Goal: Task Accomplishment & Management: Manage account settings

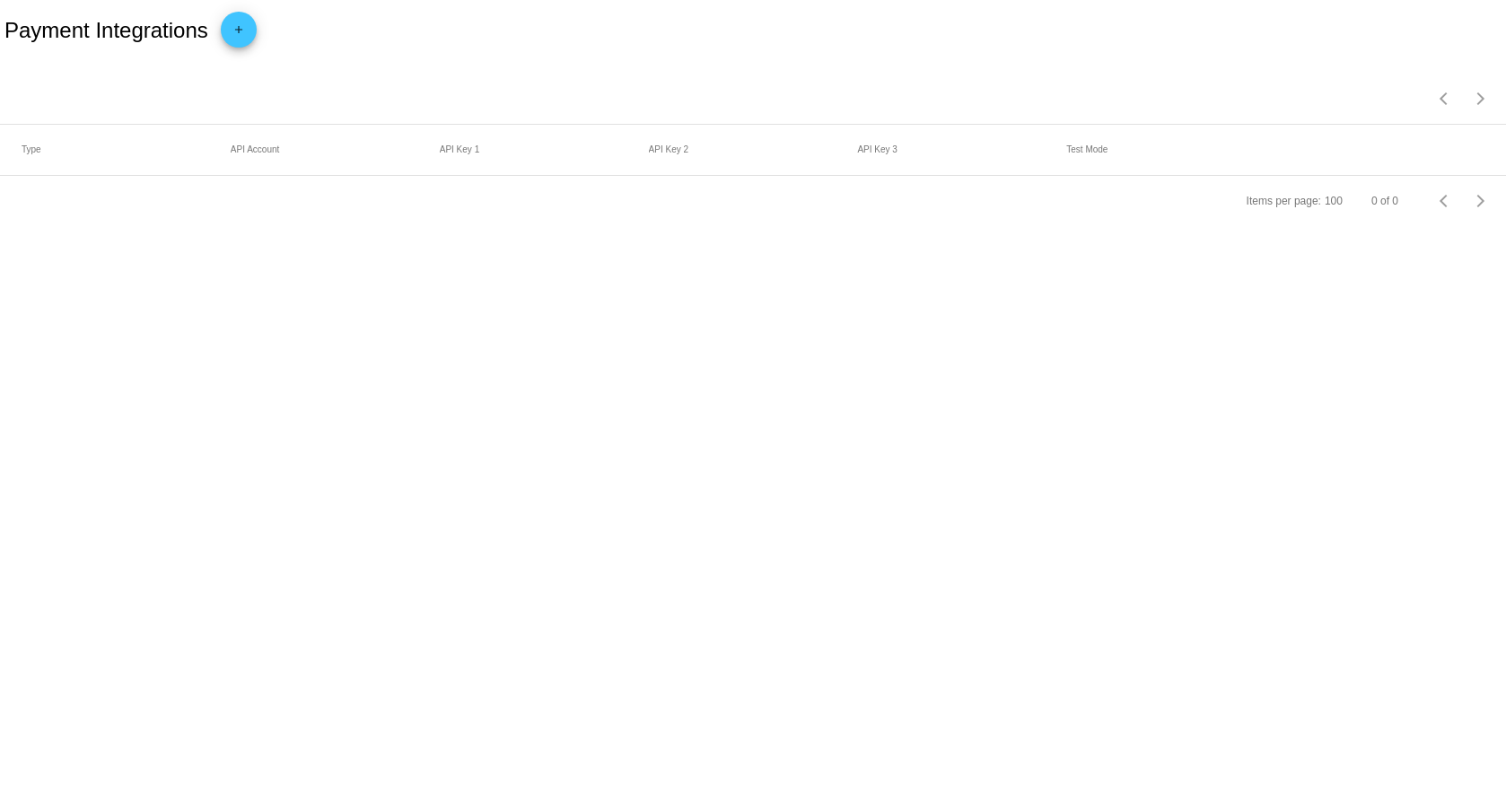
click at [240, 28] on mat-icon "add" at bounding box center [238, 35] width 22 height 22
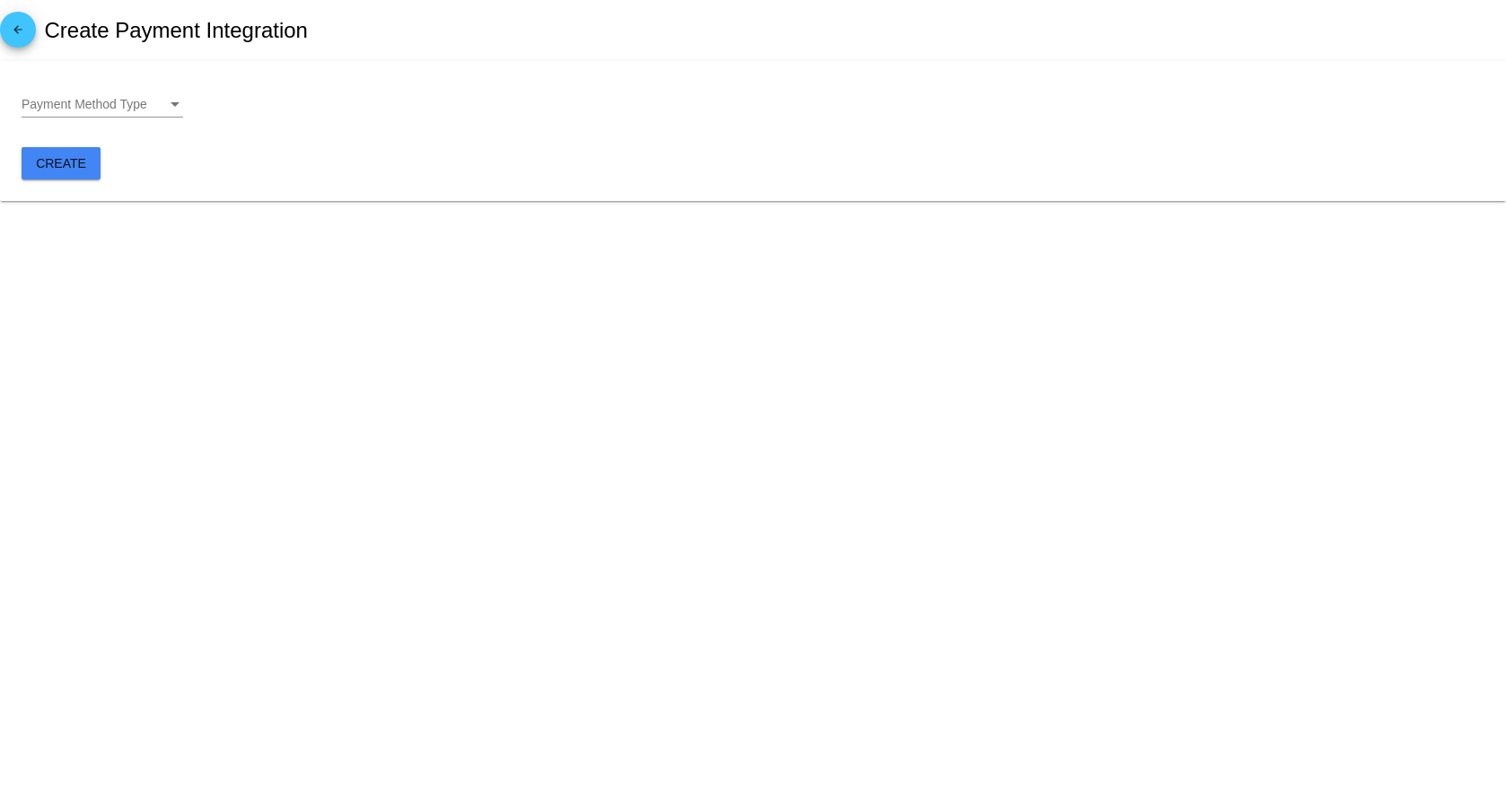
click at [179, 110] on div "Payment Method Type" at bounding box center [175, 105] width 16 height 15
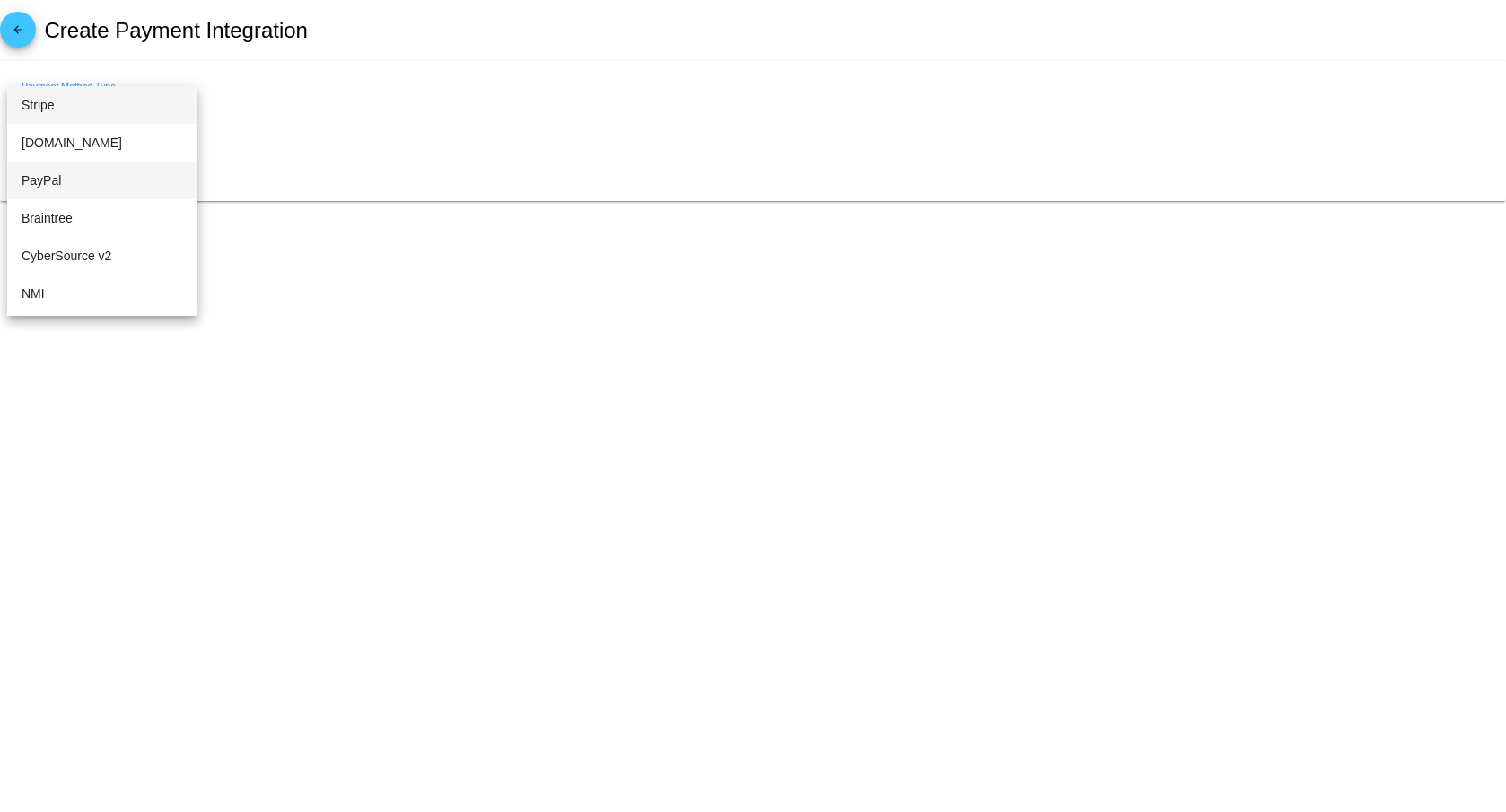
click at [75, 179] on span "PayPal" at bounding box center [102, 180] width 161 height 38
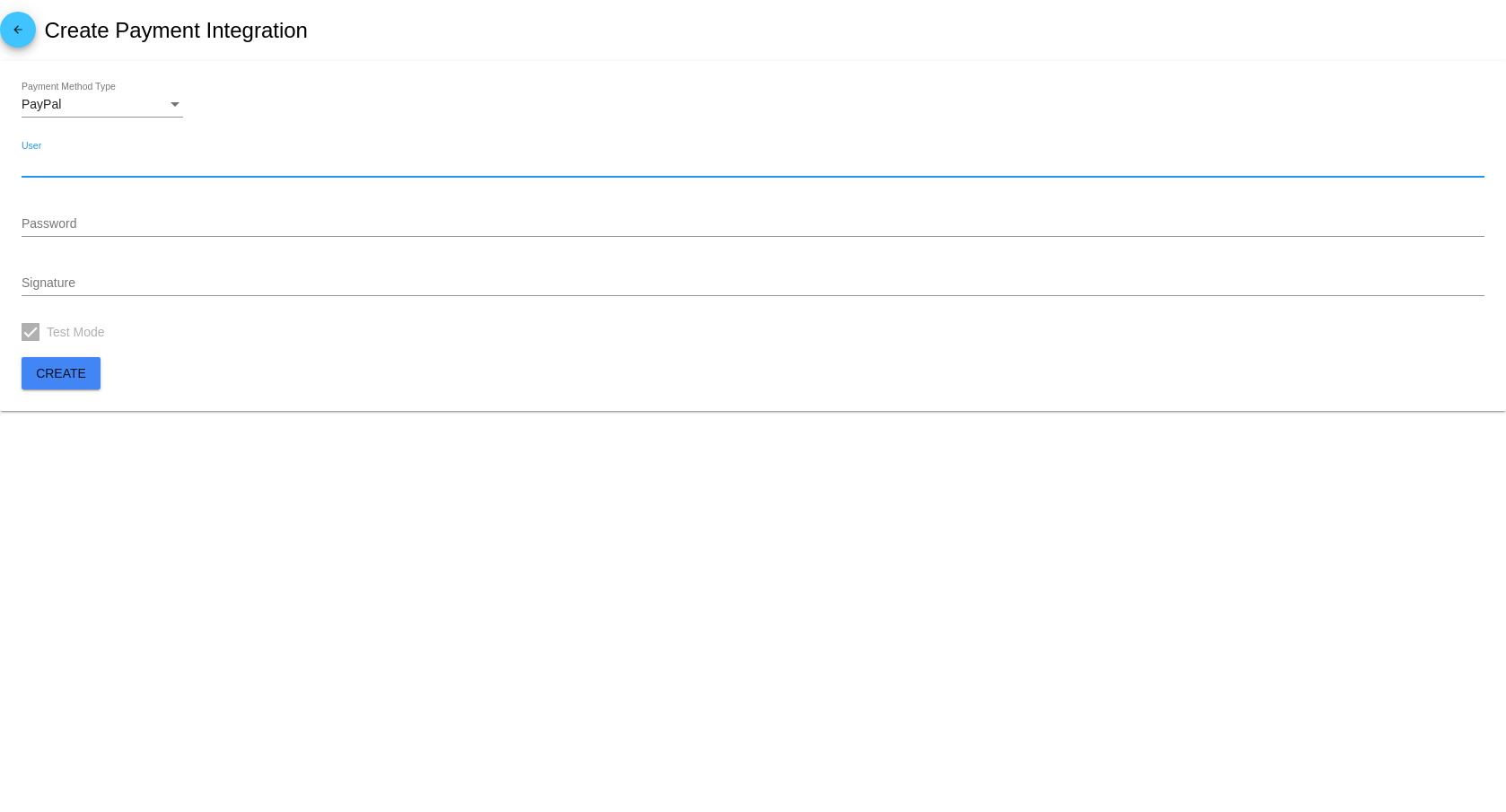
click at [90, 163] on input "User" at bounding box center [753, 164] width 1463 height 15
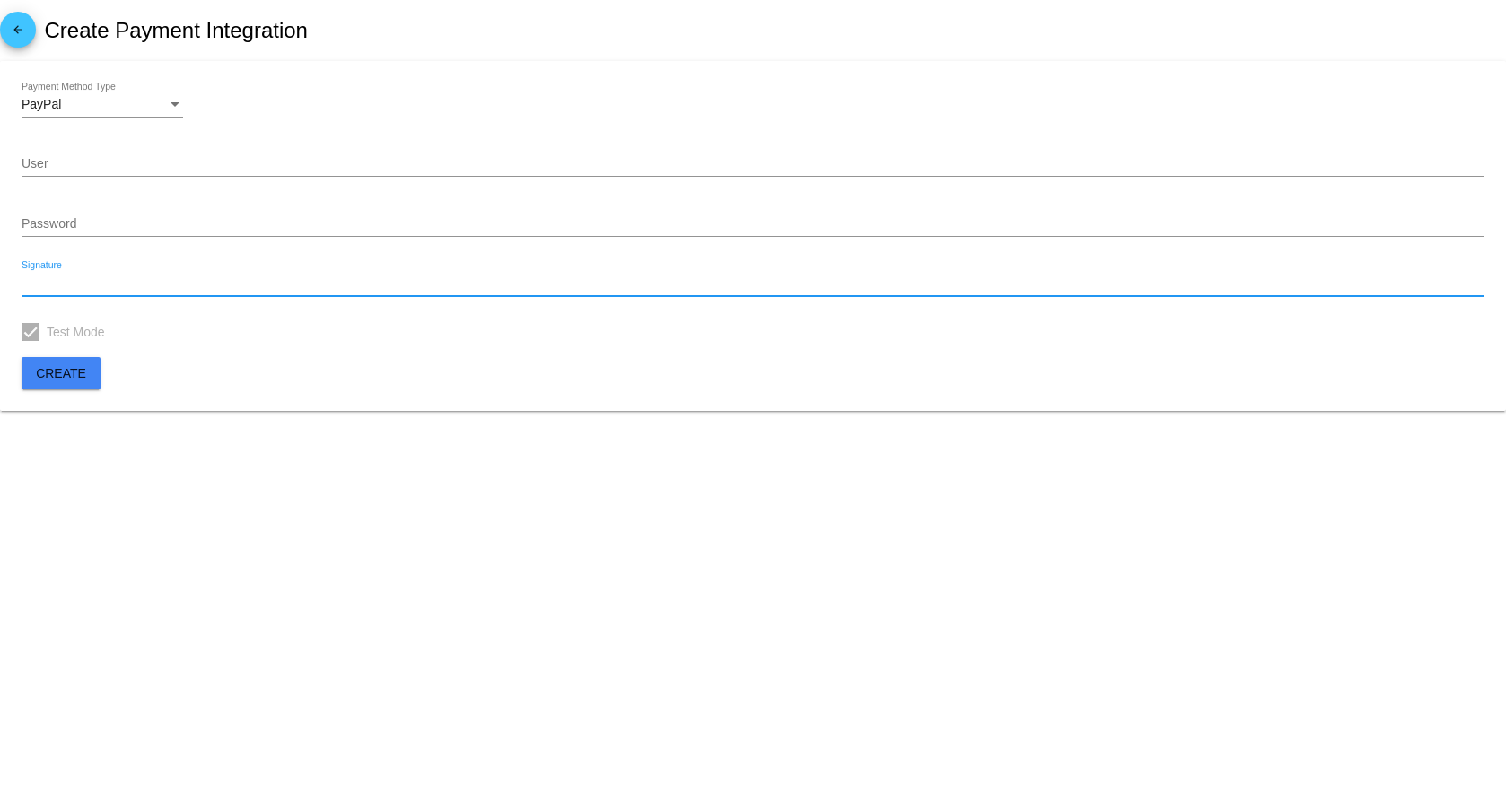
click at [92, 285] on input "Signature" at bounding box center [753, 283] width 1463 height 15
click at [169, 103] on div "Payment Method Type" at bounding box center [175, 105] width 16 height 15
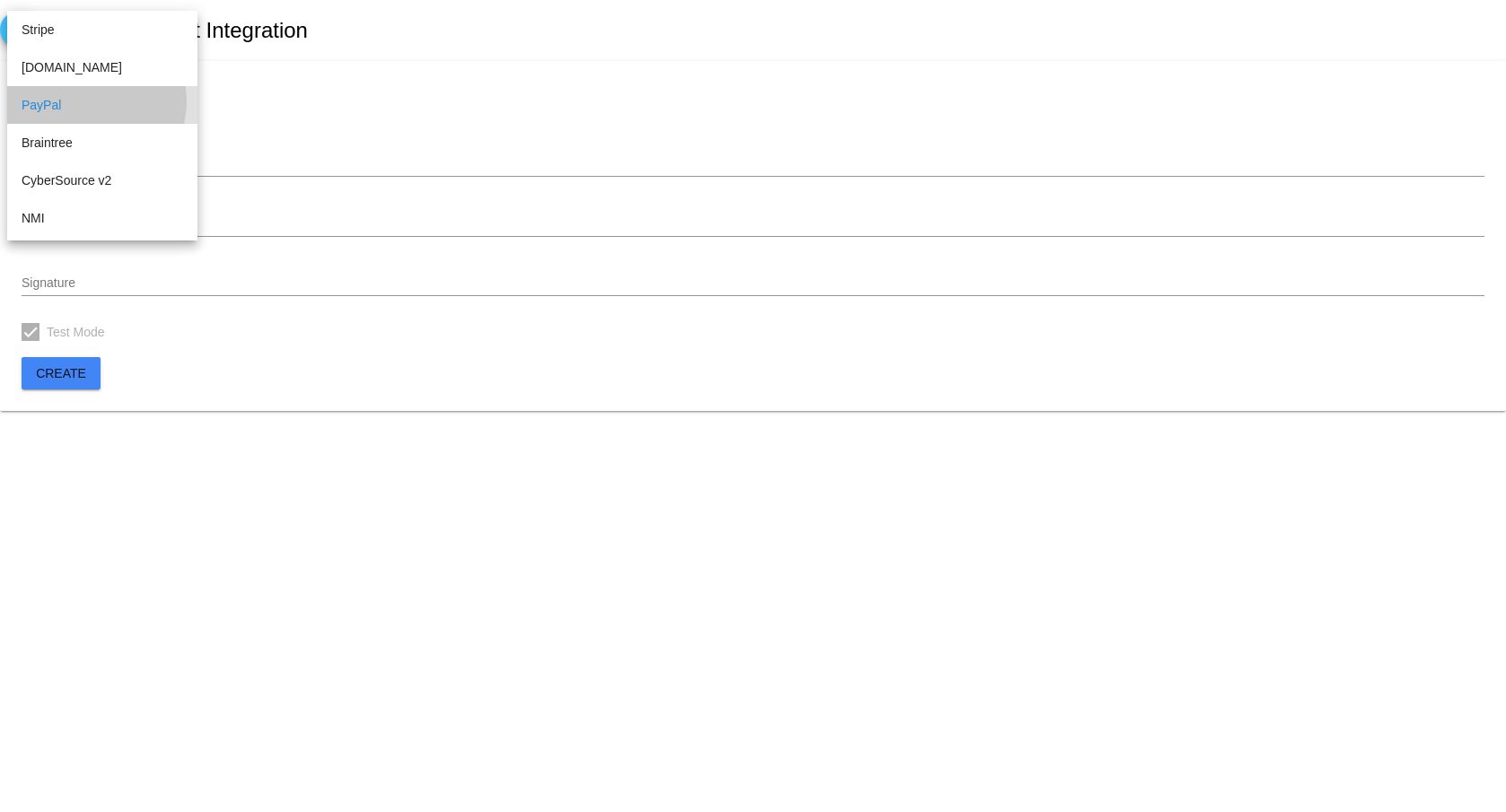
click at [91, 102] on span "PayPal" at bounding box center [102, 105] width 161 height 38
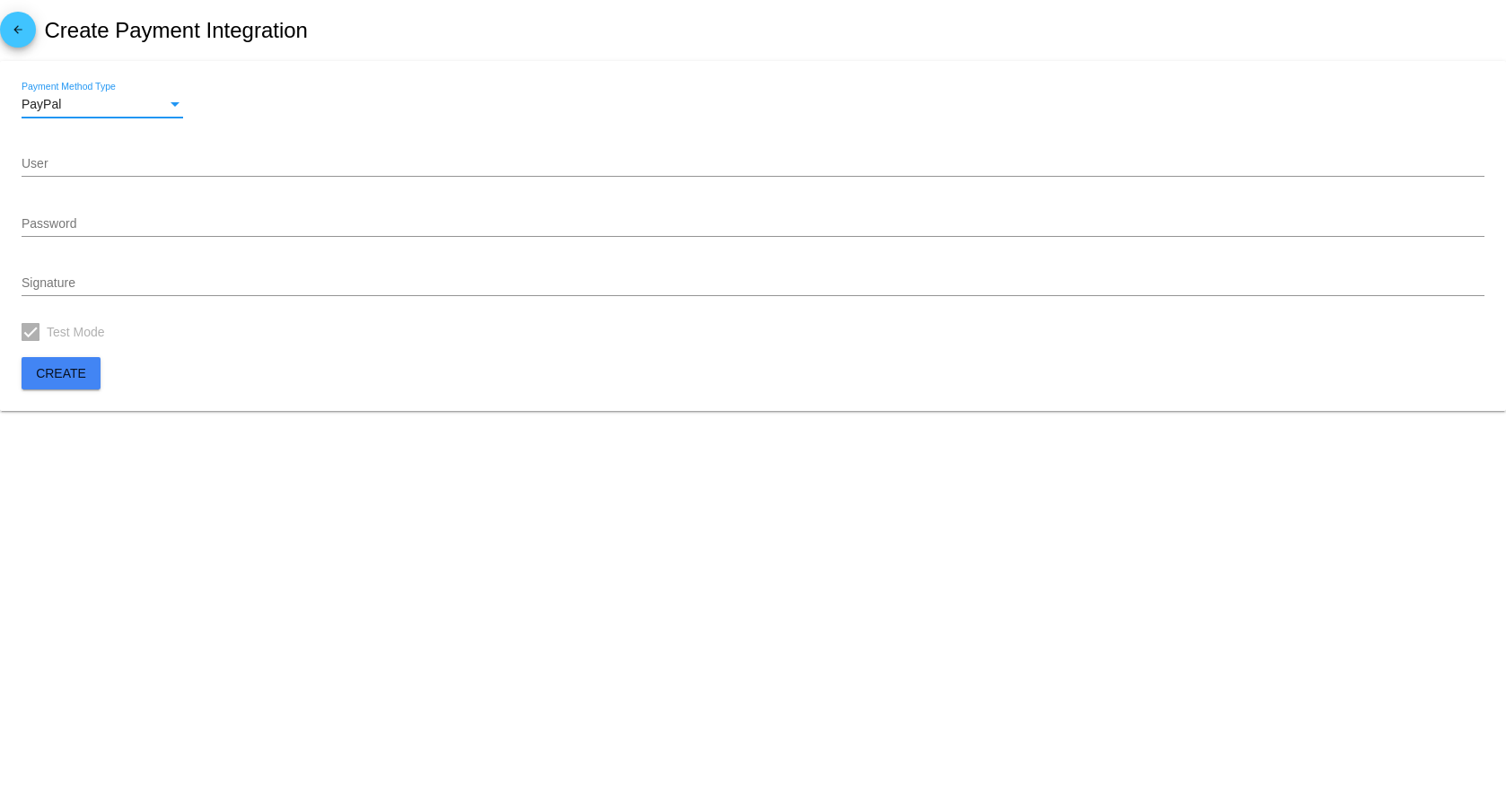
click at [91, 169] on input "User" at bounding box center [753, 164] width 1463 height 15
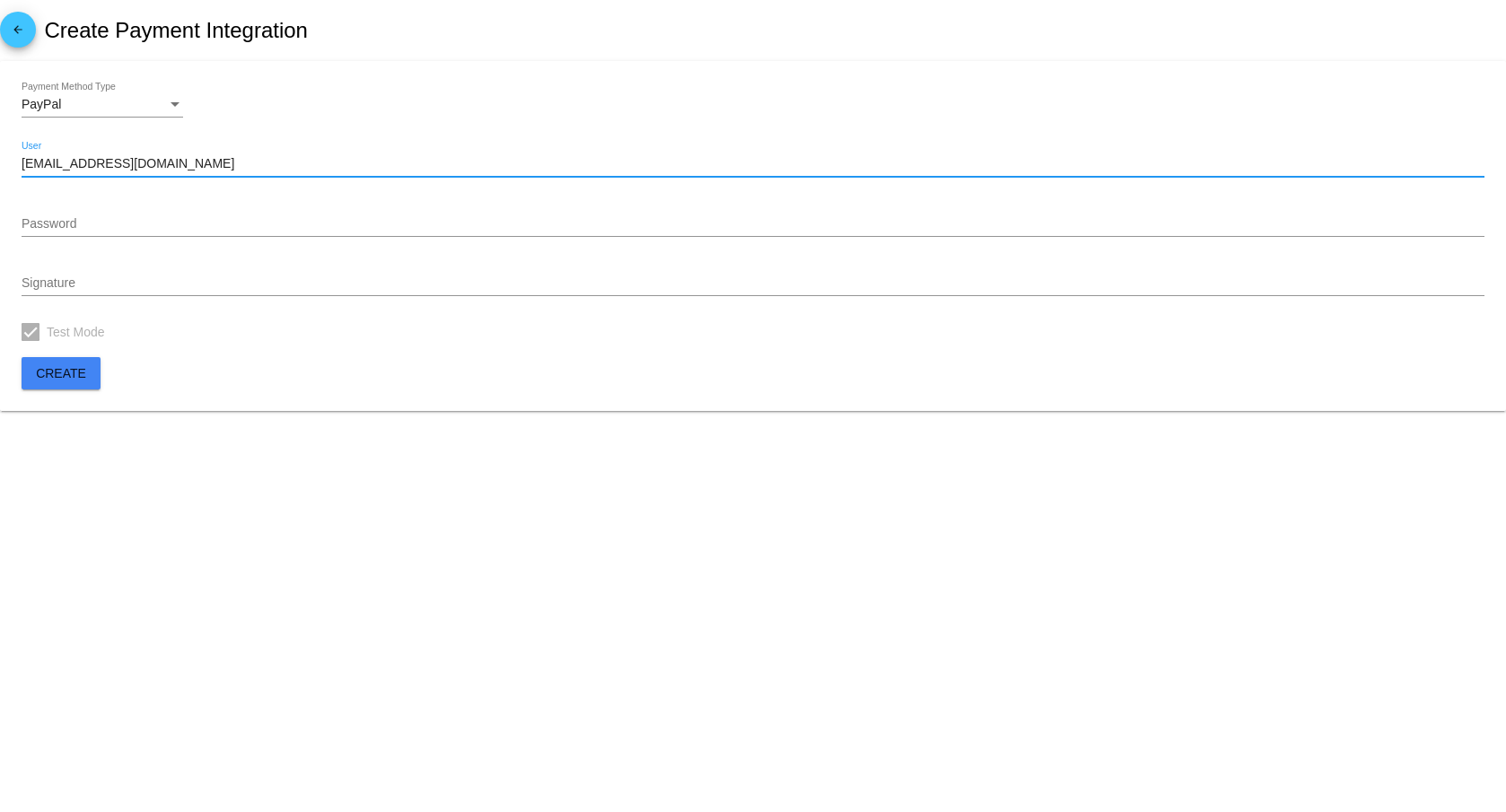
type input "admin@furandcofee.co"
click at [96, 224] on input "Password" at bounding box center [753, 225] width 1463 height 15
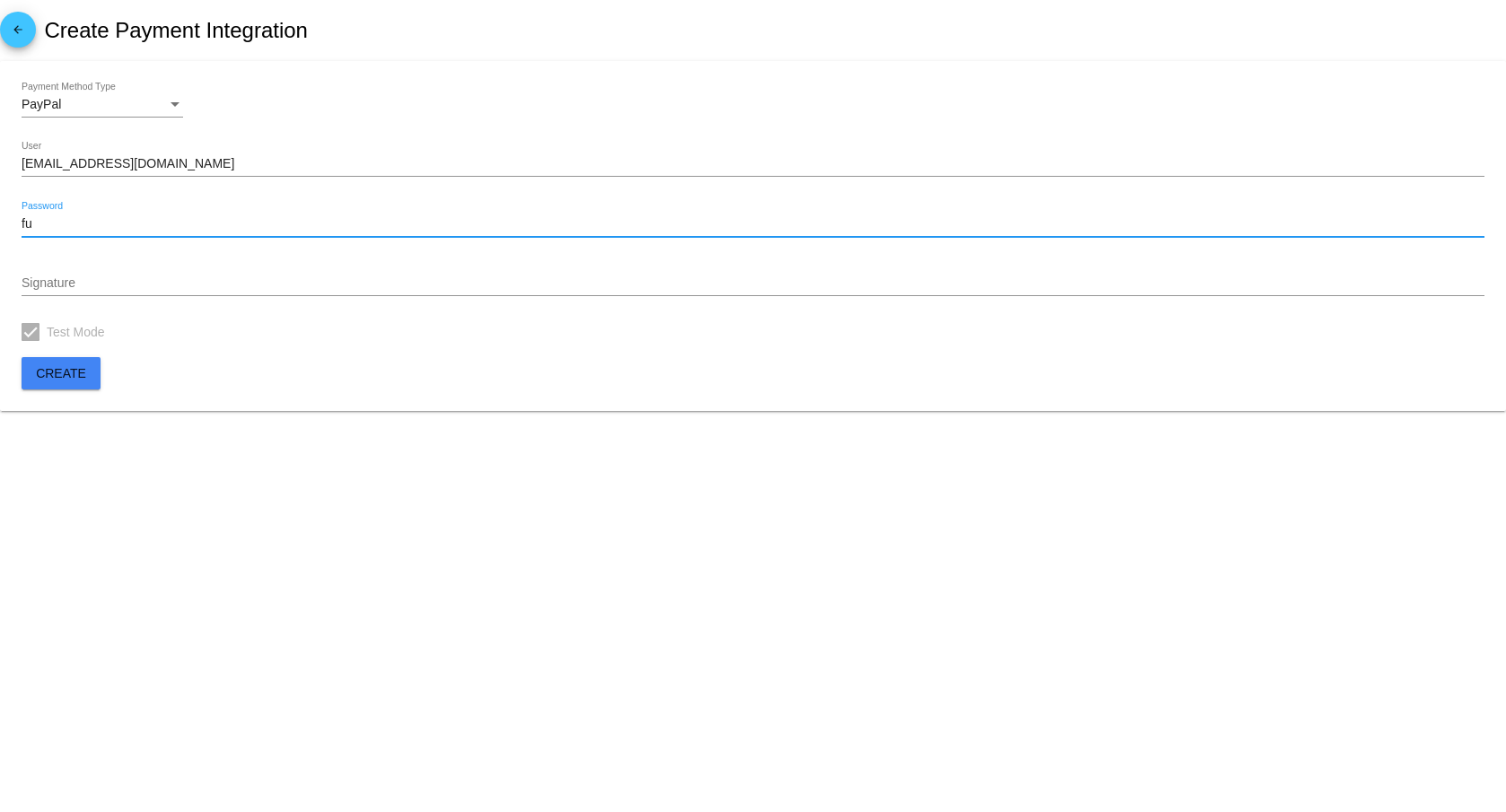
type input "f"
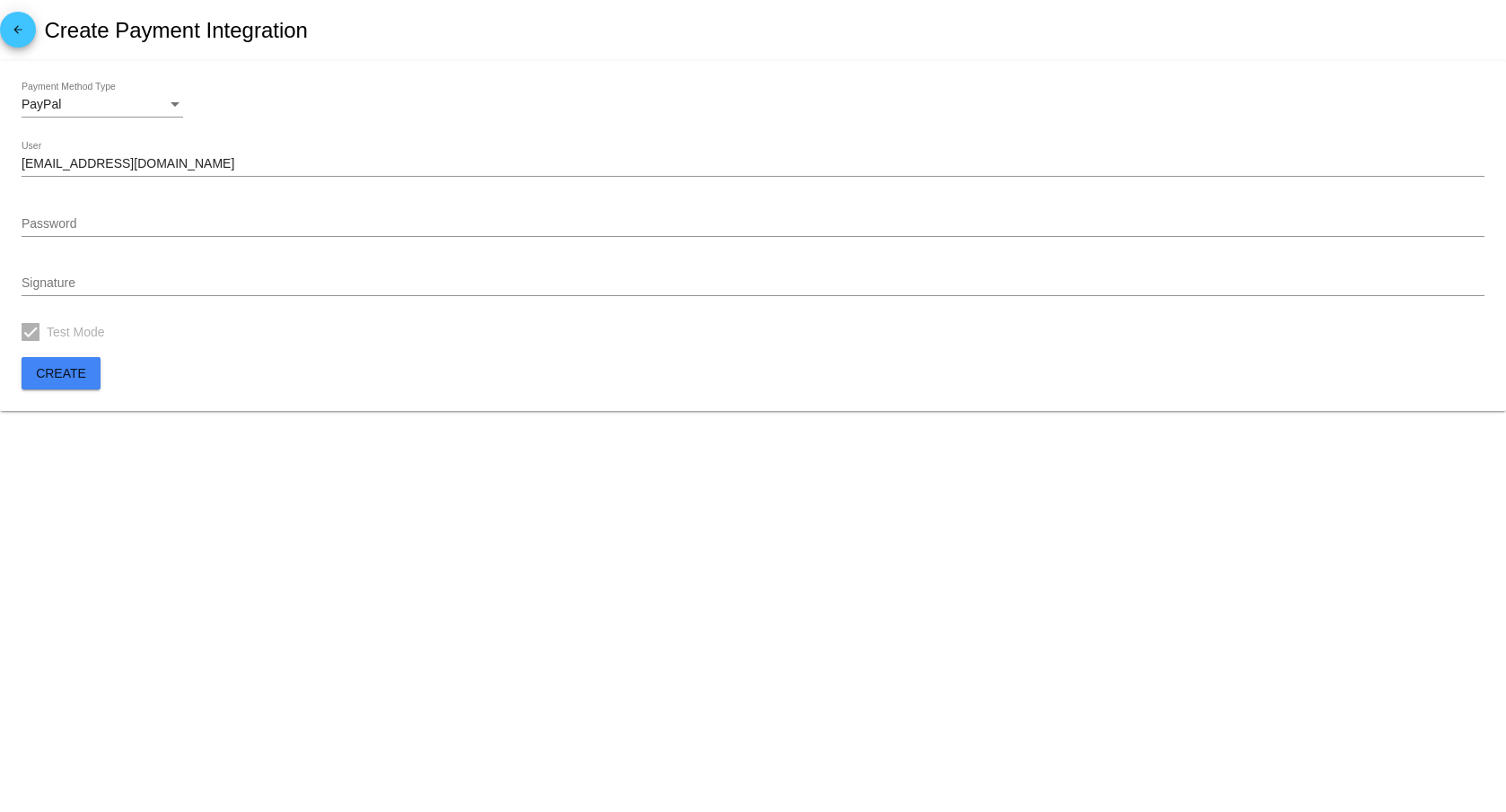
click at [139, 327] on div "Test Mode" at bounding box center [753, 332] width 1463 height 22
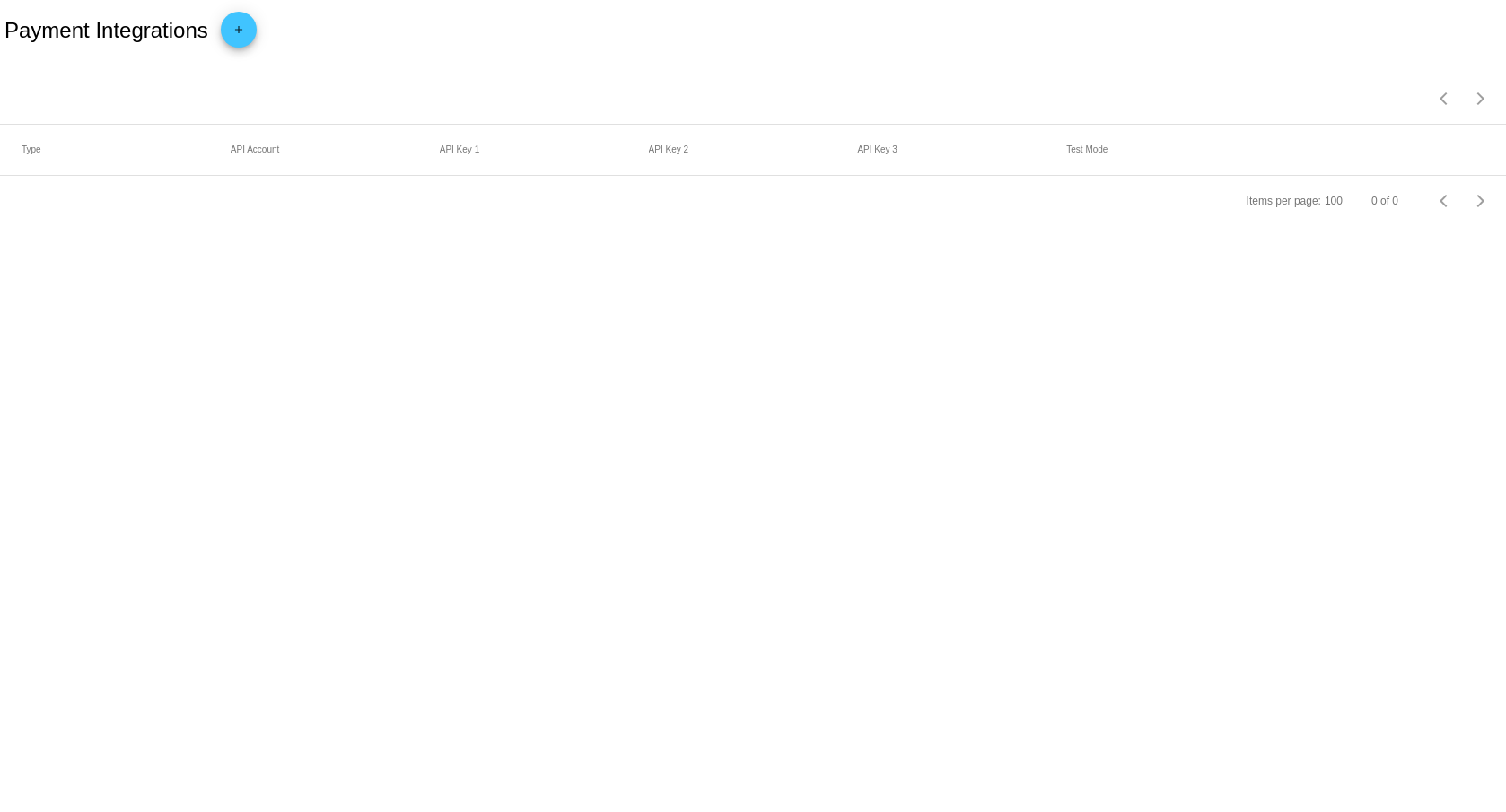
click at [235, 22] on span "add" at bounding box center [238, 34] width 22 height 44
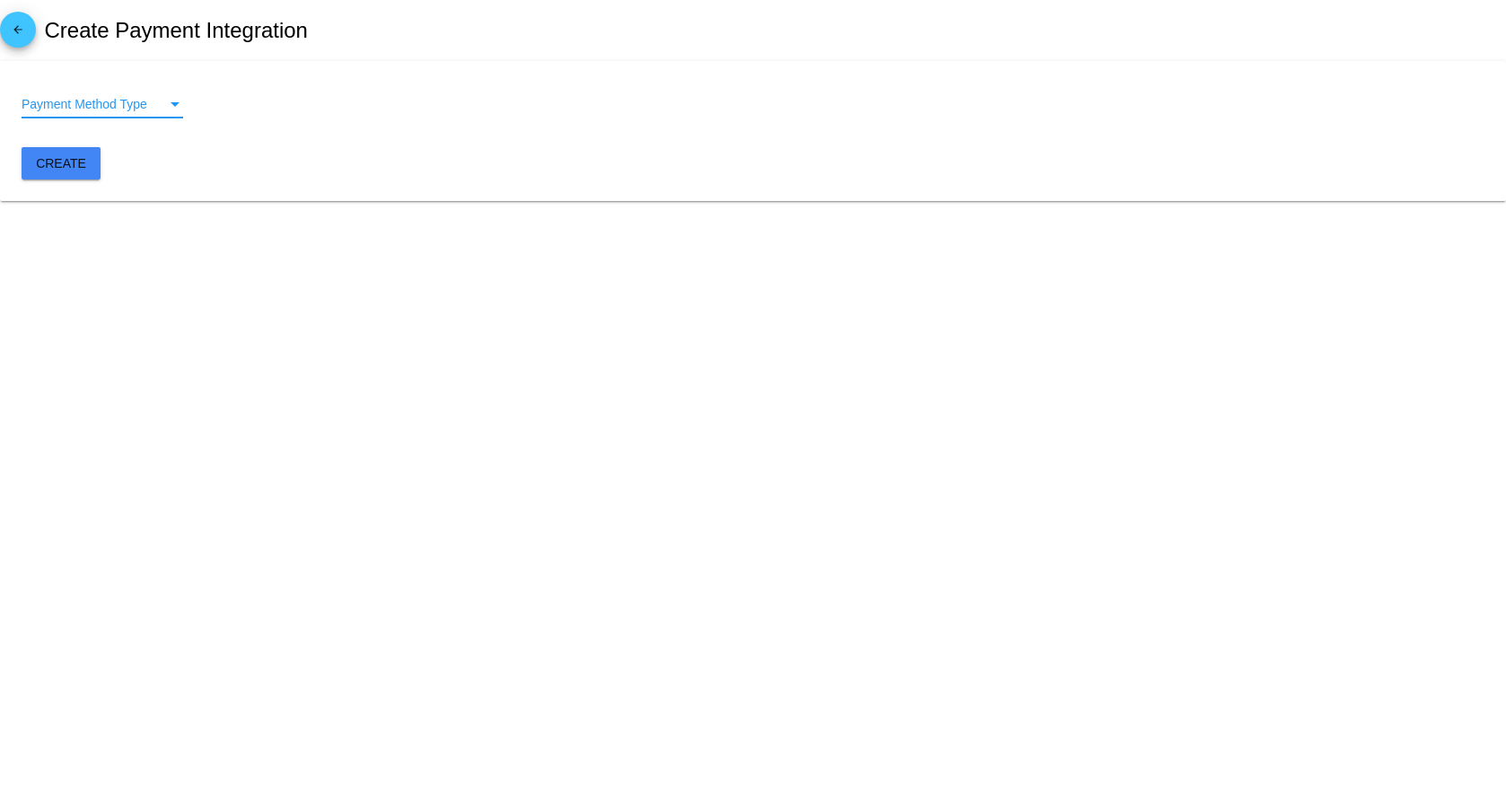
click at [175, 105] on div "Payment Method Type" at bounding box center [174, 104] width 9 height 5
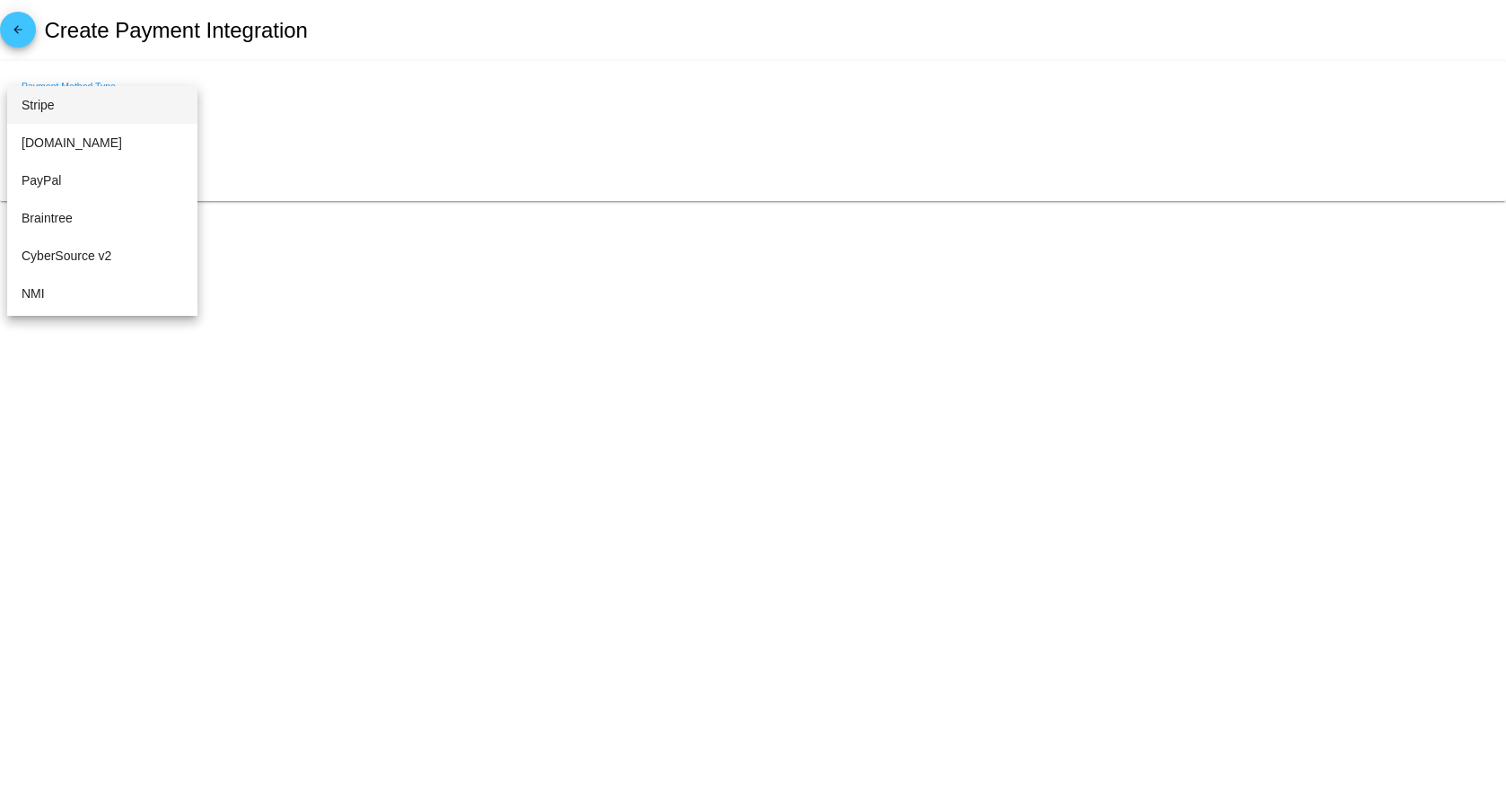
click at [67, 118] on span "Stripe" at bounding box center [102, 105] width 161 height 38
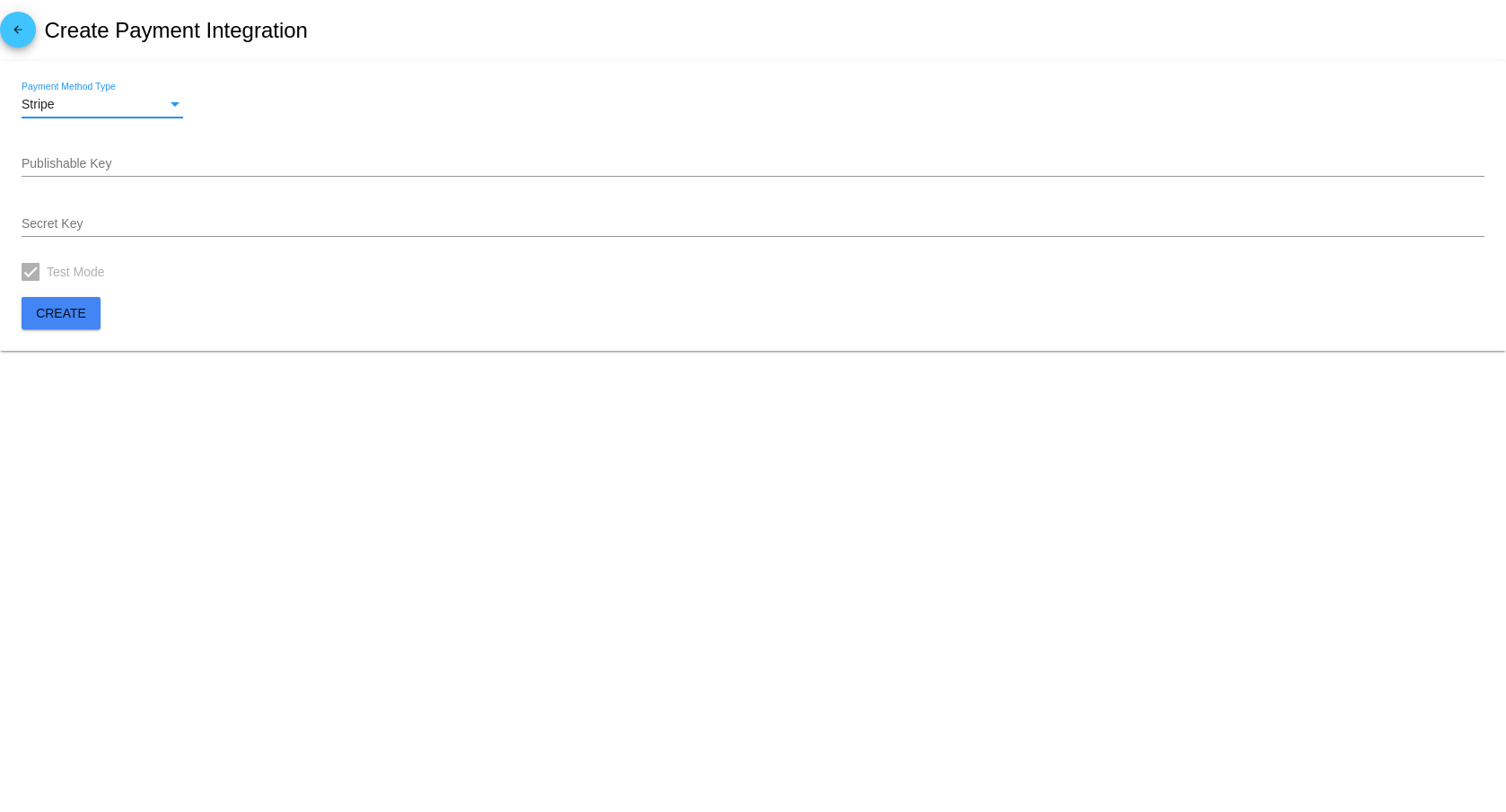
click at [152, 386] on body "arrow_back Create Payment Integration Stripe Payment Method Type Publishable Ke…" at bounding box center [753, 406] width 1506 height 812
click at [358, 285] on mat-card "Stripe Payment Method Type Publishable Key Secret Key Test Mode Create" at bounding box center [753, 207] width 1506 height 291
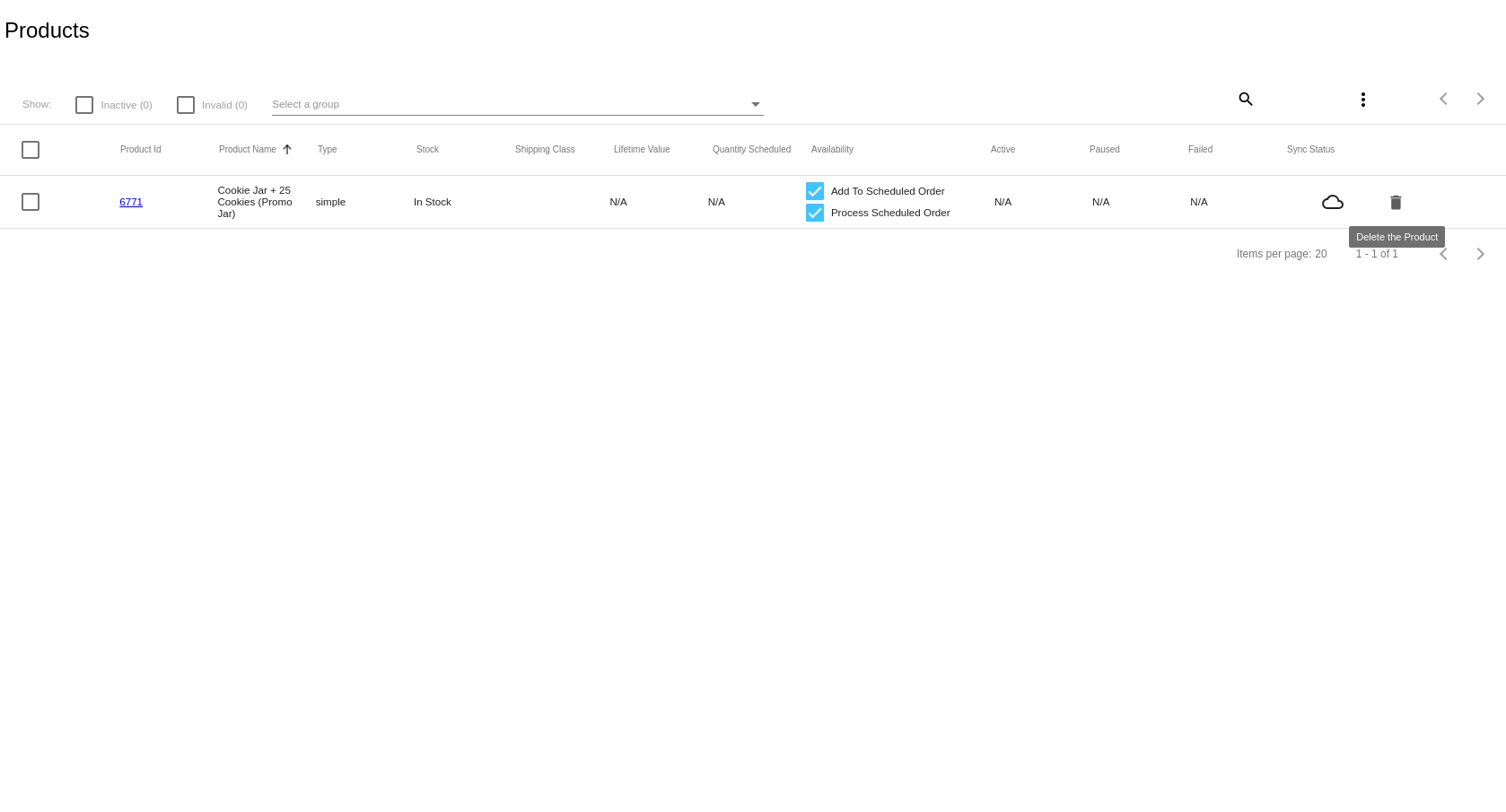
click at [1391, 207] on mat-icon "delete" at bounding box center [1397, 202] width 22 height 28
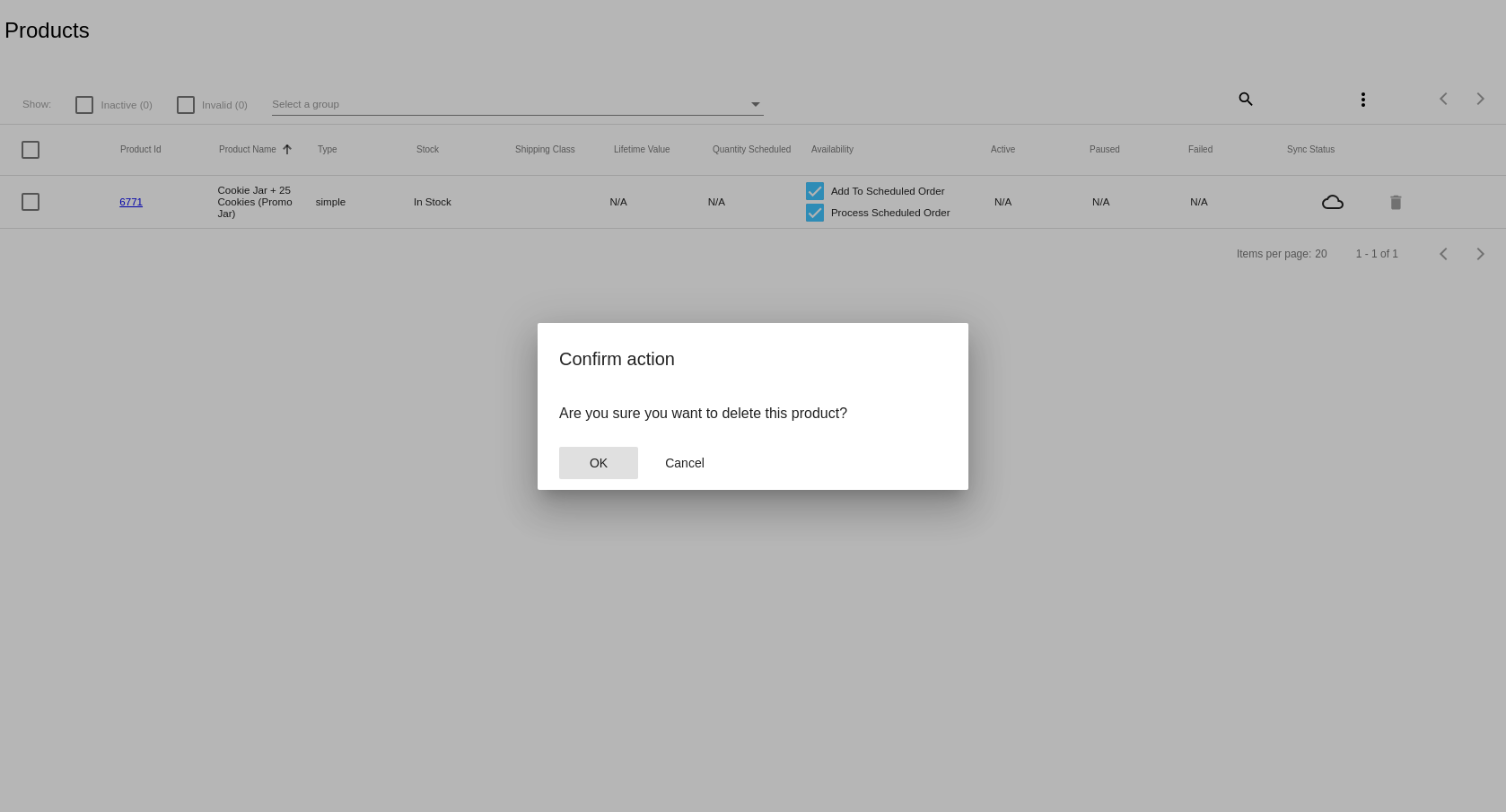
click at [586, 466] on button "OK" at bounding box center [599, 463] width 79 height 33
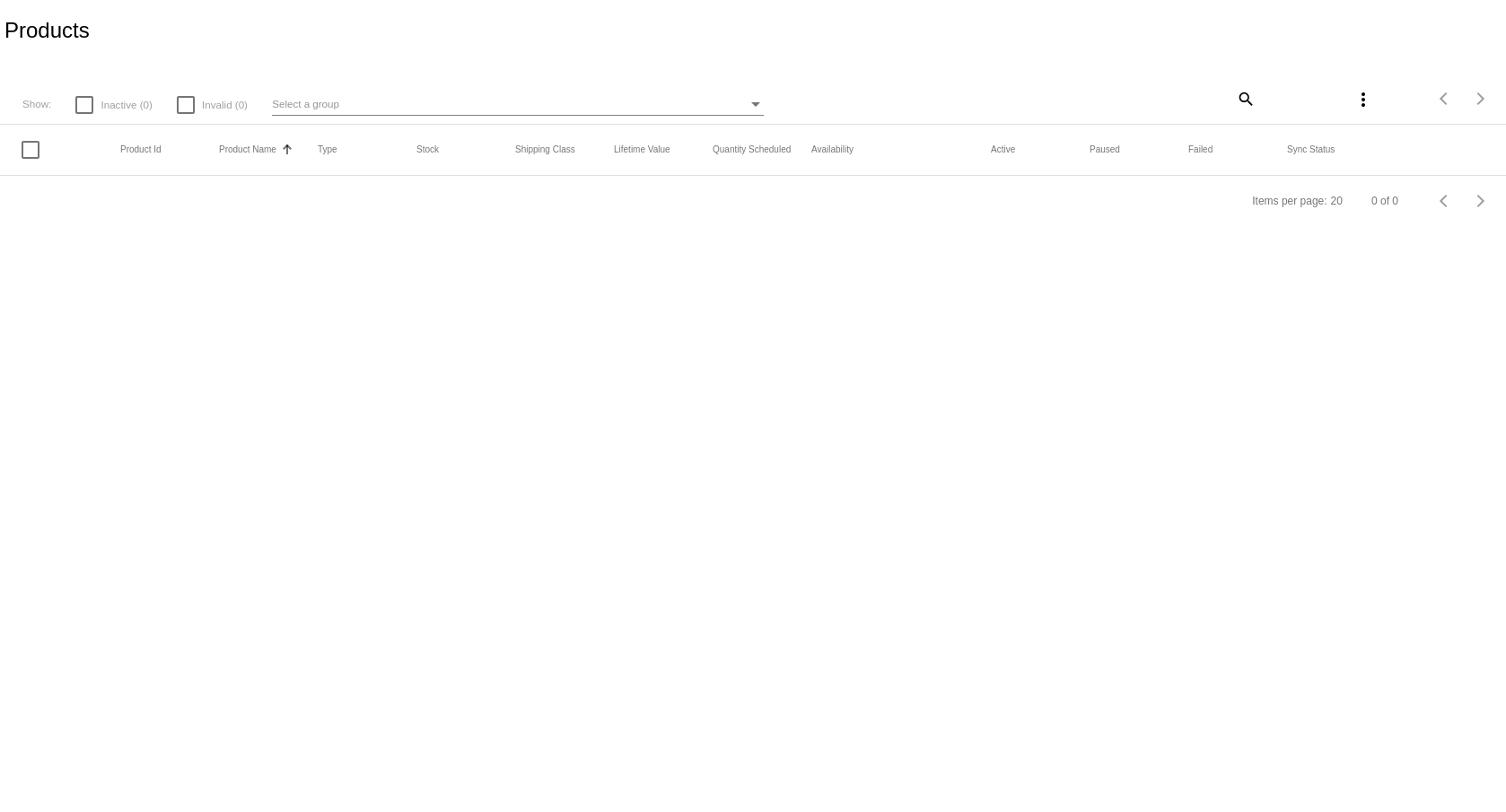
click at [752, 103] on div "Select a group" at bounding box center [755, 104] width 9 height 5
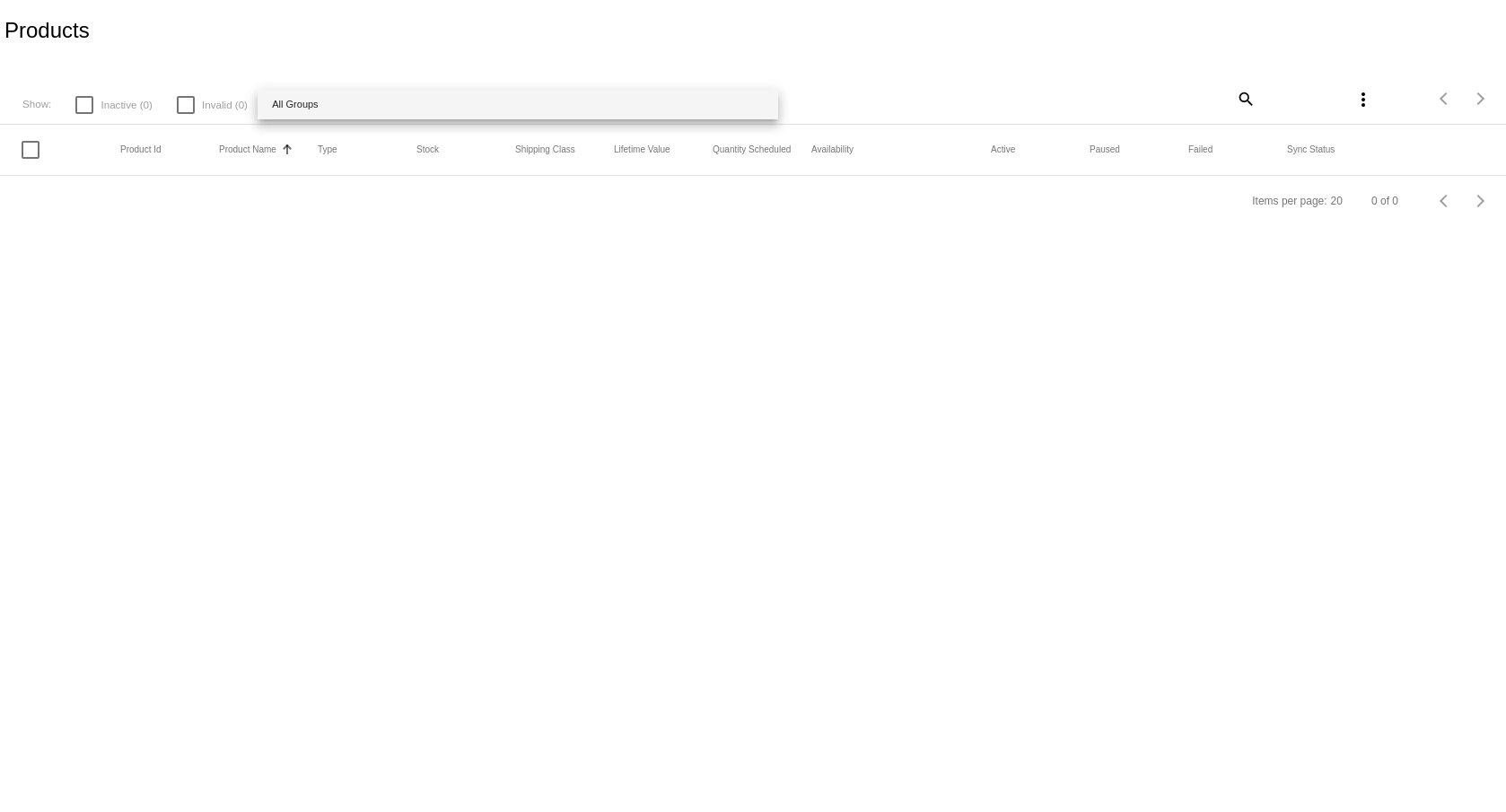
click at [752, 103] on span "All Groups" at bounding box center [518, 105] width 492 height 30
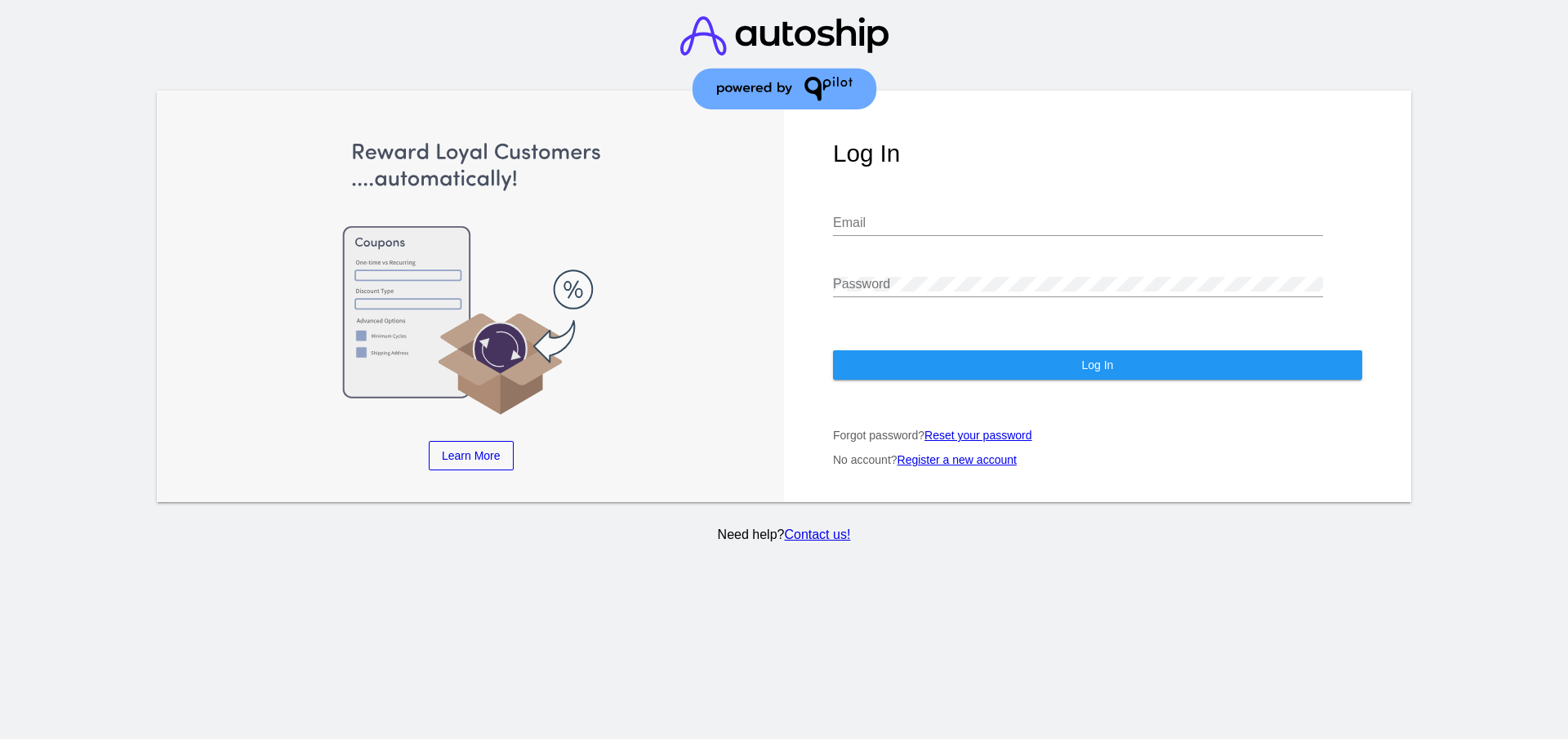
click at [894, 226] on div "Email" at bounding box center [1077, 225] width 490 height 53
click at [906, 215] on input "Email" at bounding box center [1077, 222] width 490 height 14
type input "[EMAIL_ADDRESS][DOMAIN_NAME]"
click at [1061, 350] on button "Log In" at bounding box center [1097, 365] width 529 height 30
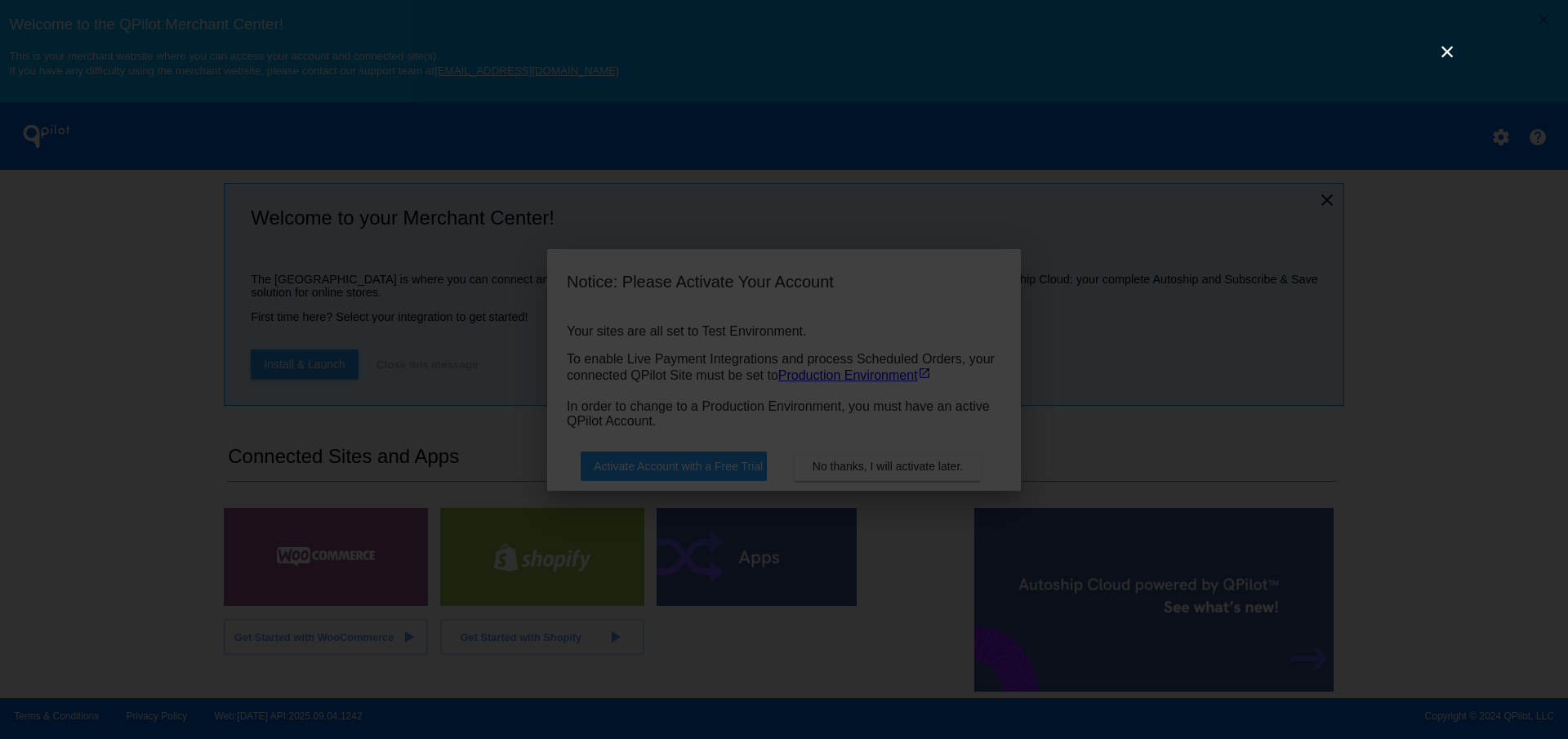
click at [1448, 45] on link "×" at bounding box center [1446, 51] width 20 height 20
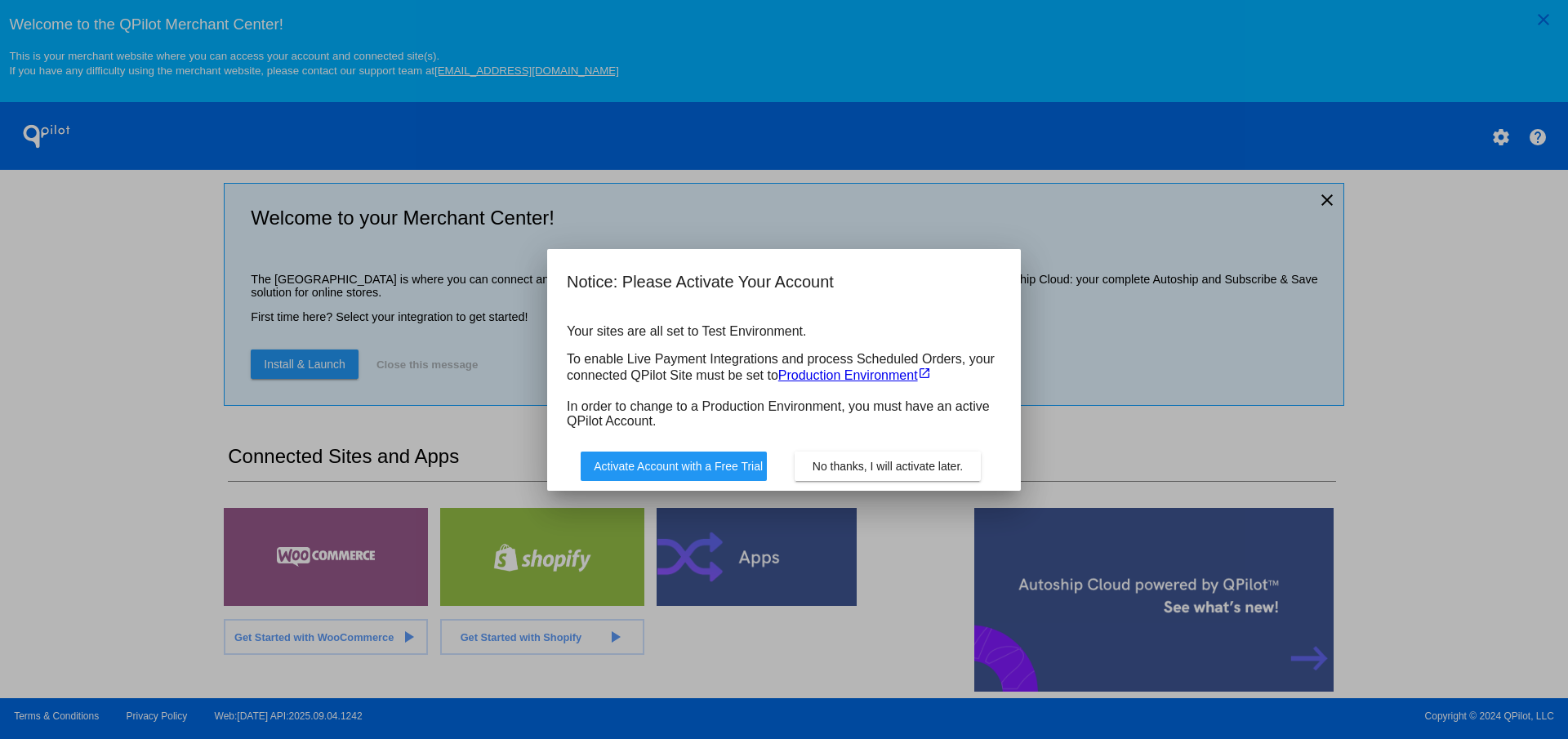
click at [901, 464] on span "No thanks, I will activate later." at bounding box center [888, 466] width 150 height 14
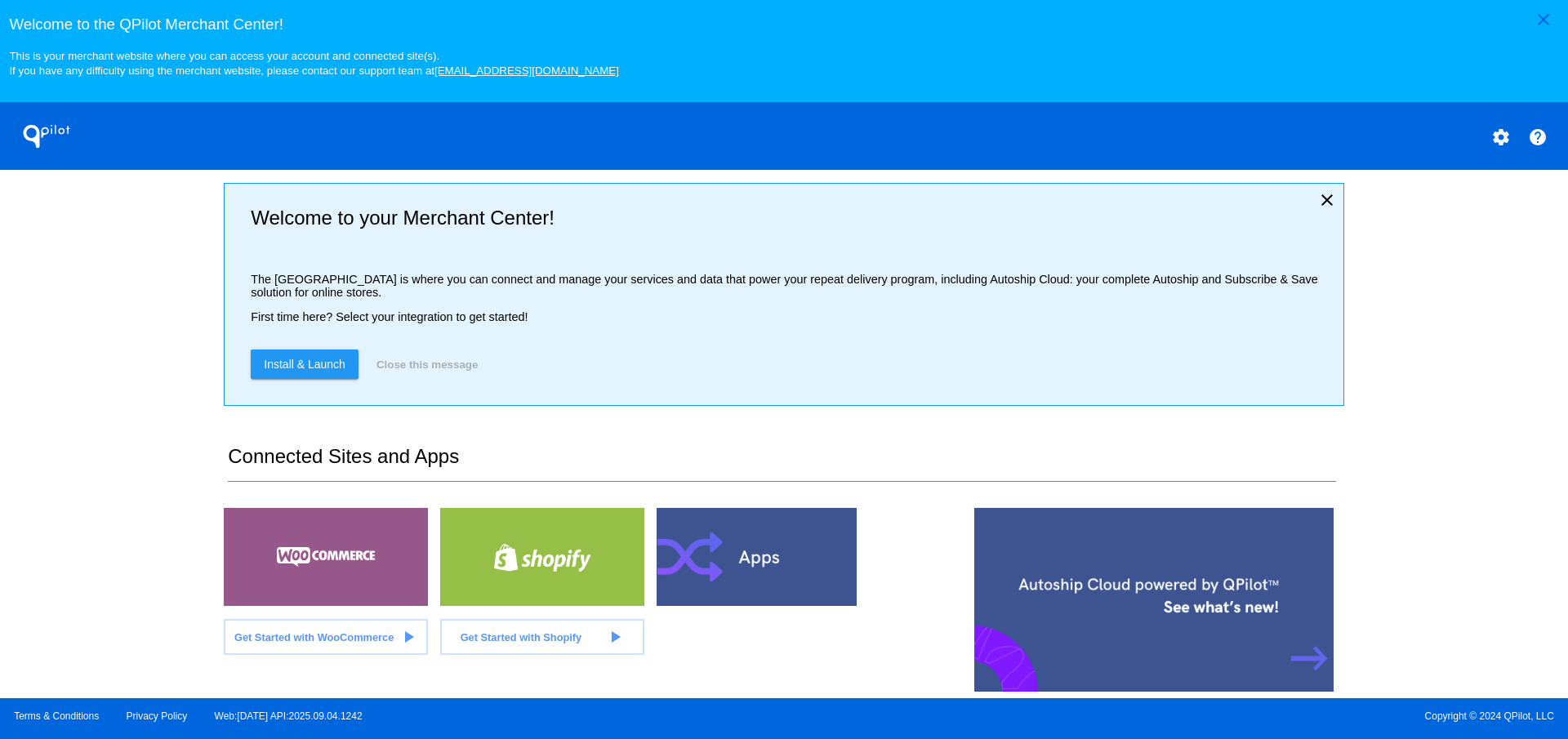
click at [1501, 136] on mat-icon "settings" at bounding box center [1500, 138] width 20 height 20
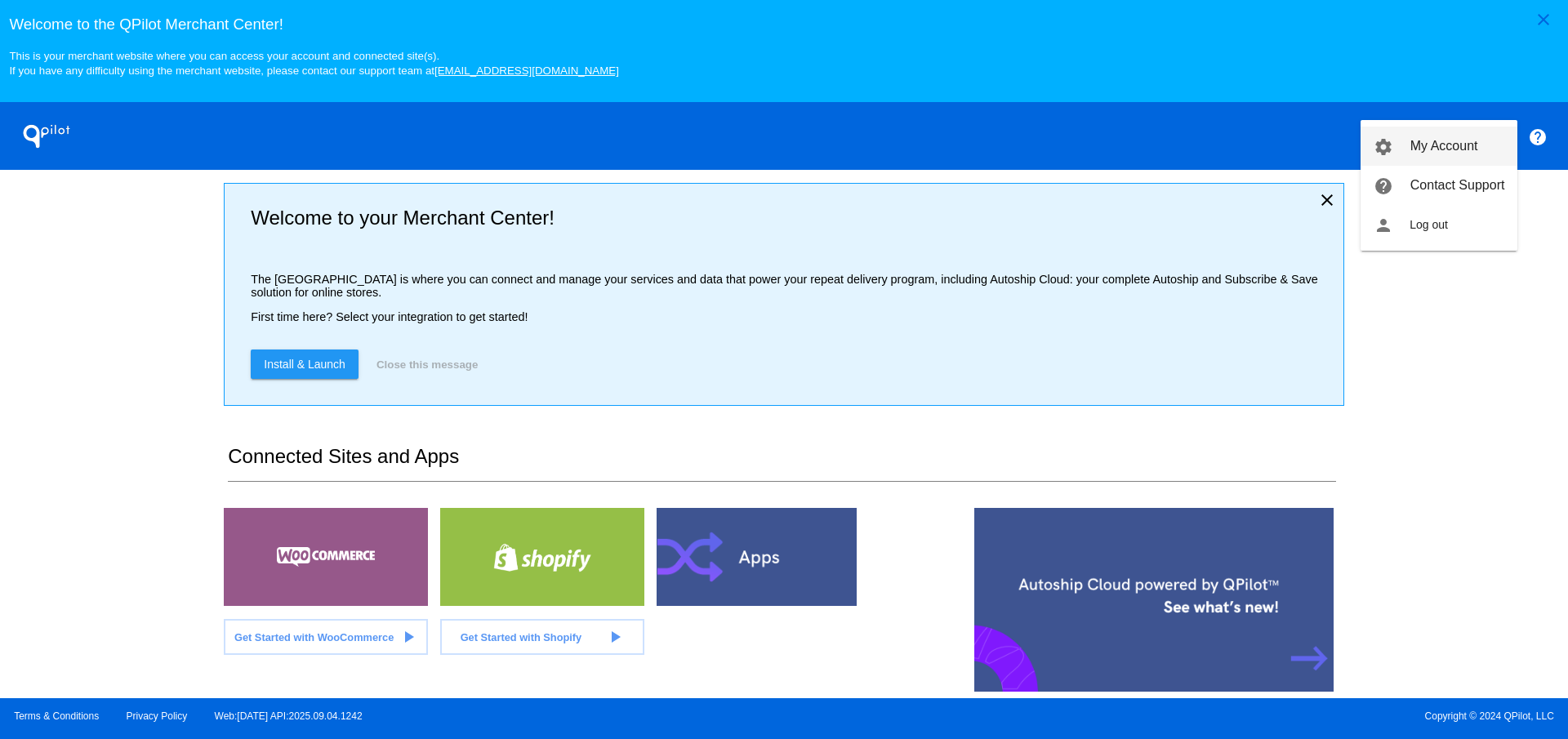
click at [1455, 141] on span "My Account" at bounding box center [1444, 145] width 68 height 14
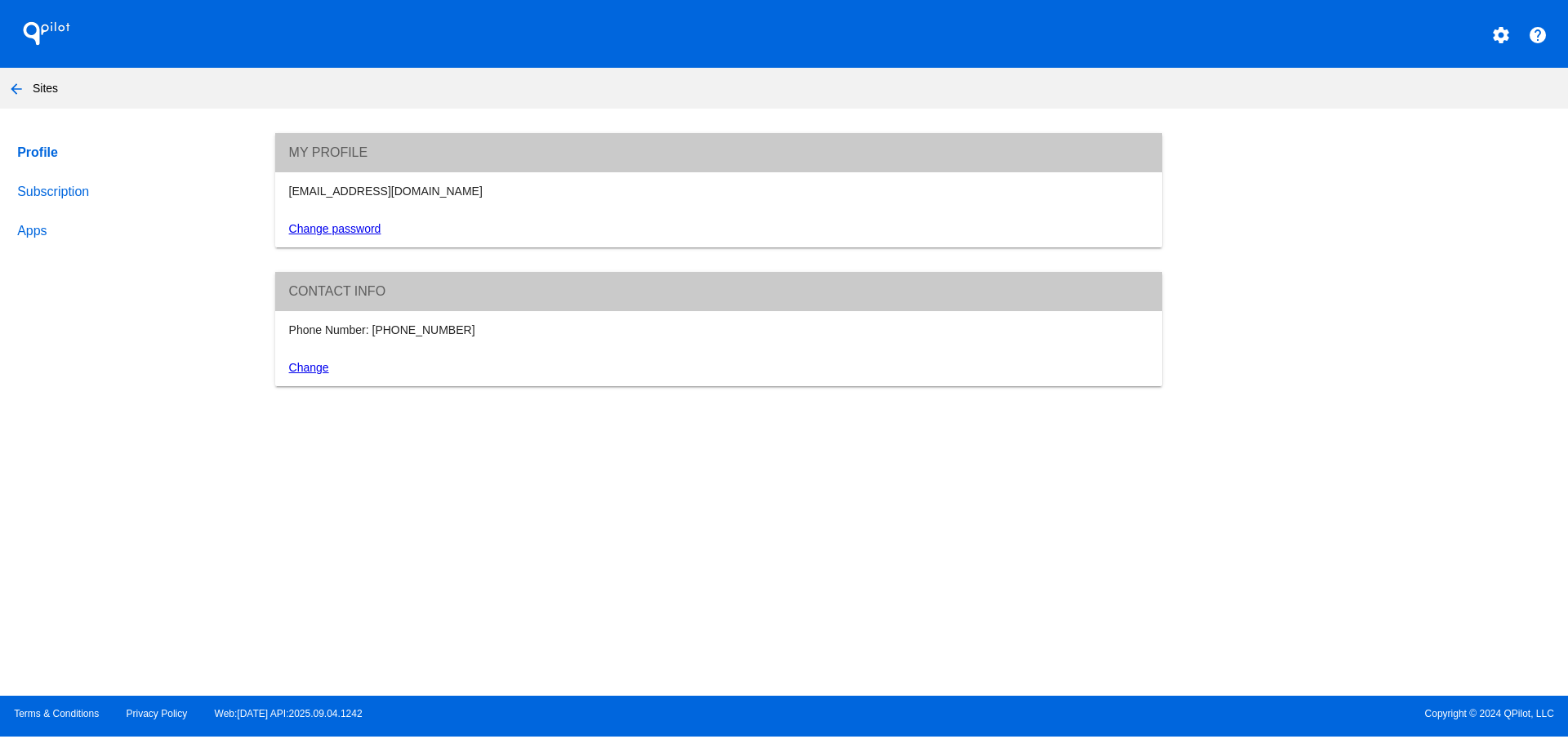
click at [74, 194] on link "Subscription" at bounding box center [130, 192] width 233 height 40
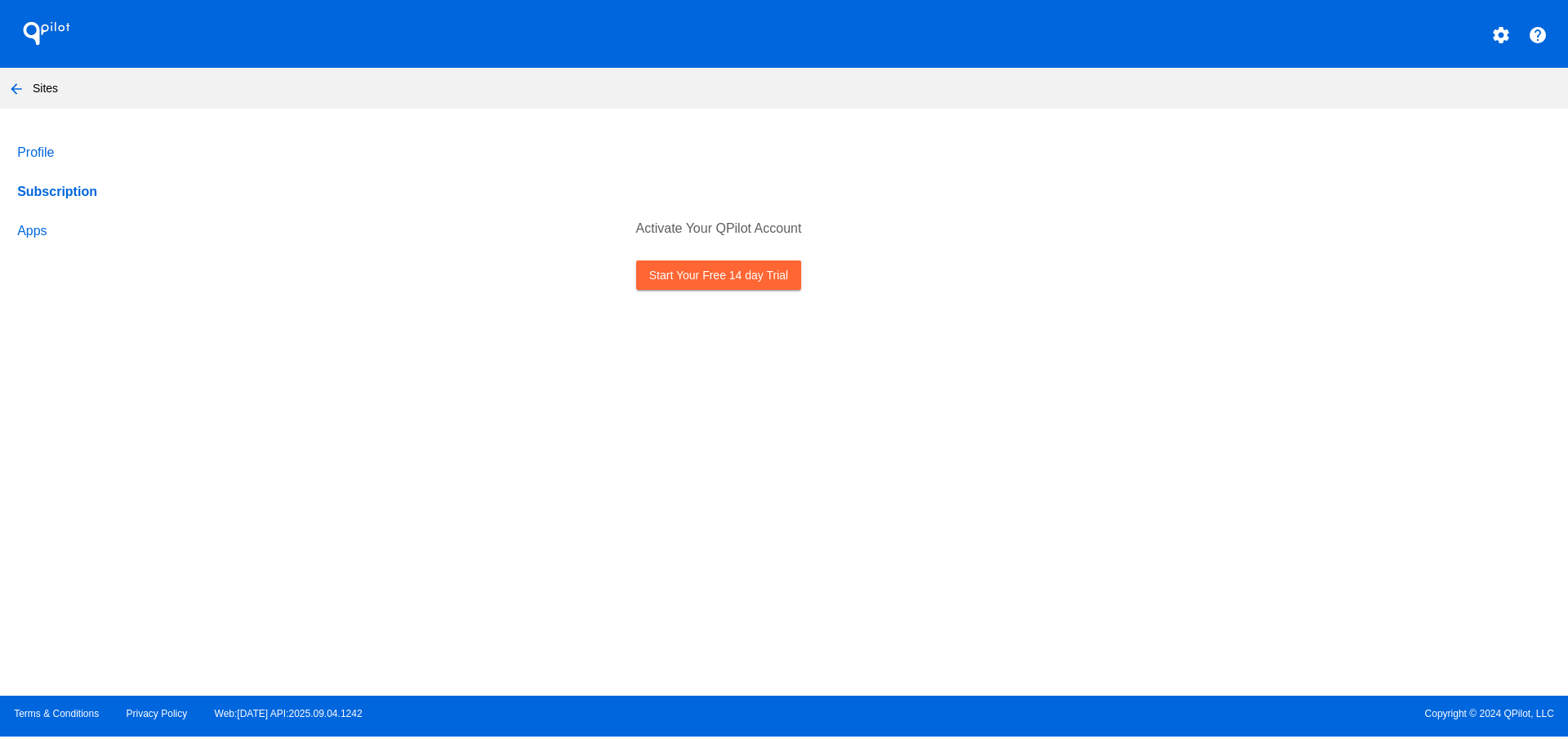
click at [52, 145] on link "Profile" at bounding box center [130, 153] width 233 height 40
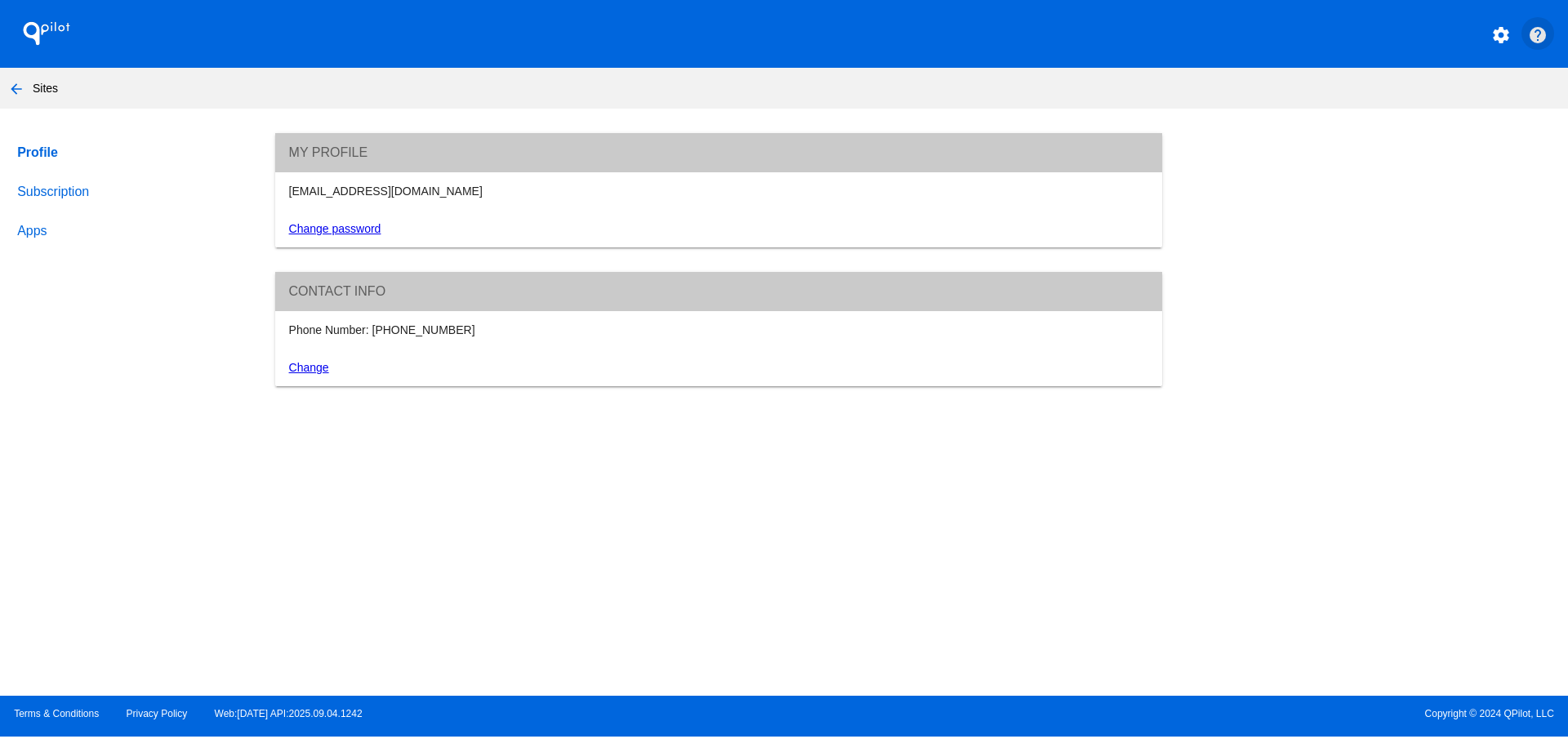
click at [1536, 41] on mat-icon "help" at bounding box center [1537, 35] width 20 height 20
click at [1504, 37] on mat-icon "settings" at bounding box center [1500, 35] width 20 height 20
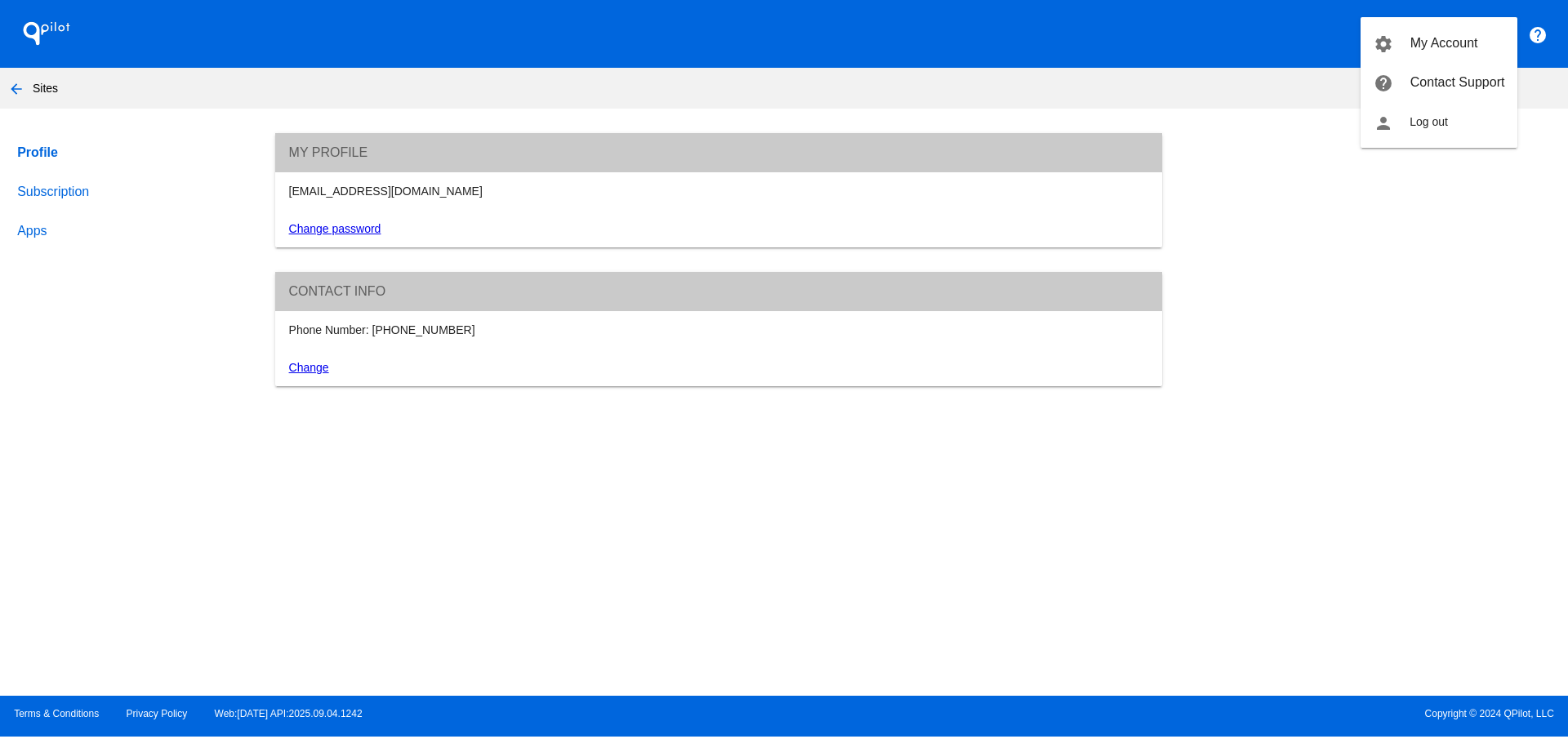
click at [1540, 33] on div at bounding box center [784, 369] width 1568 height 739
click at [50, 197] on link "Subscription" at bounding box center [130, 192] width 233 height 40
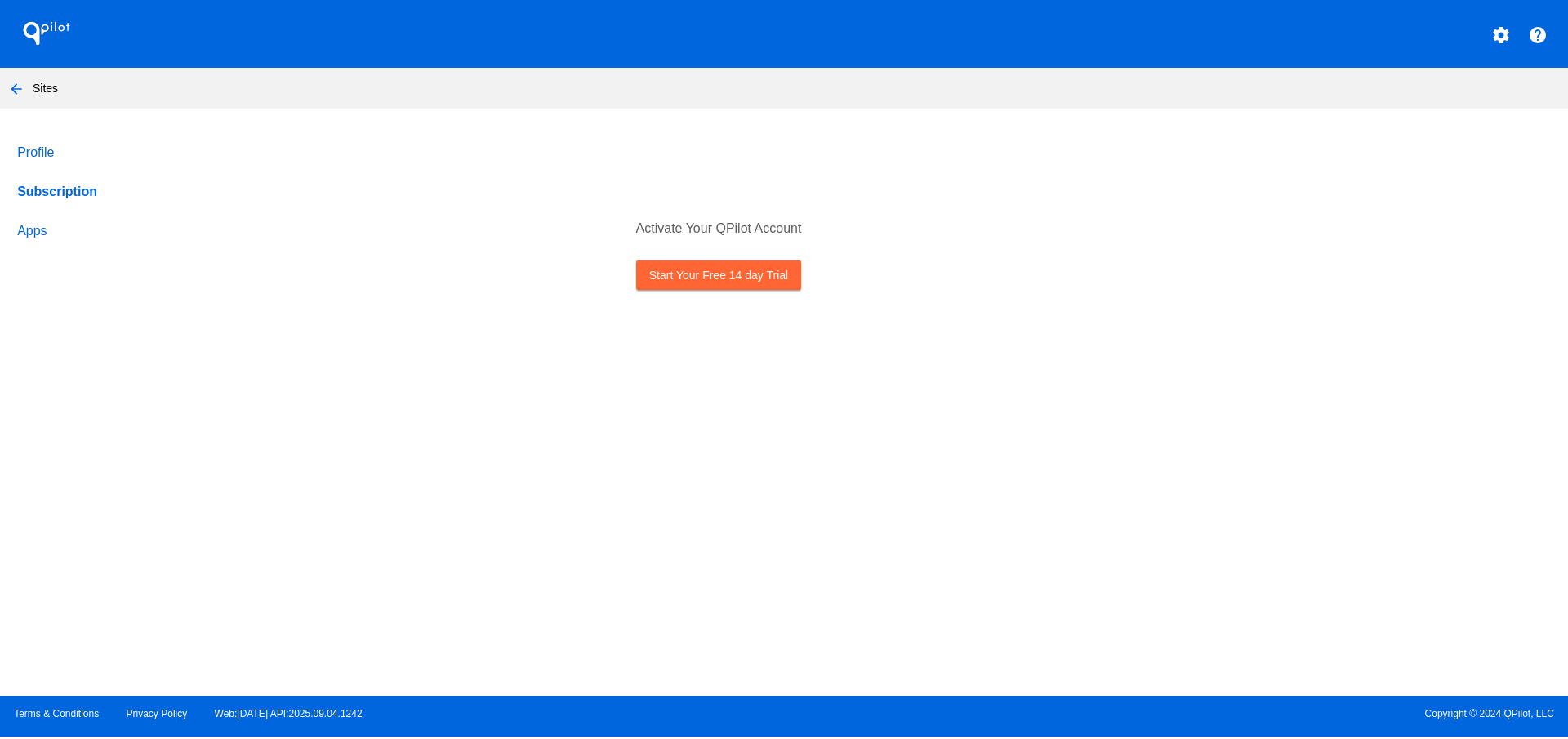
click at [32, 233] on link "Apps" at bounding box center [130, 231] width 233 height 40
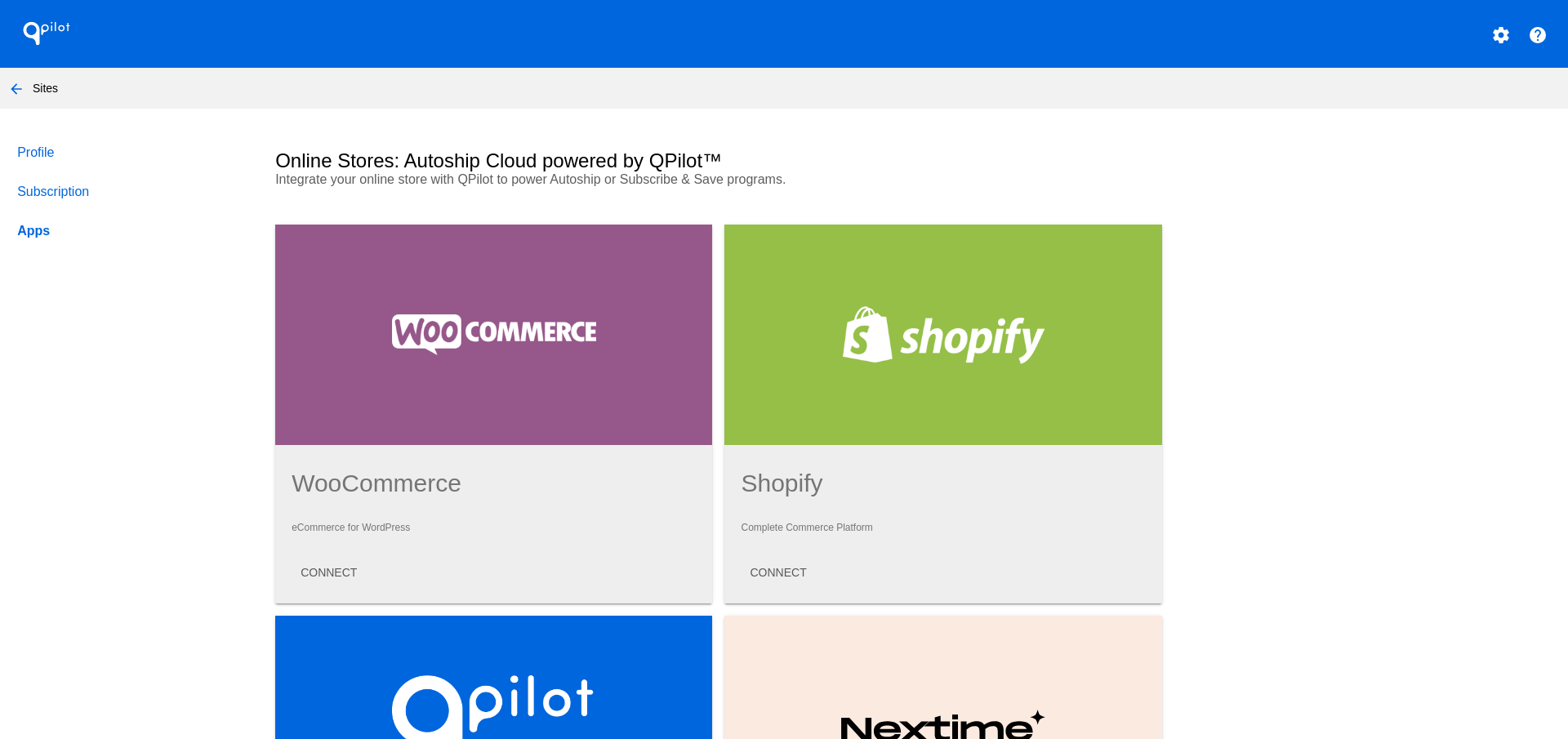
click at [48, 157] on link "Profile" at bounding box center [130, 153] width 233 height 40
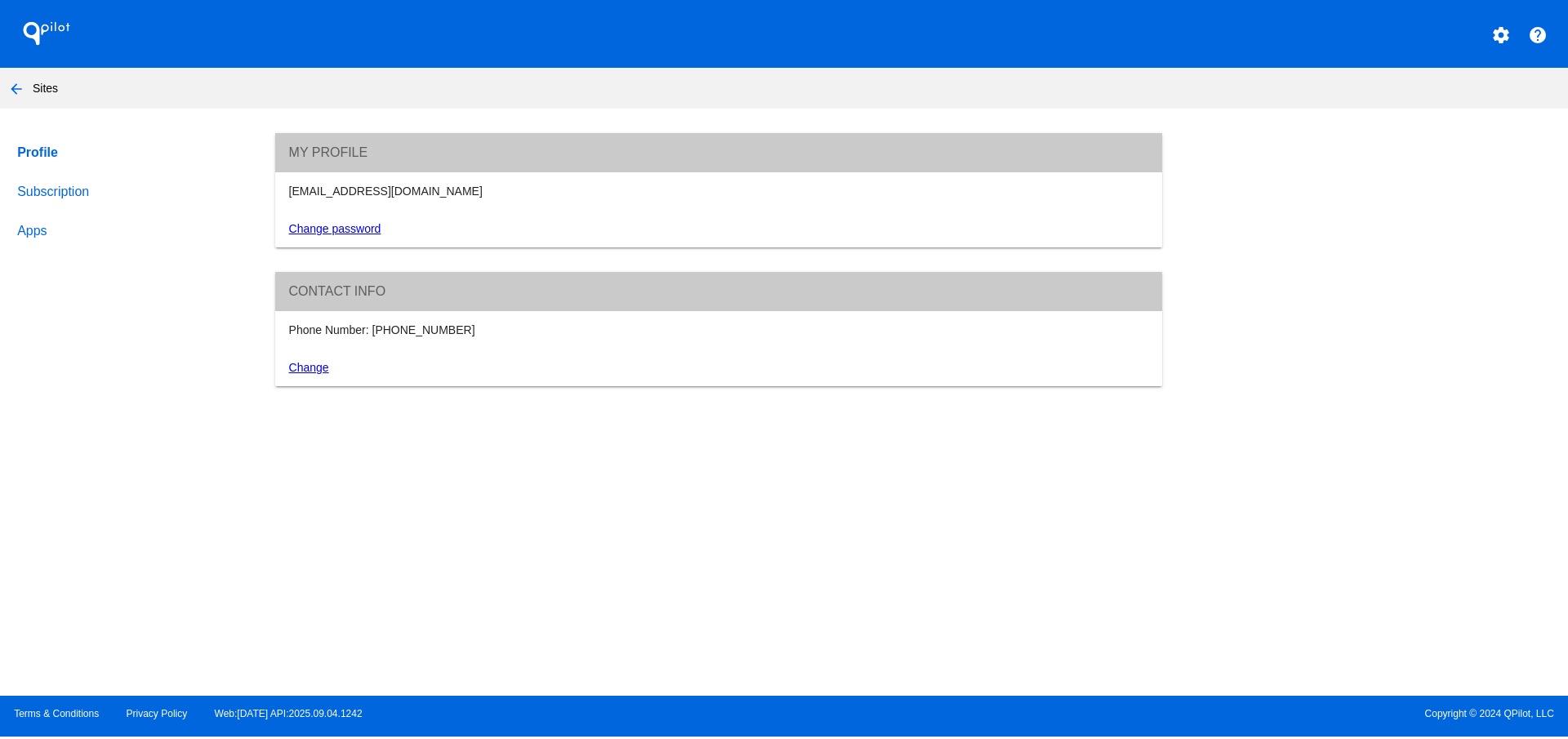
click at [344, 229] on link "Change password" at bounding box center [335, 229] width 93 height 14
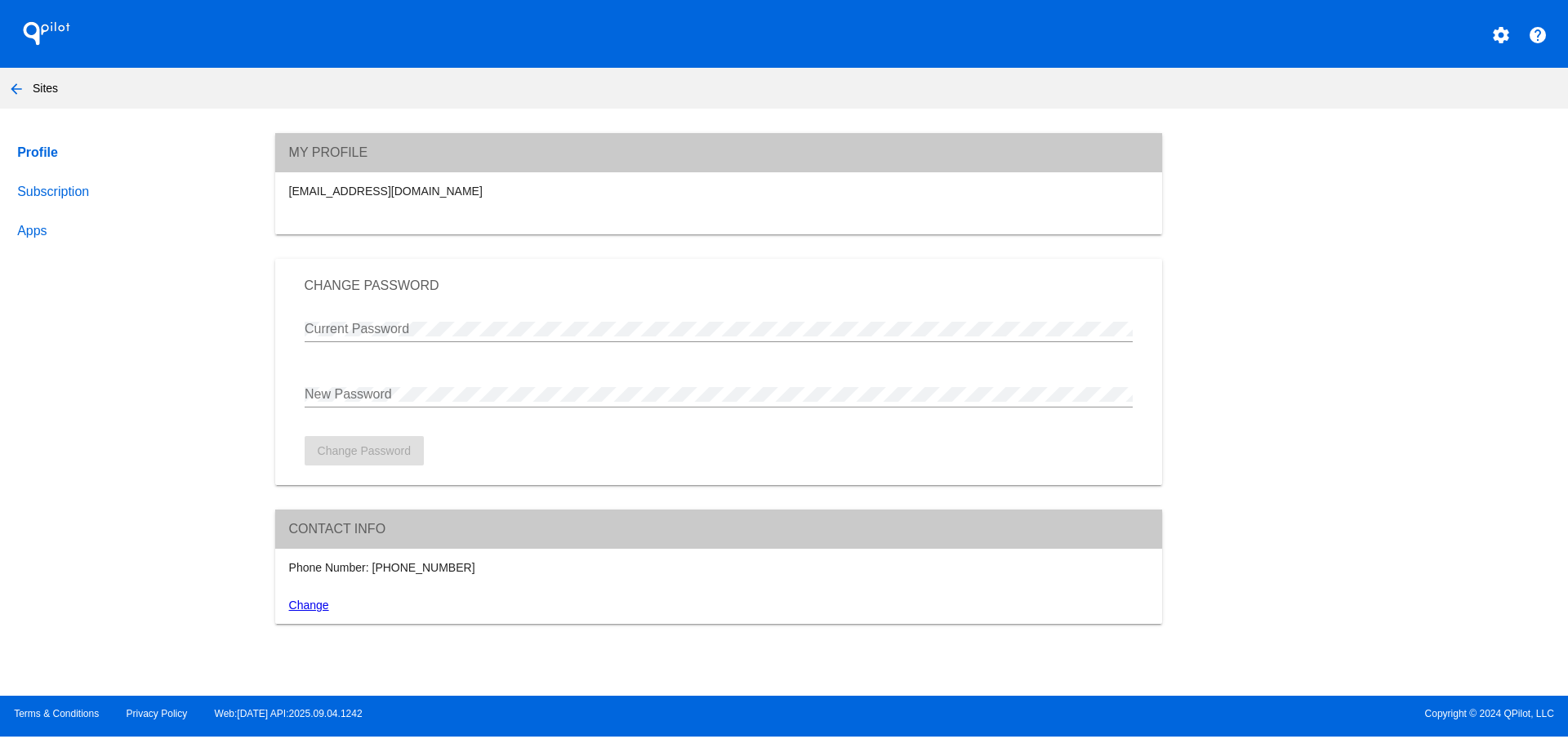
click at [391, 195] on div "[EMAIL_ADDRESS][DOMAIN_NAME]" at bounding box center [718, 191] width 879 height 14
click at [409, 193] on div "[EMAIL_ADDRESS][DOMAIN_NAME]" at bounding box center [718, 191] width 879 height 14
click at [19, 84] on mat-icon "arrow_back" at bounding box center [16, 89] width 20 height 20
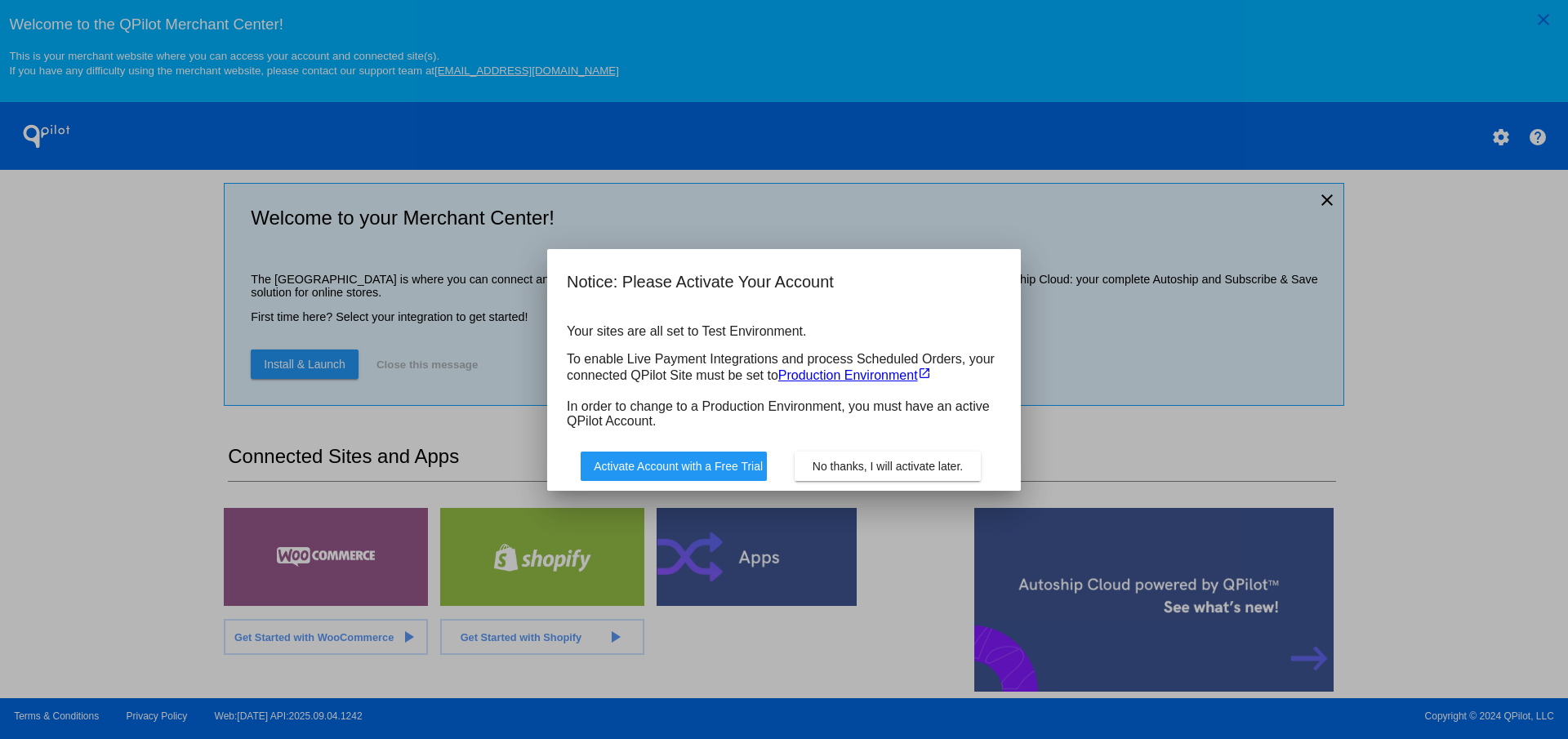
click at [821, 460] on span "No thanks, I will activate later." at bounding box center [888, 466] width 150 height 14
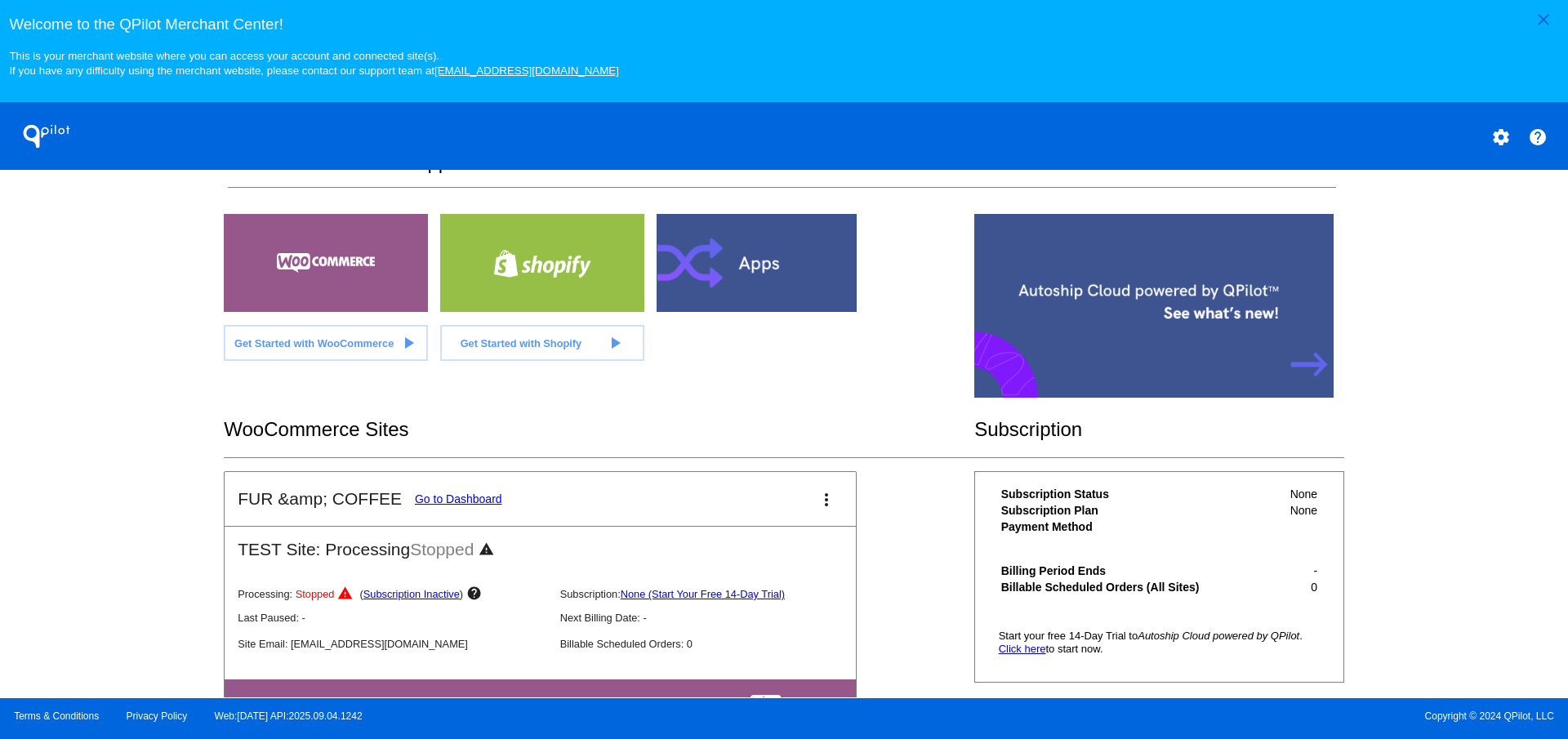
scroll to position [361, 0]
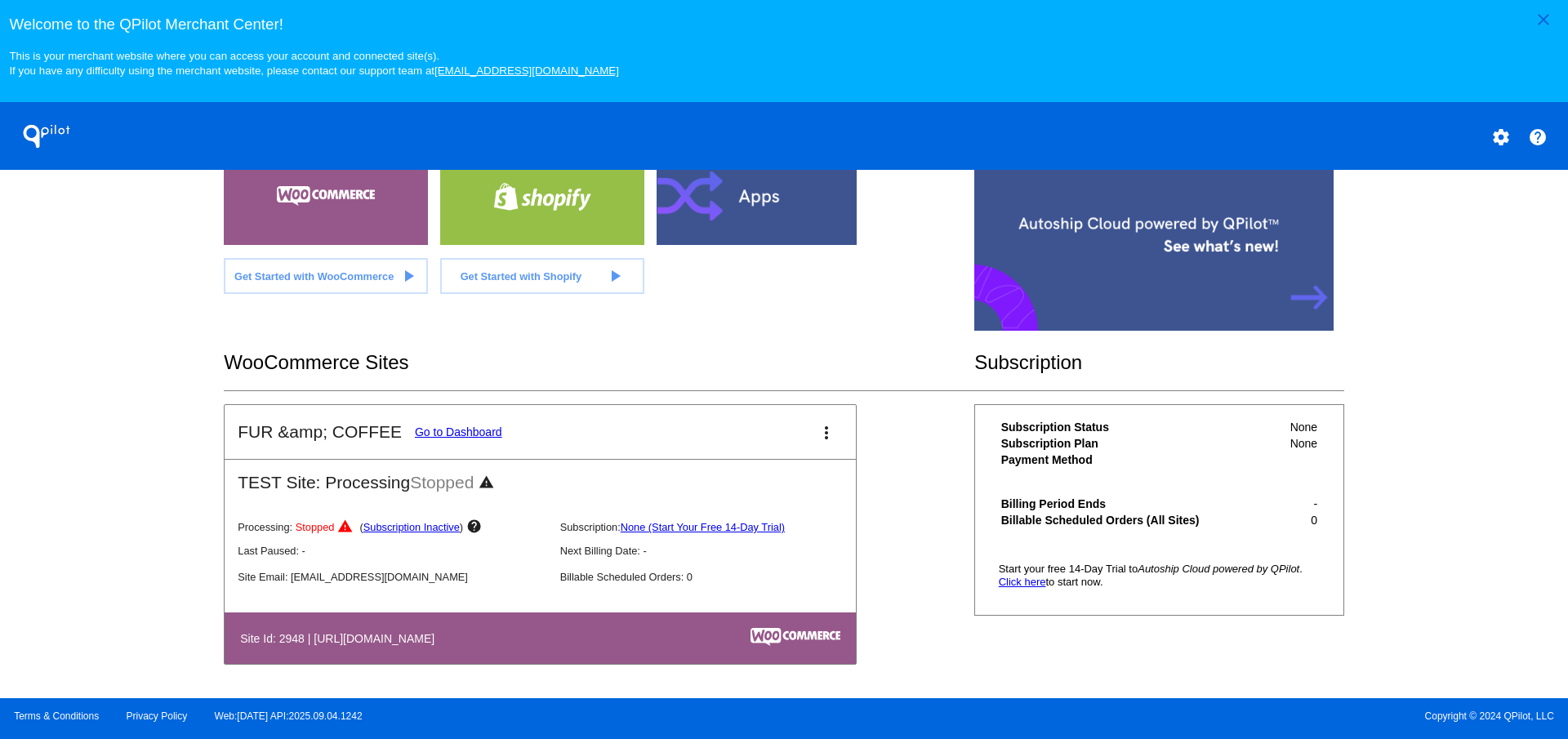
click at [817, 434] on mat-icon "more_vert" at bounding box center [826, 433] width 20 height 20
click at [748, 562] on span "delete site" at bounding box center [758, 559] width 52 height 14
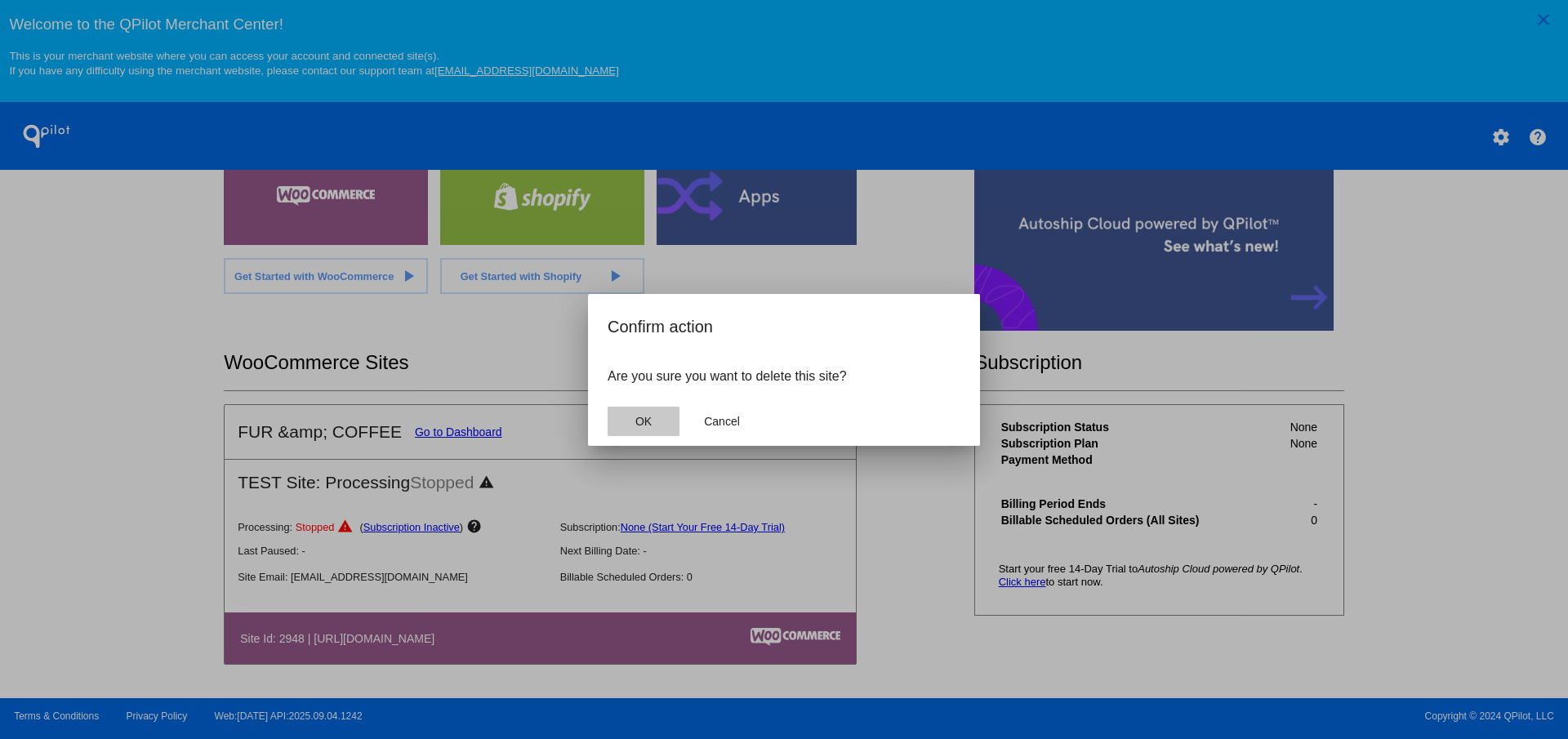
click at [652, 413] on button "OK" at bounding box center [644, 421] width 72 height 30
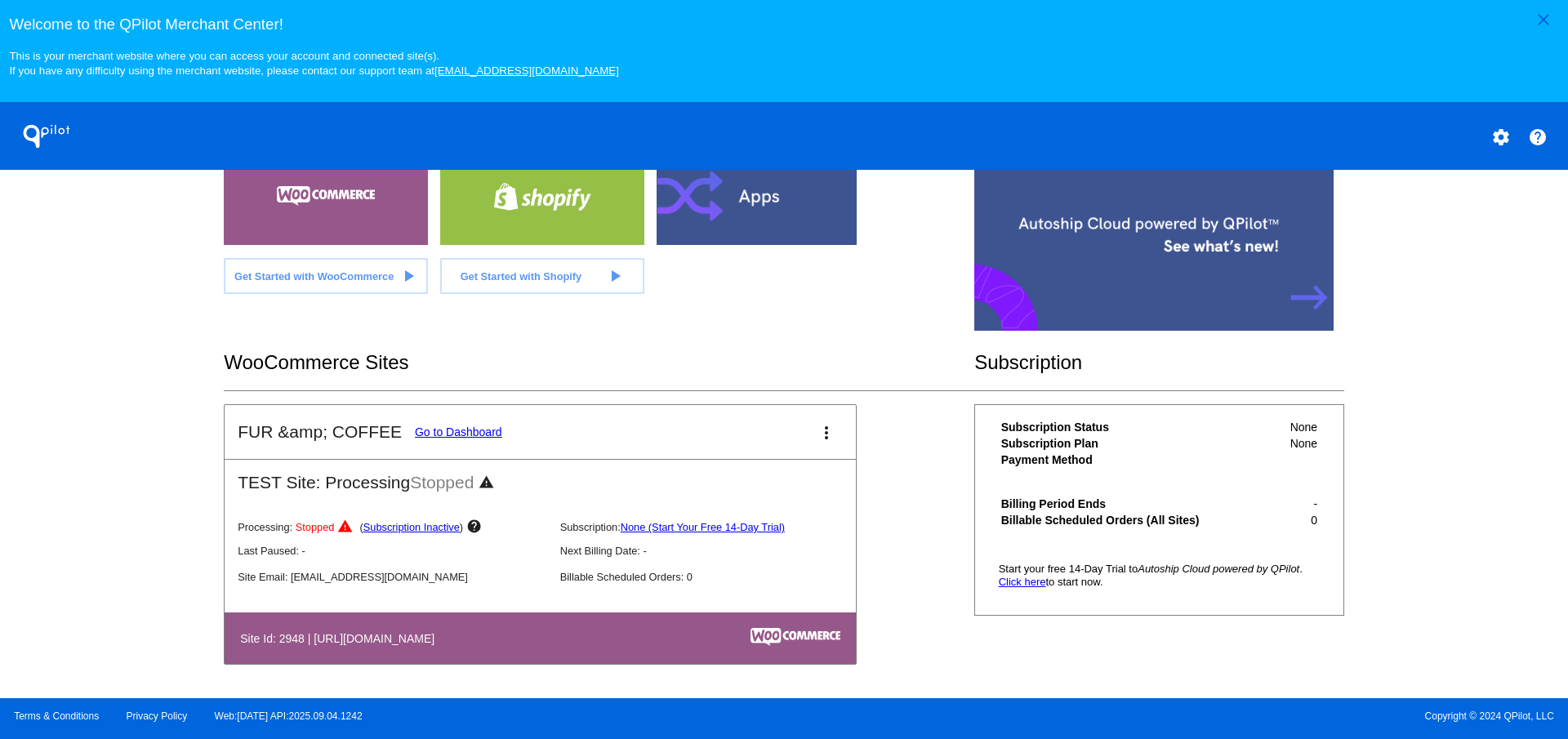
click at [456, 435] on link "Go to Dashboard" at bounding box center [458, 432] width 87 height 14
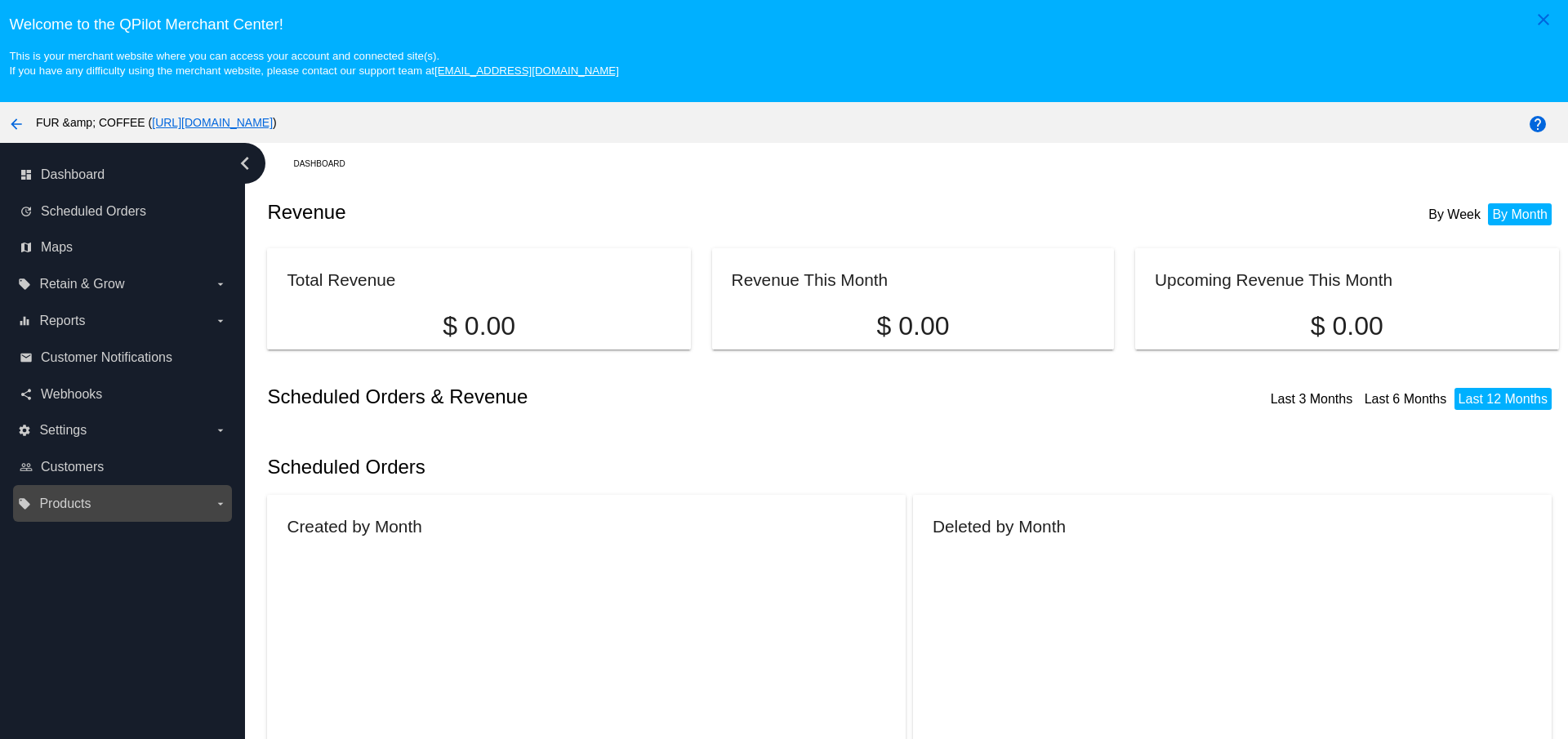
click at [104, 511] on label "local_offer Products arrow_drop_down" at bounding box center [122, 503] width 208 height 26
click at [0, 0] on input "local_offer Products arrow_drop_down" at bounding box center [0, 0] width 0 height 0
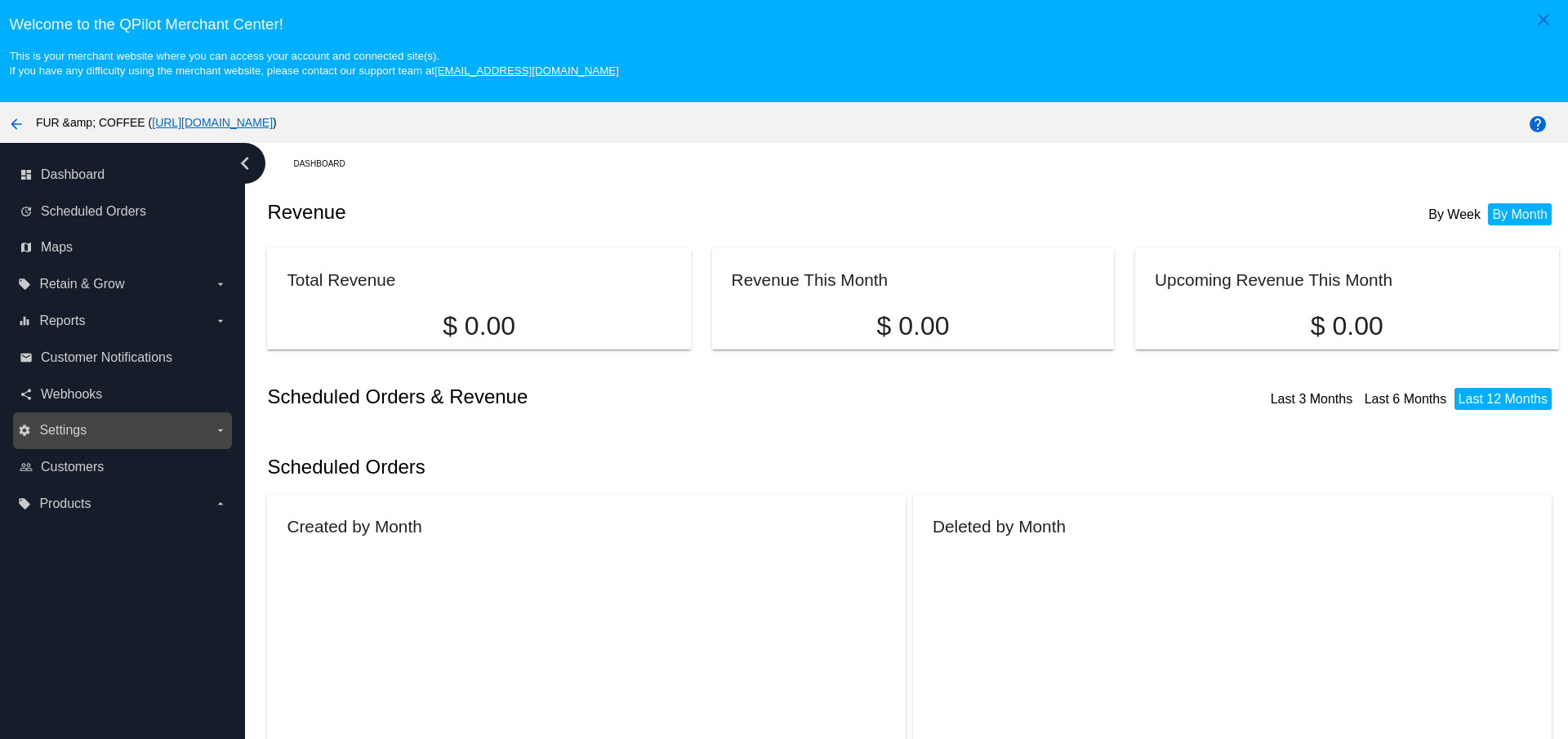
click at [86, 438] on label "settings Settings arrow_drop_down" at bounding box center [122, 430] width 208 height 26
click at [0, 0] on input "settings Settings arrow_drop_down" at bounding box center [0, 0] width 0 height 0
click at [42, 428] on span "Settings" at bounding box center [63, 430] width 48 height 14
click at [0, 0] on input "settings Settings arrow_drop_down" at bounding box center [0, 0] width 0 height 0
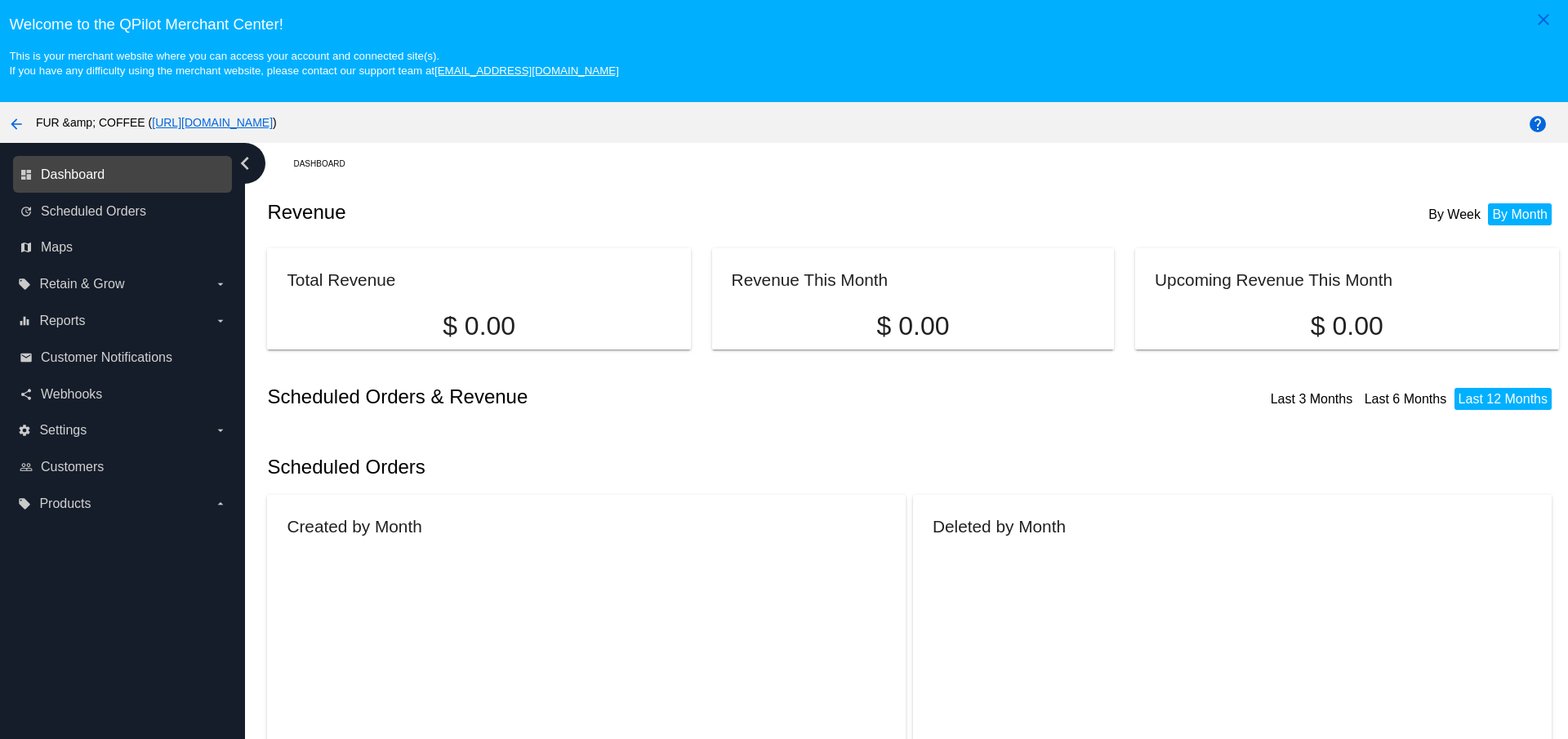
click at [101, 175] on span "Dashboard" at bounding box center [72, 175] width 64 height 14
click at [196, 122] on link "https://www.furandcoffee.co" at bounding box center [212, 122] width 121 height 14
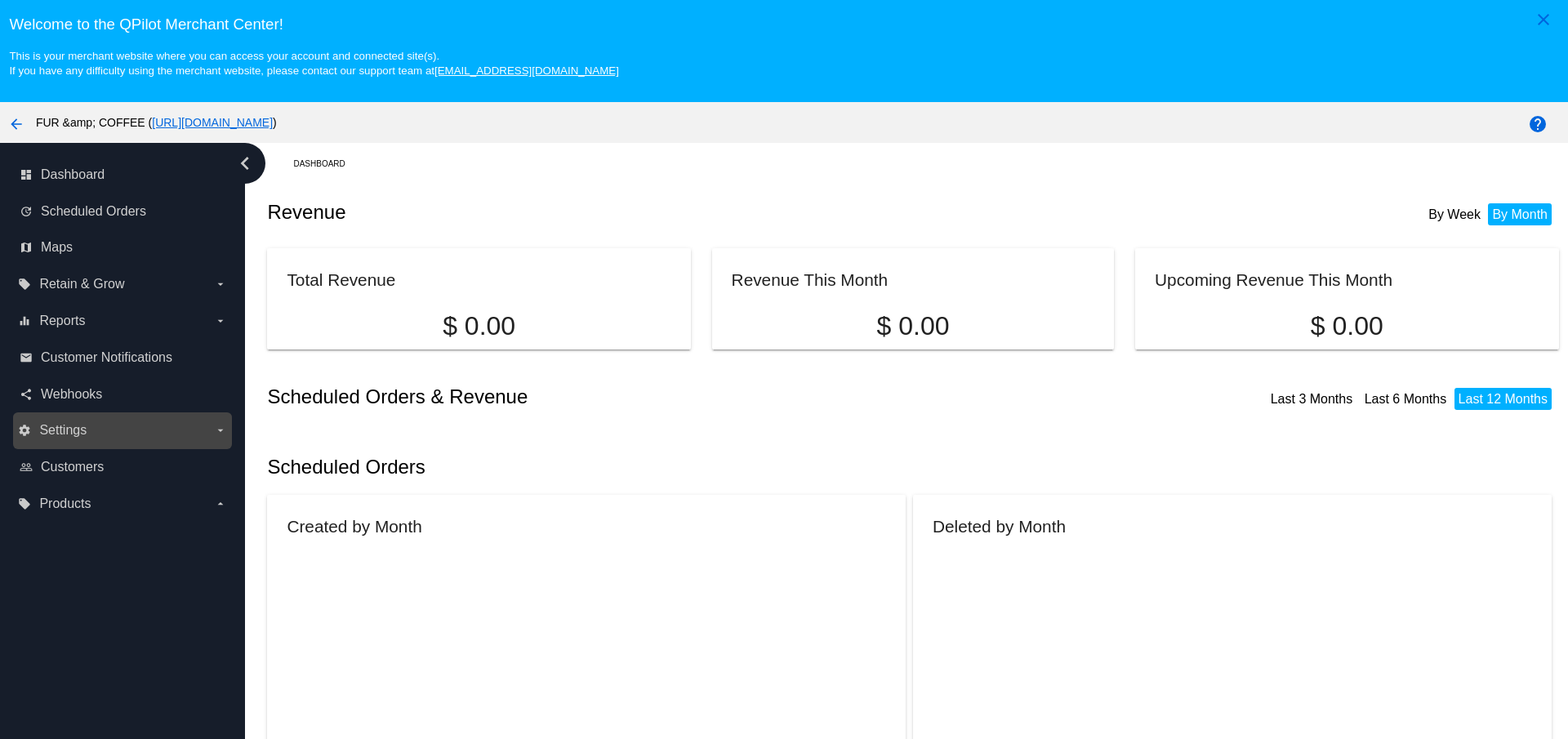
click at [59, 425] on span "Settings" at bounding box center [63, 430] width 48 height 14
click at [0, 0] on input "settings Settings arrow_drop_down" at bounding box center [0, 0] width 0 height 0
click at [222, 428] on icon "arrow_drop_down" at bounding box center [221, 430] width 14 height 14
click at [0, 0] on input "settings Settings arrow_drop_down" at bounding box center [0, 0] width 0 height 0
click at [59, 431] on span "Settings" at bounding box center [63, 430] width 48 height 14
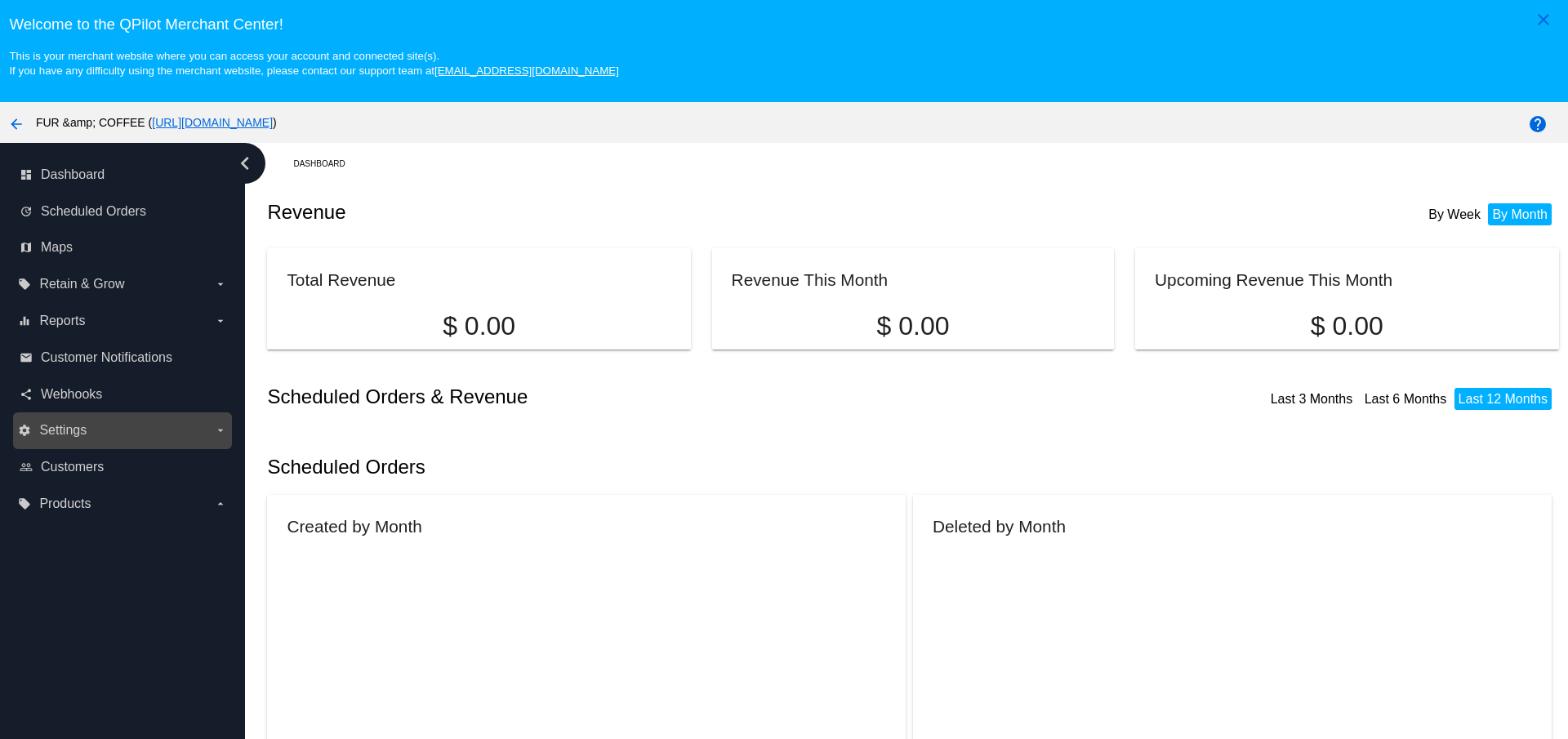
click at [0, 0] on input "settings Settings arrow_drop_down" at bounding box center [0, 0] width 0 height 0
click at [59, 431] on span "Settings" at bounding box center [63, 430] width 48 height 14
click at [0, 0] on input "settings Settings arrow_drop_down" at bounding box center [0, 0] width 0 height 0
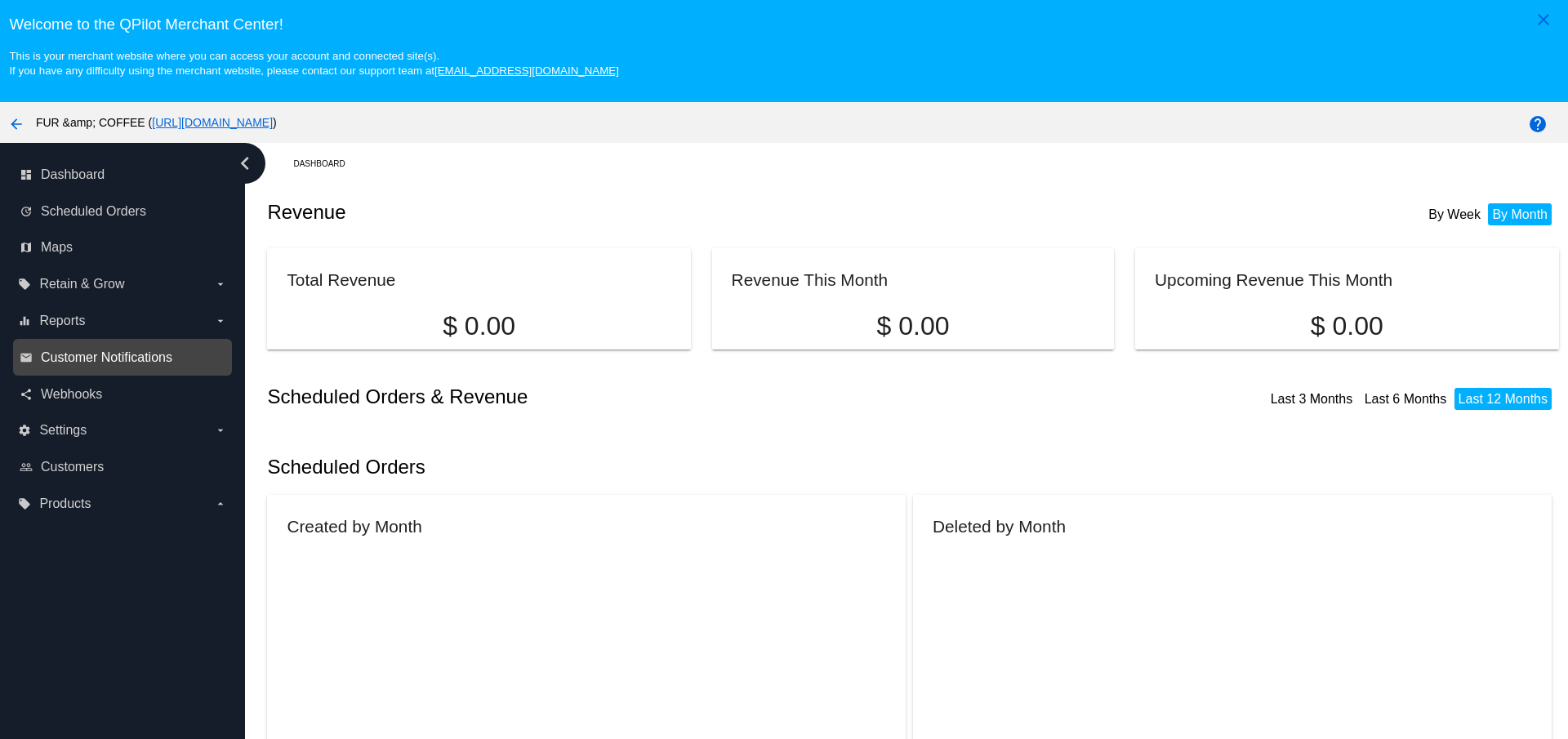
click at [71, 358] on span "Customer Notifications" at bounding box center [106, 357] width 131 height 14
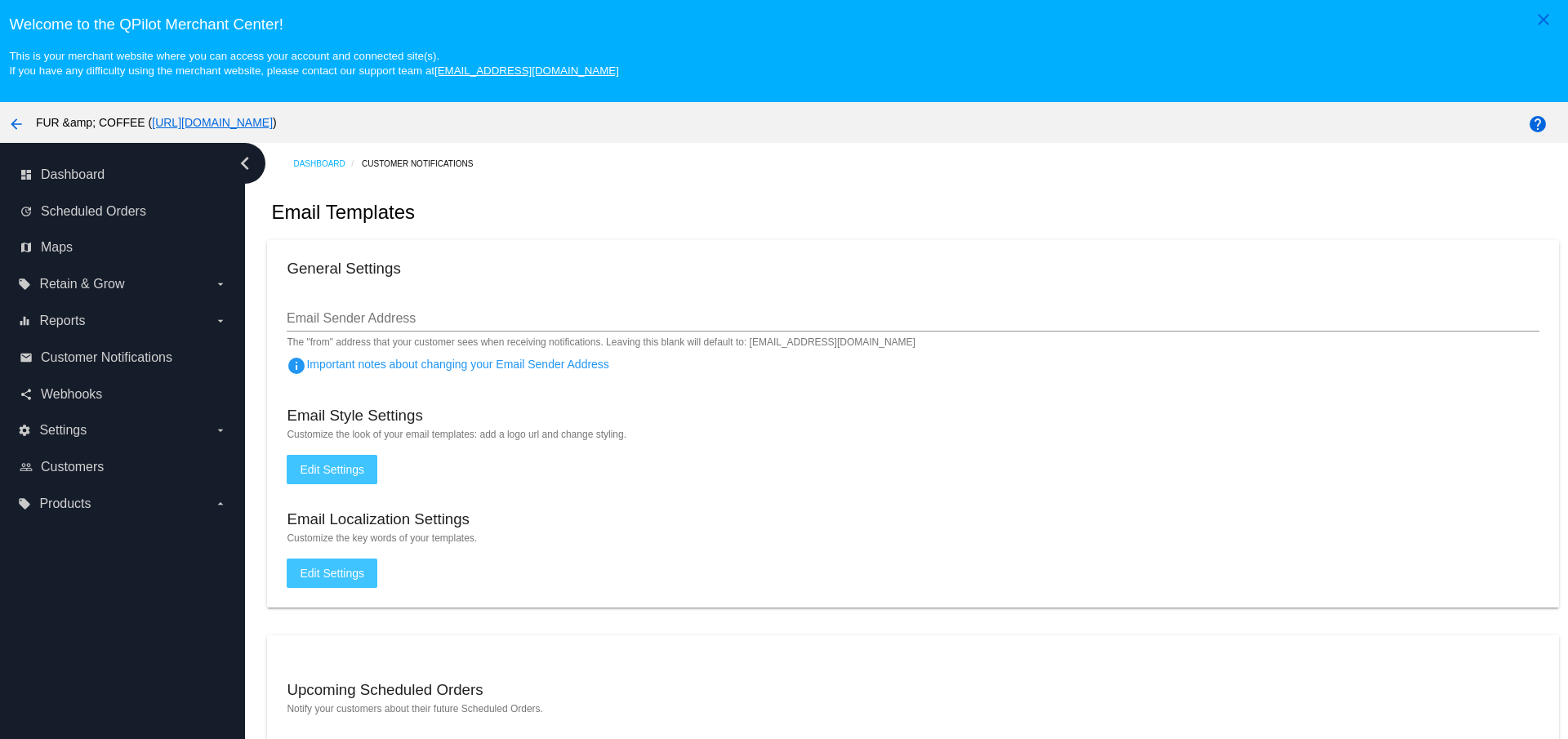
click at [14, 121] on mat-icon "arrow_back" at bounding box center [16, 124] width 20 height 20
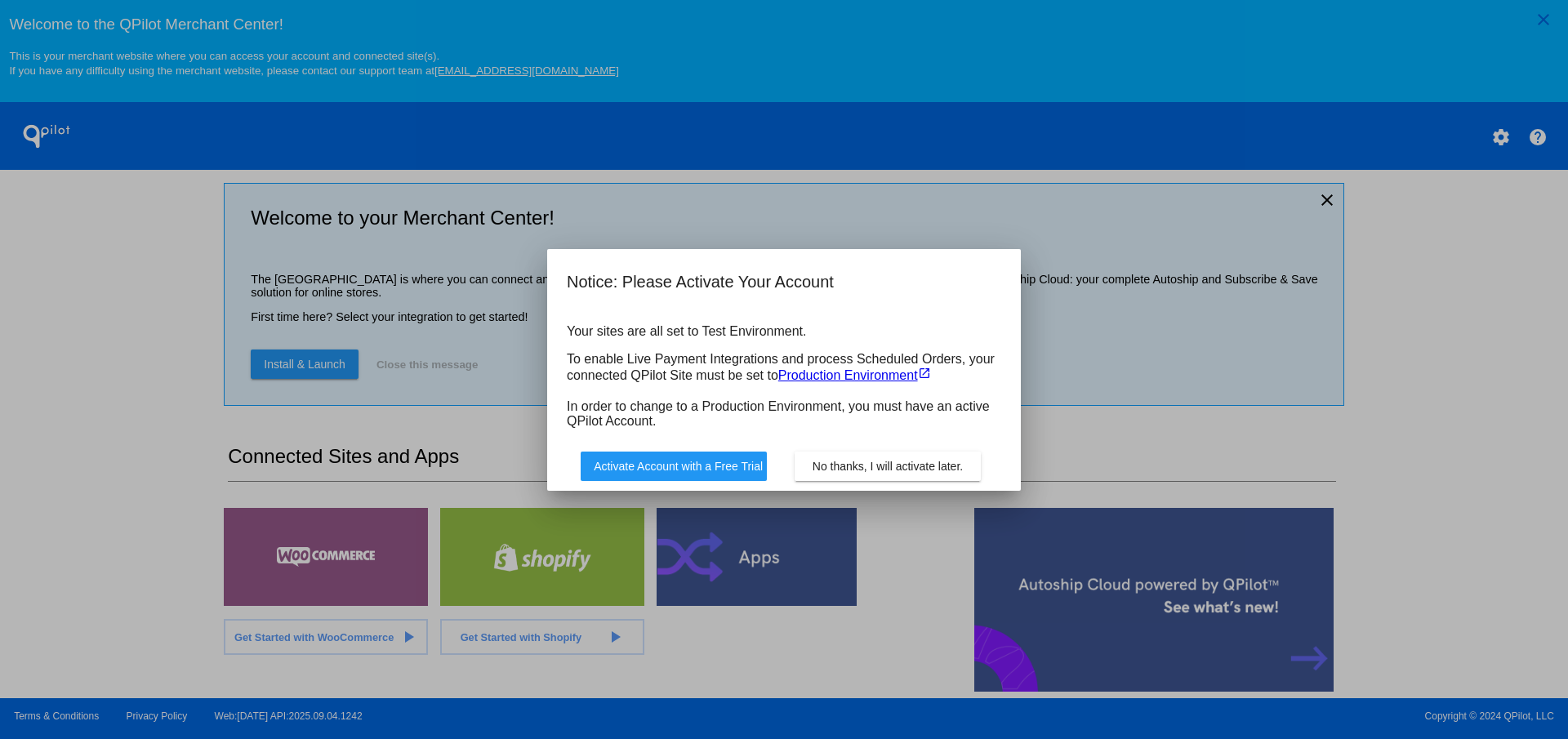
click at [919, 467] on span "No thanks, I will activate later." at bounding box center [888, 466] width 150 height 14
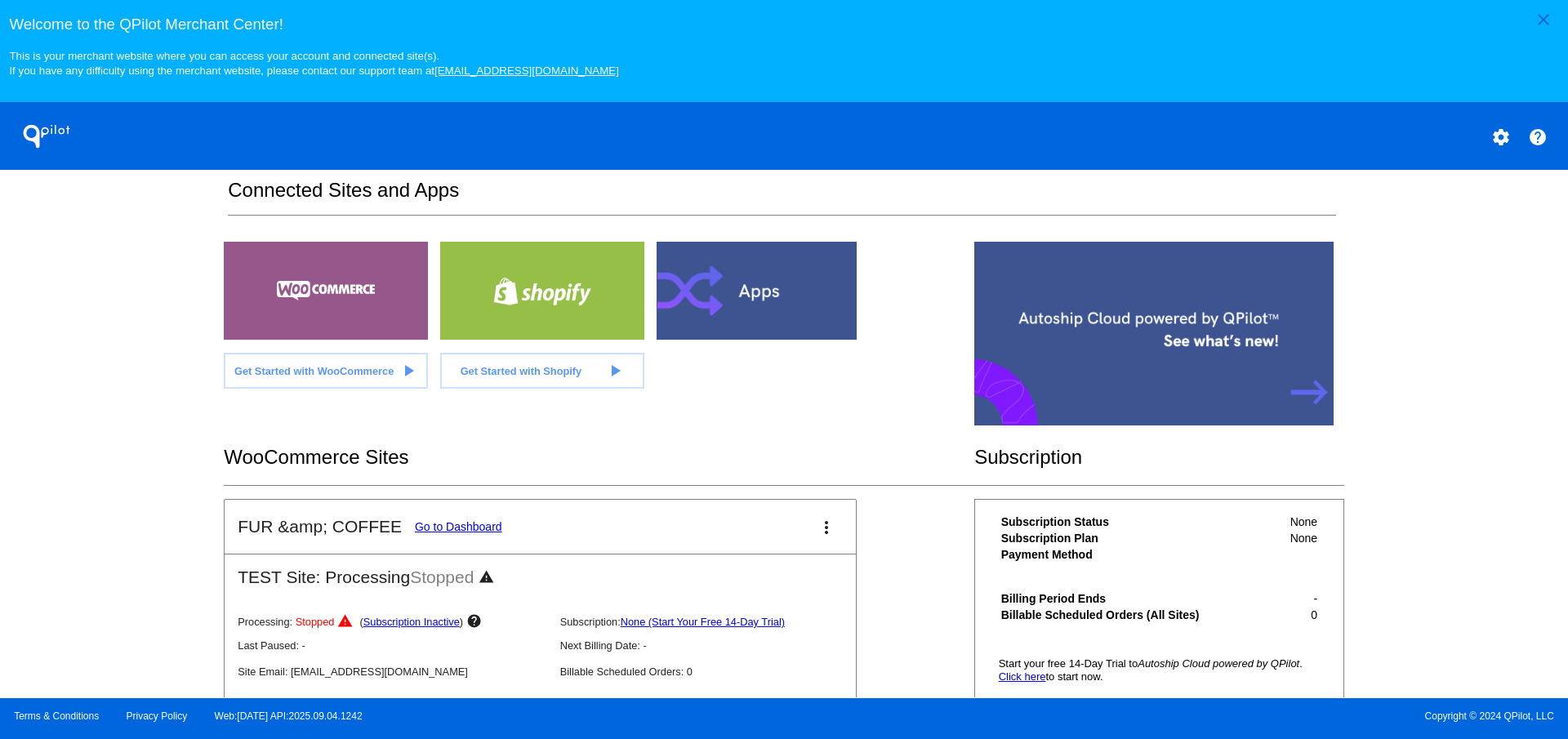
scroll to position [361, 0]
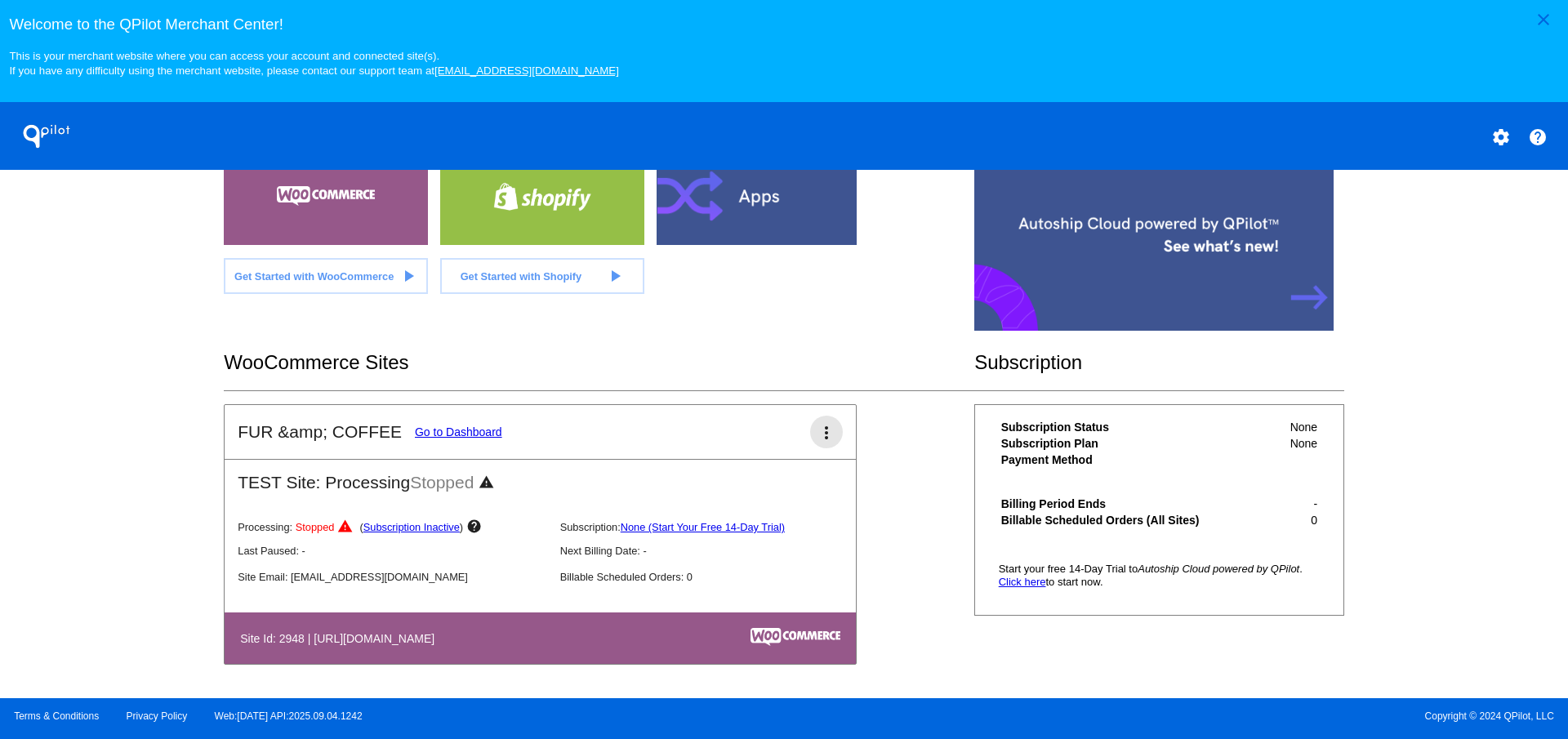
click at [820, 439] on mat-icon "more_vert" at bounding box center [826, 433] width 20 height 20
click at [737, 567] on button "delete delete site" at bounding box center [758, 560] width 152 height 40
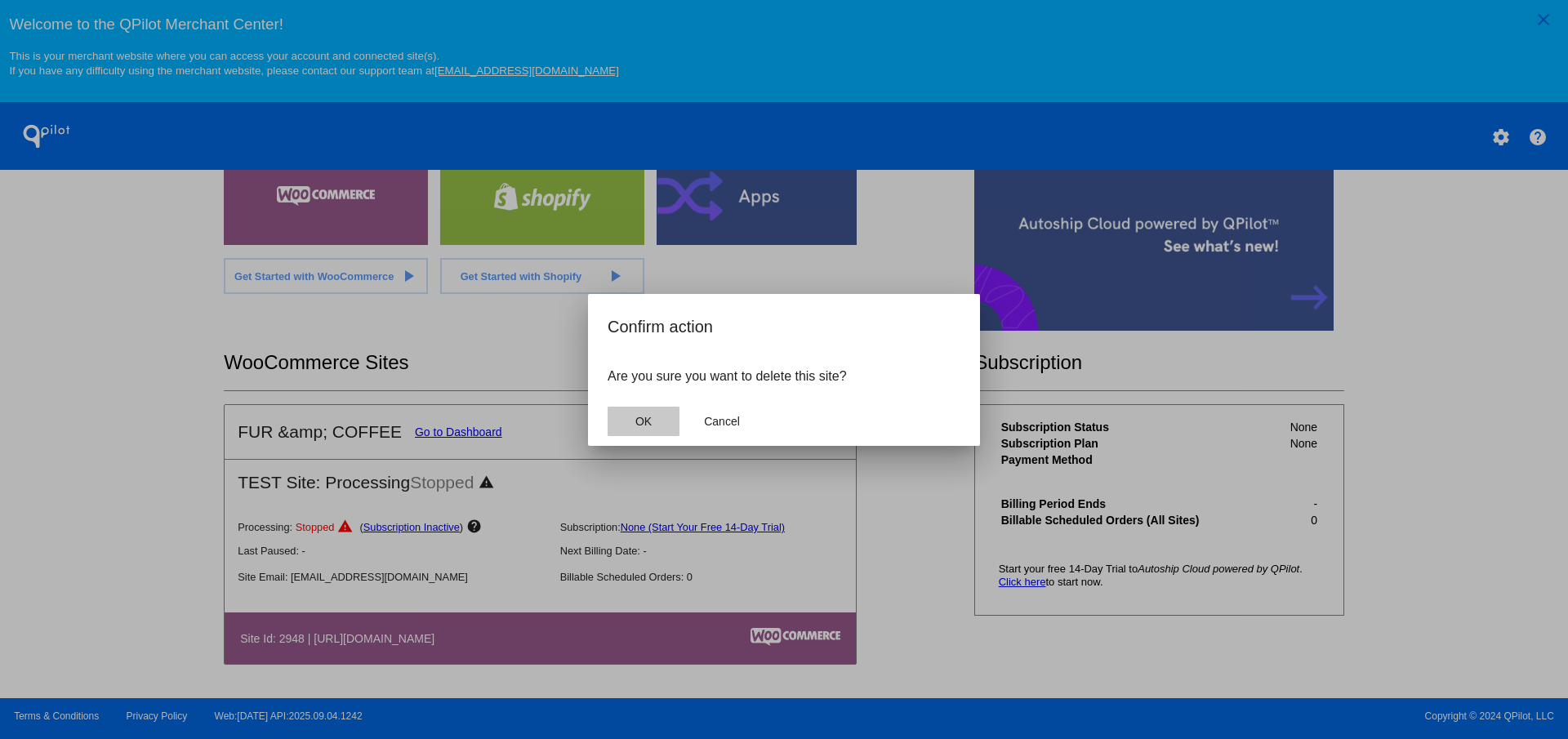
click at [654, 428] on button "OK" at bounding box center [644, 421] width 72 height 30
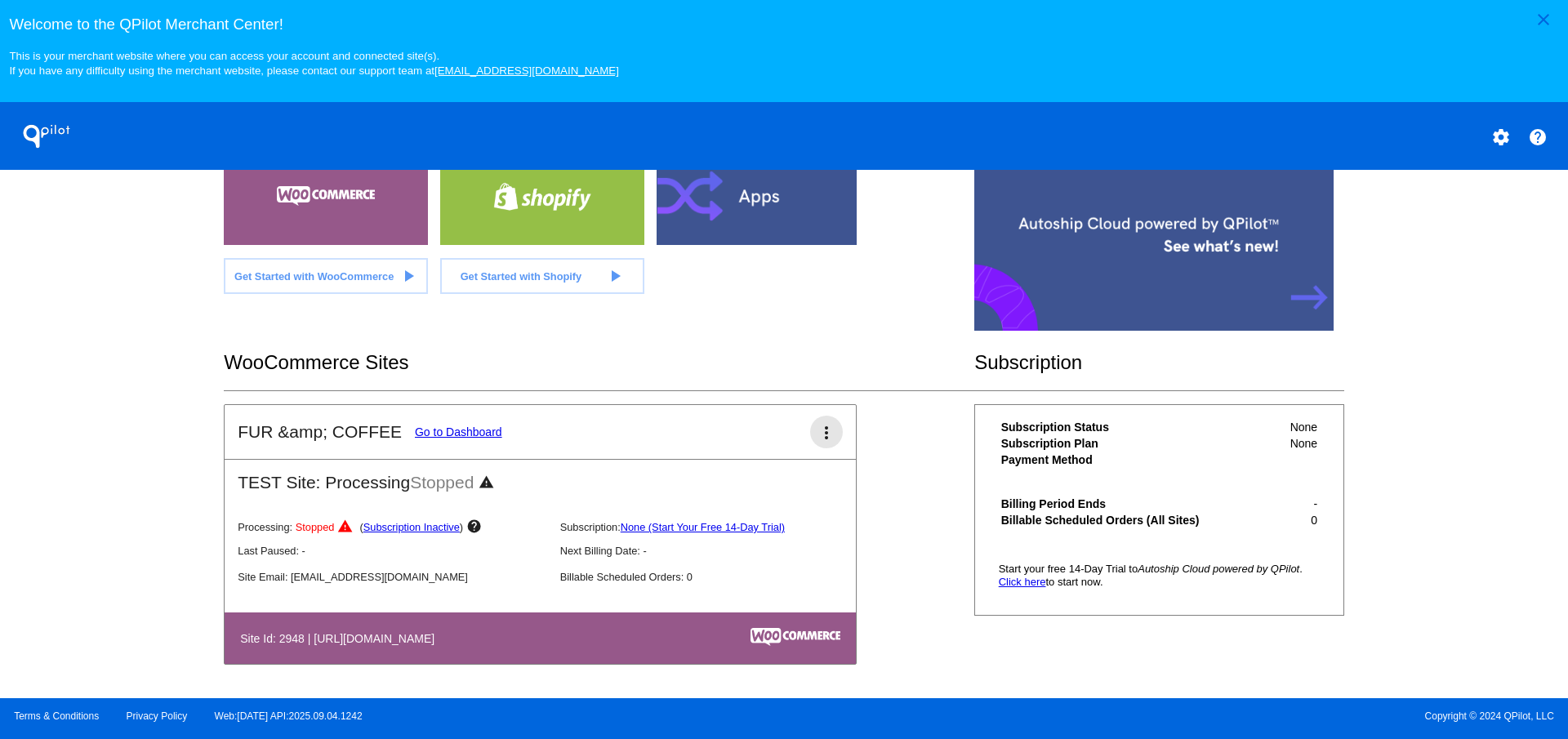
click at [819, 428] on mat-icon "more_vert" at bounding box center [826, 433] width 20 height 20
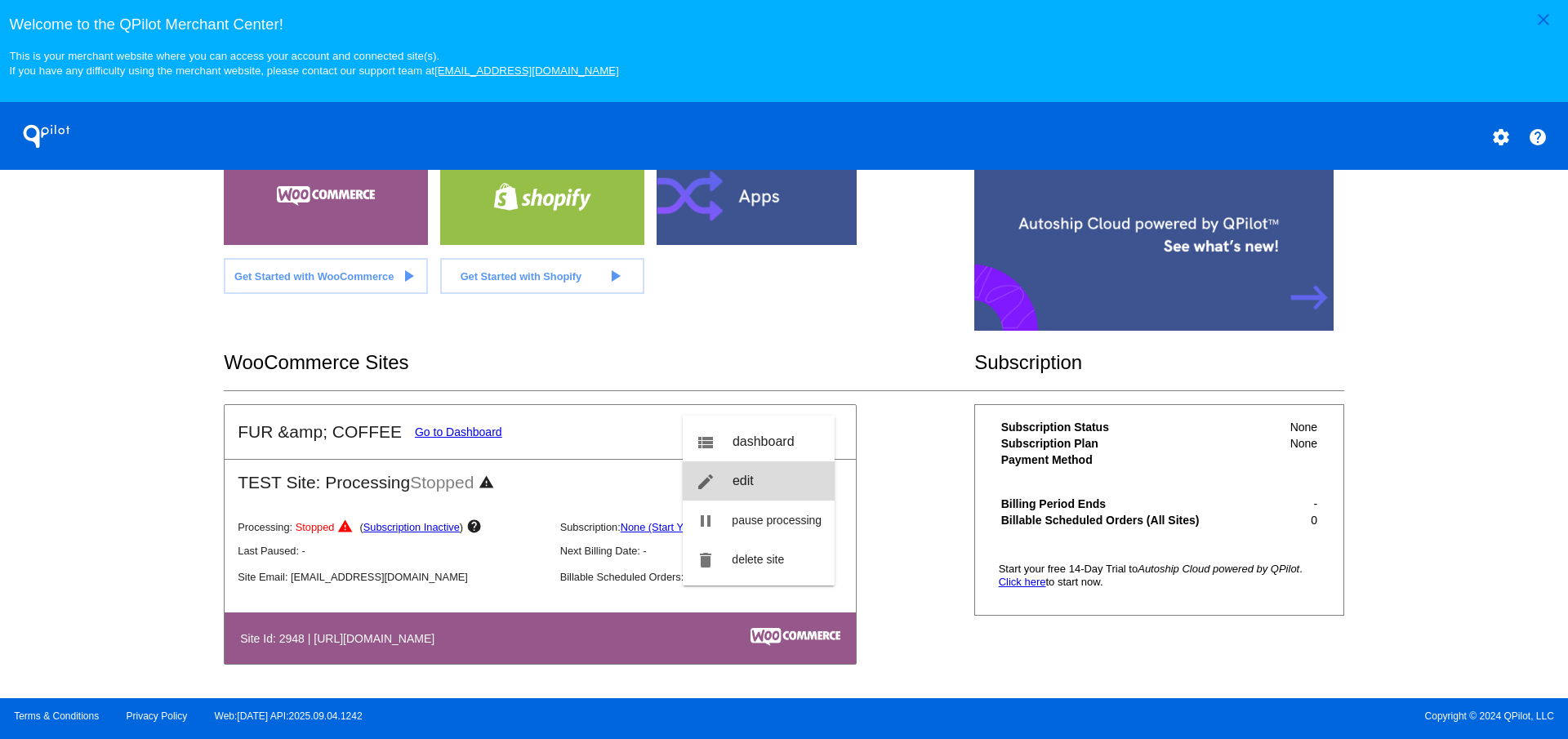
click at [759, 482] on link "edit edit" at bounding box center [758, 482] width 152 height 40
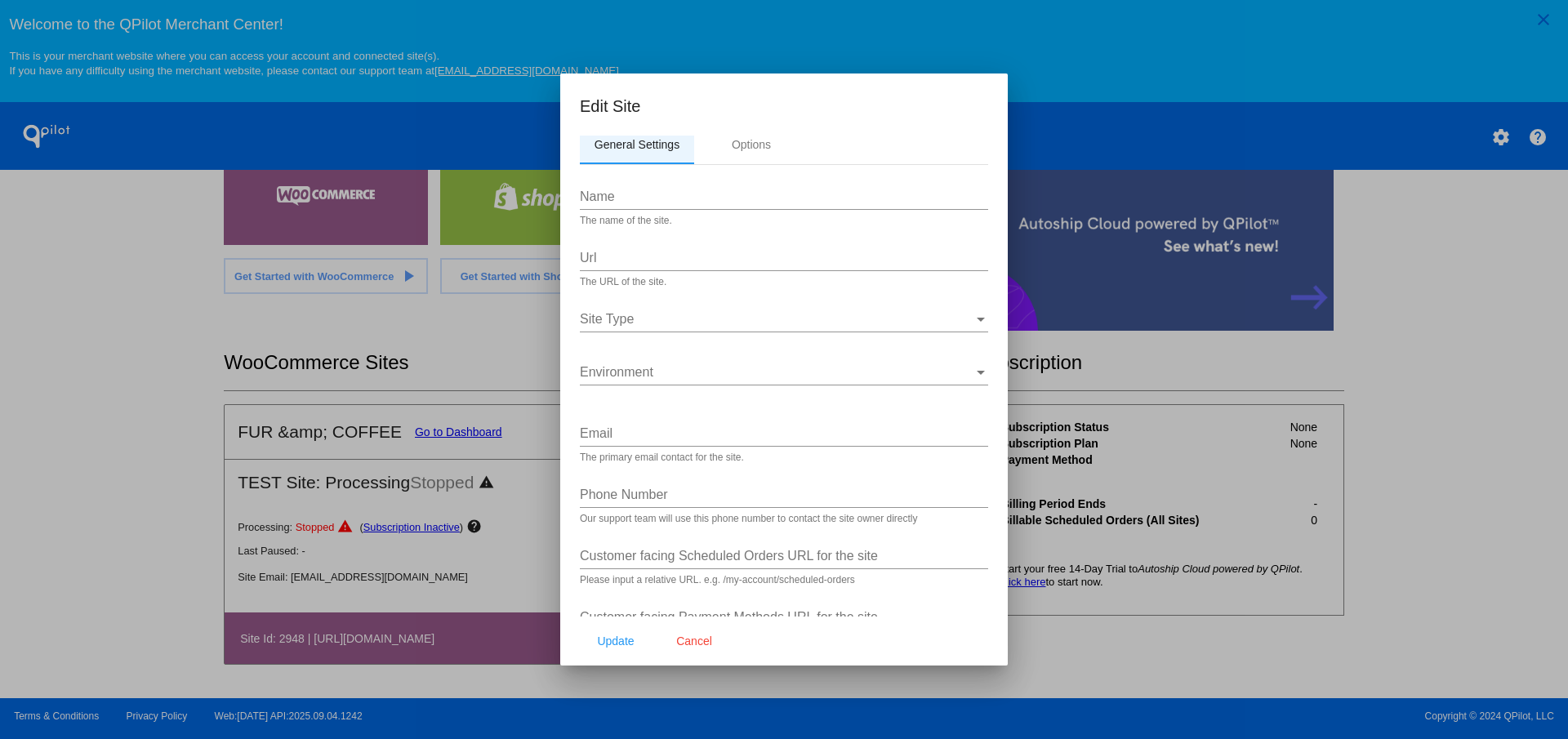
scroll to position [0, 0]
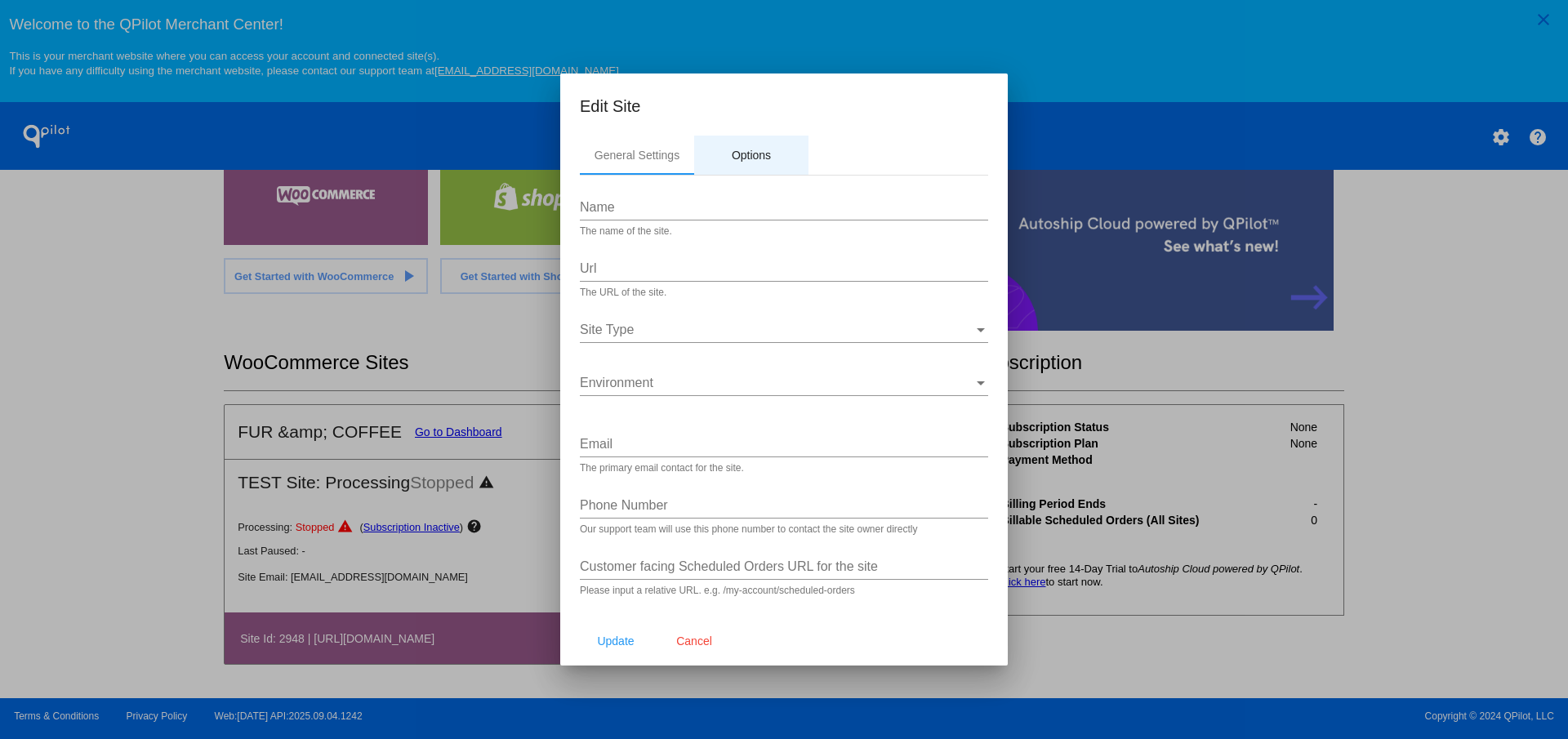
click at [761, 154] on div "Options" at bounding box center [752, 155] width 40 height 14
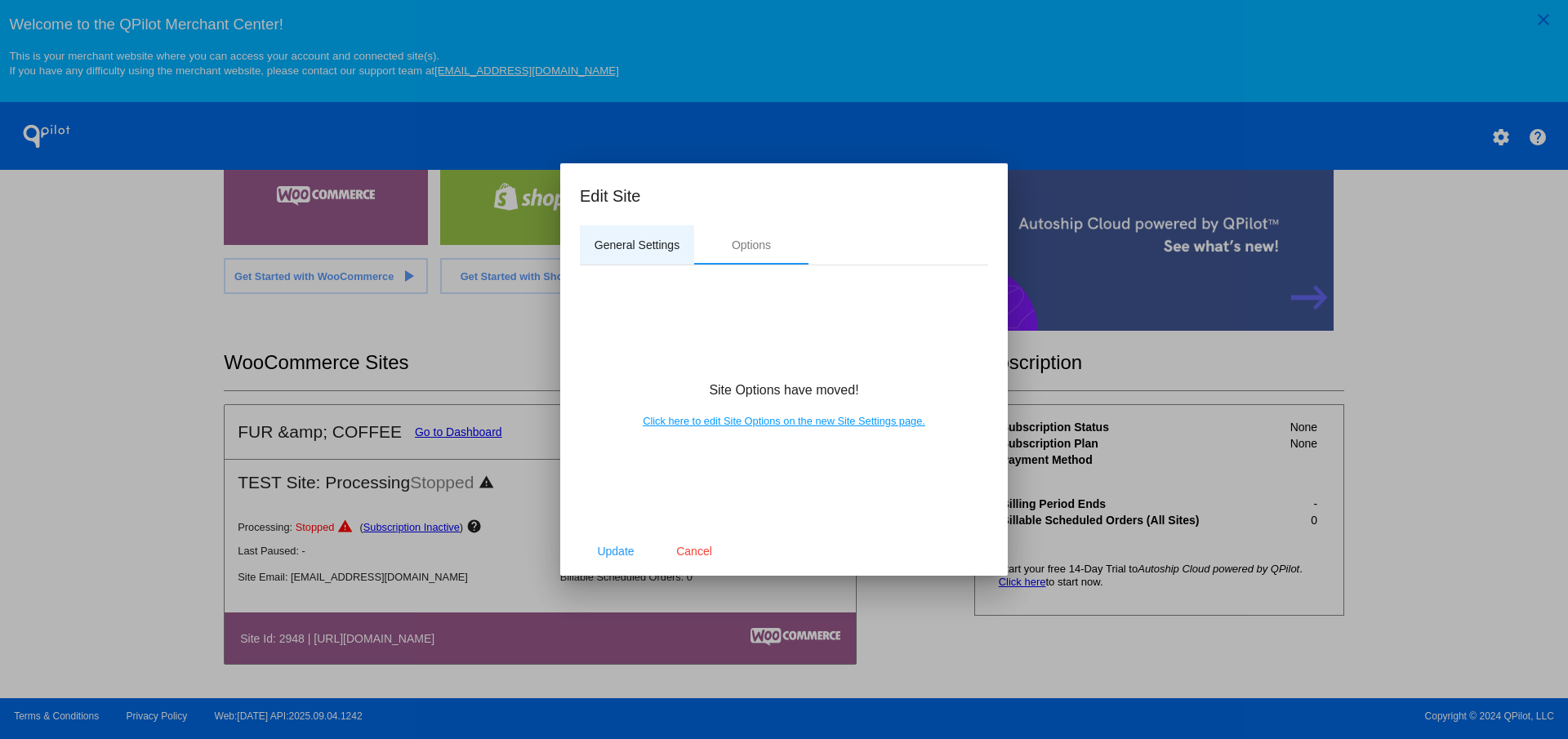
click at [608, 241] on div "General Settings" at bounding box center [636, 245] width 85 height 14
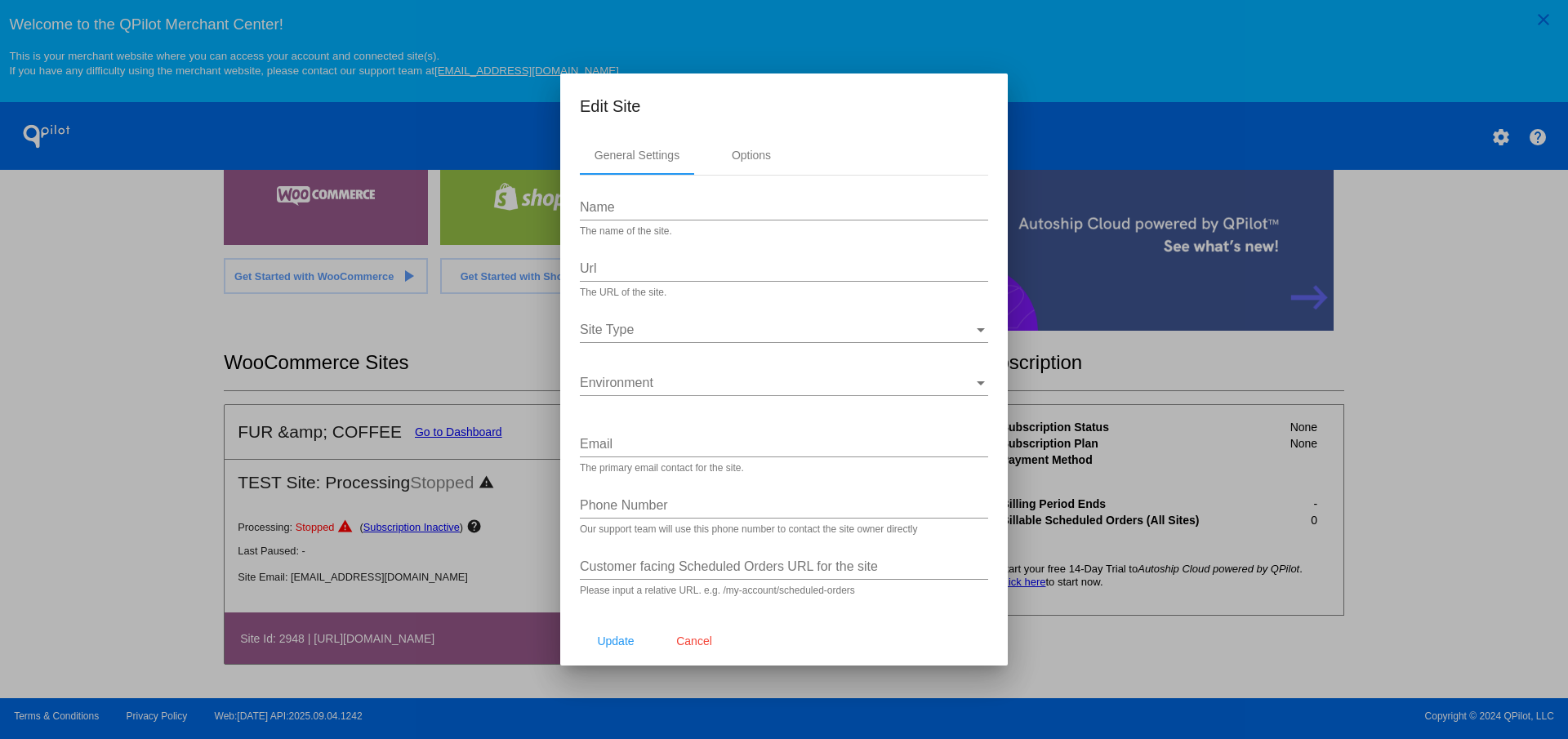
click at [686, 203] on input "Name" at bounding box center [784, 207] width 409 height 14
click at [518, 331] on div at bounding box center [784, 369] width 1568 height 739
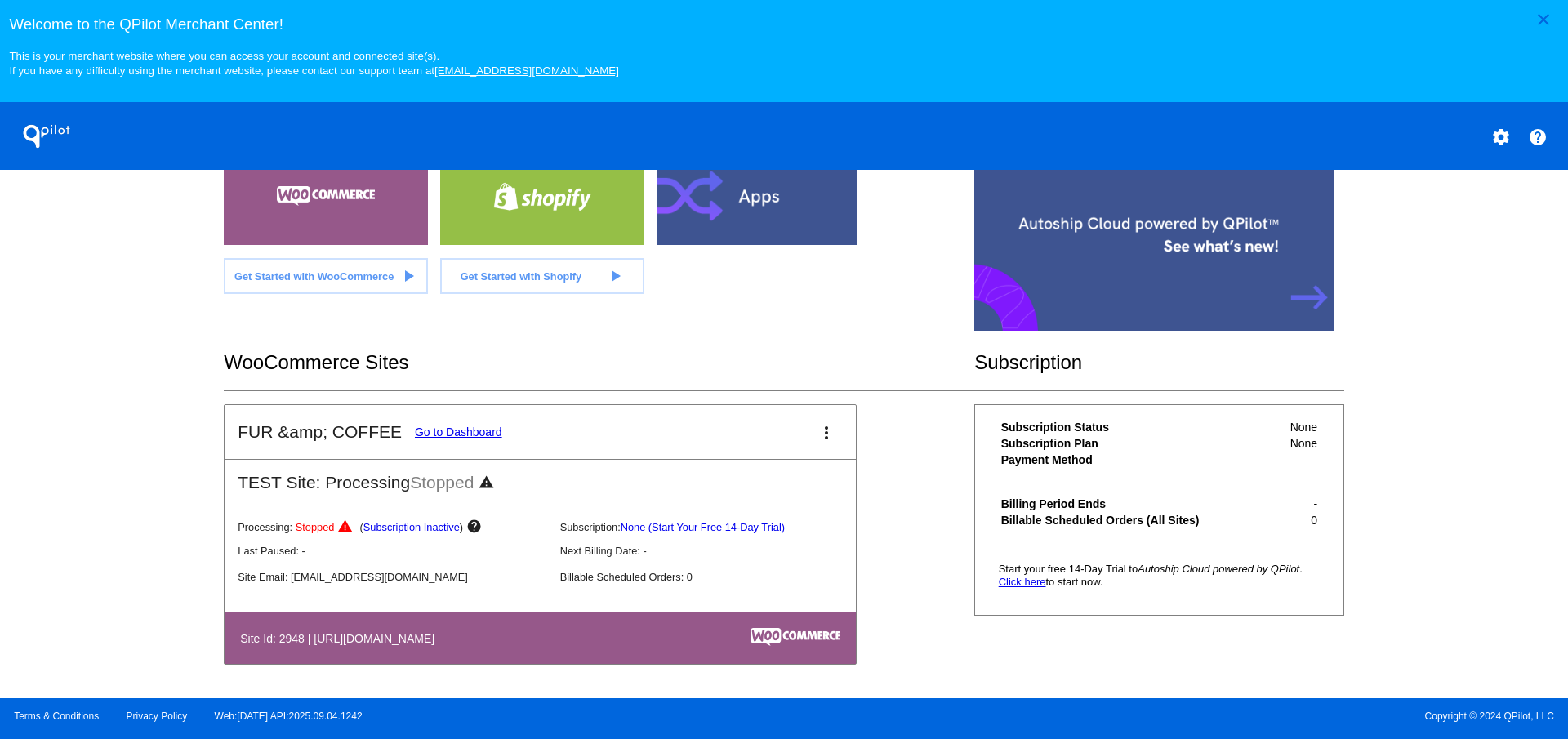
click at [820, 436] on mat-icon "more_vert" at bounding box center [826, 433] width 20 height 20
click at [774, 563] on span "delete site" at bounding box center [758, 559] width 52 height 14
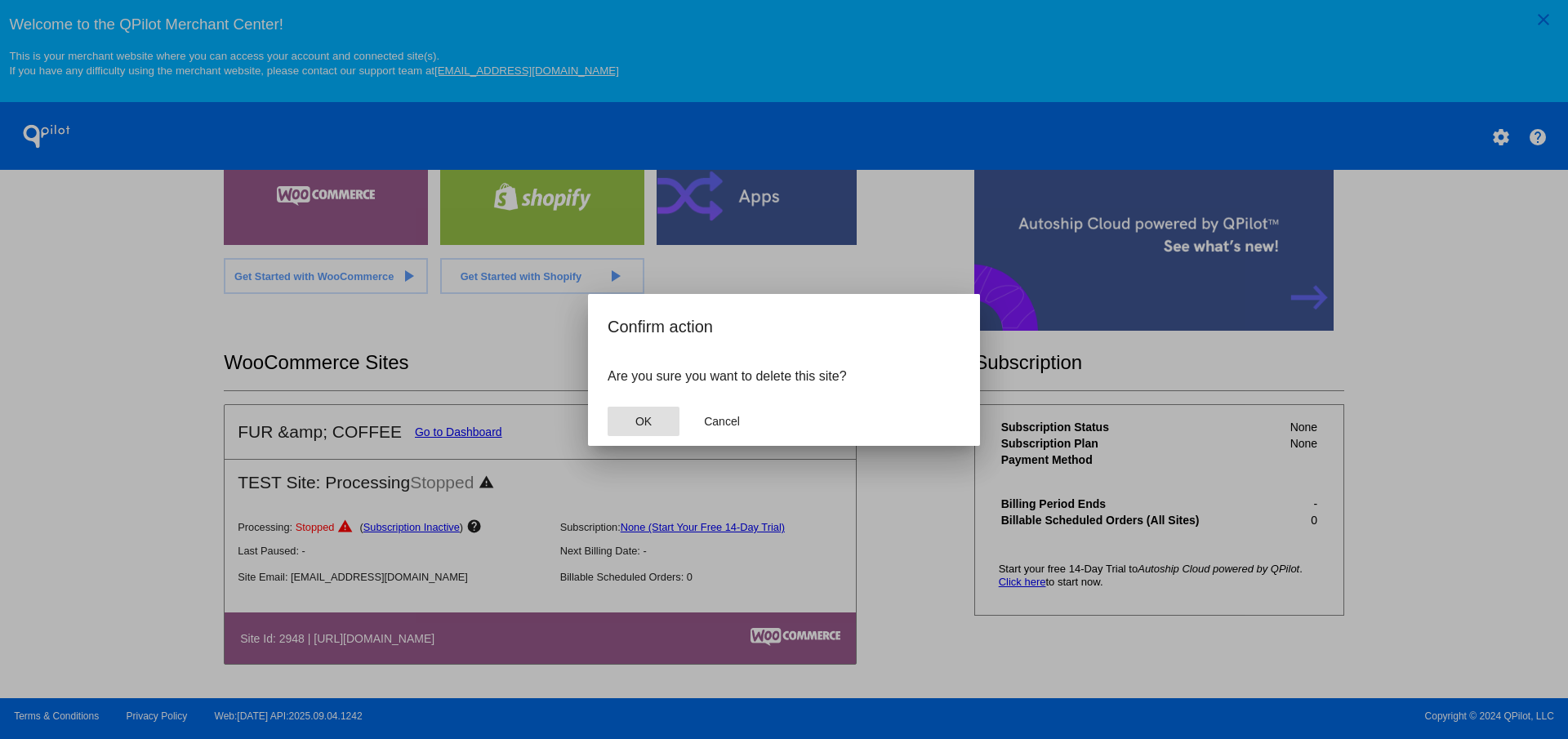
click at [654, 423] on button "OK" at bounding box center [644, 421] width 72 height 30
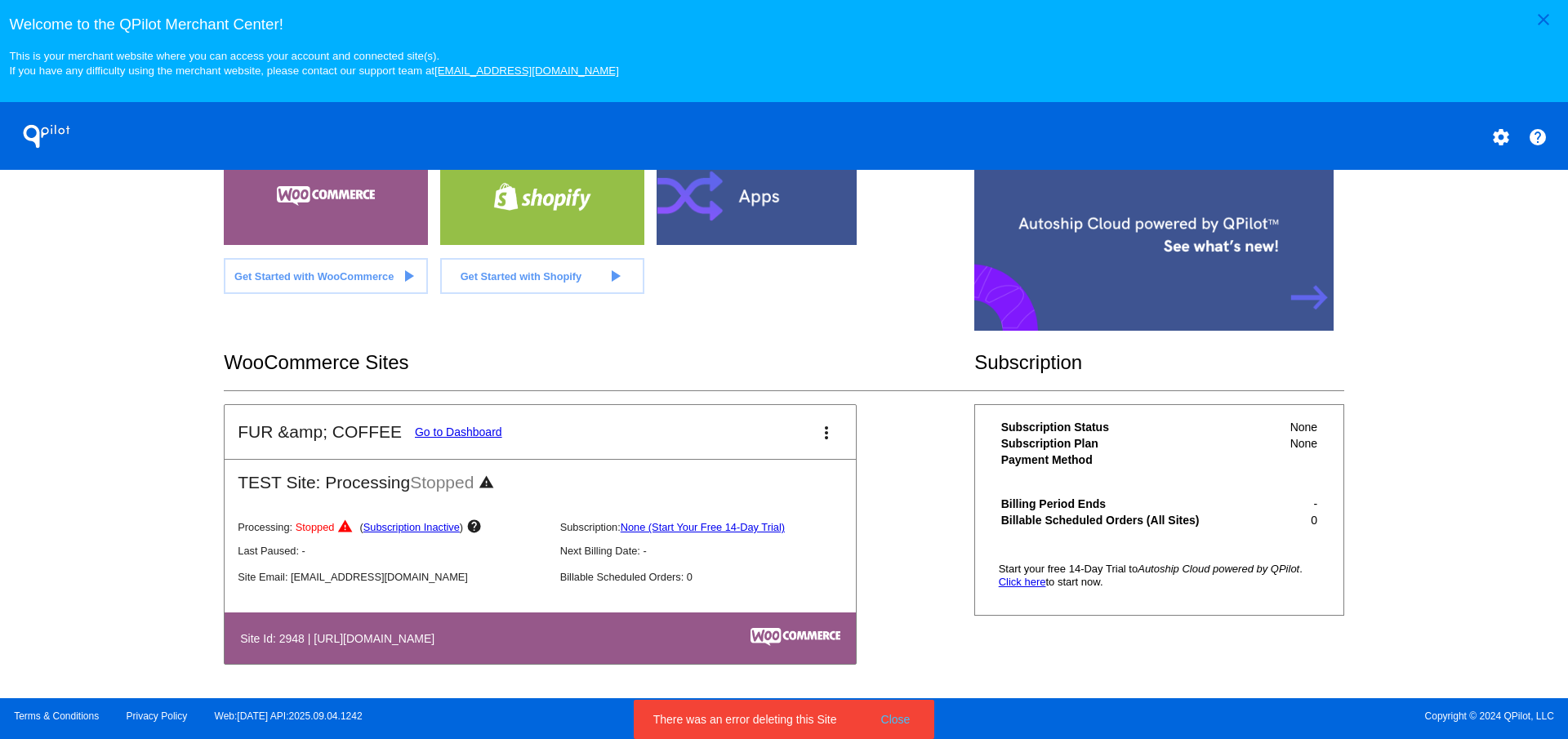
click at [902, 719] on button "Close" at bounding box center [896, 719] width 40 height 16
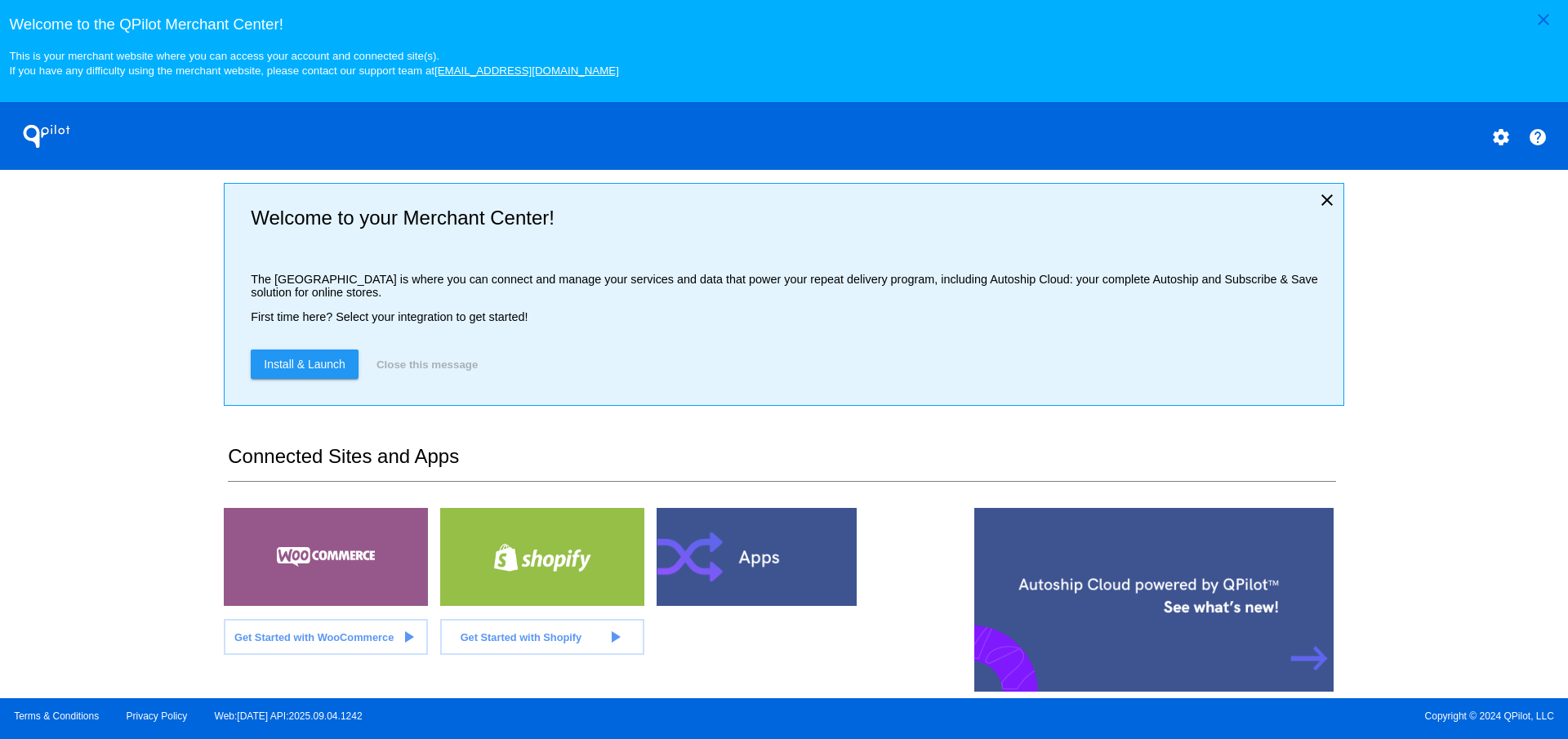
click at [1505, 139] on mat-icon "settings" at bounding box center [1500, 138] width 20 height 20
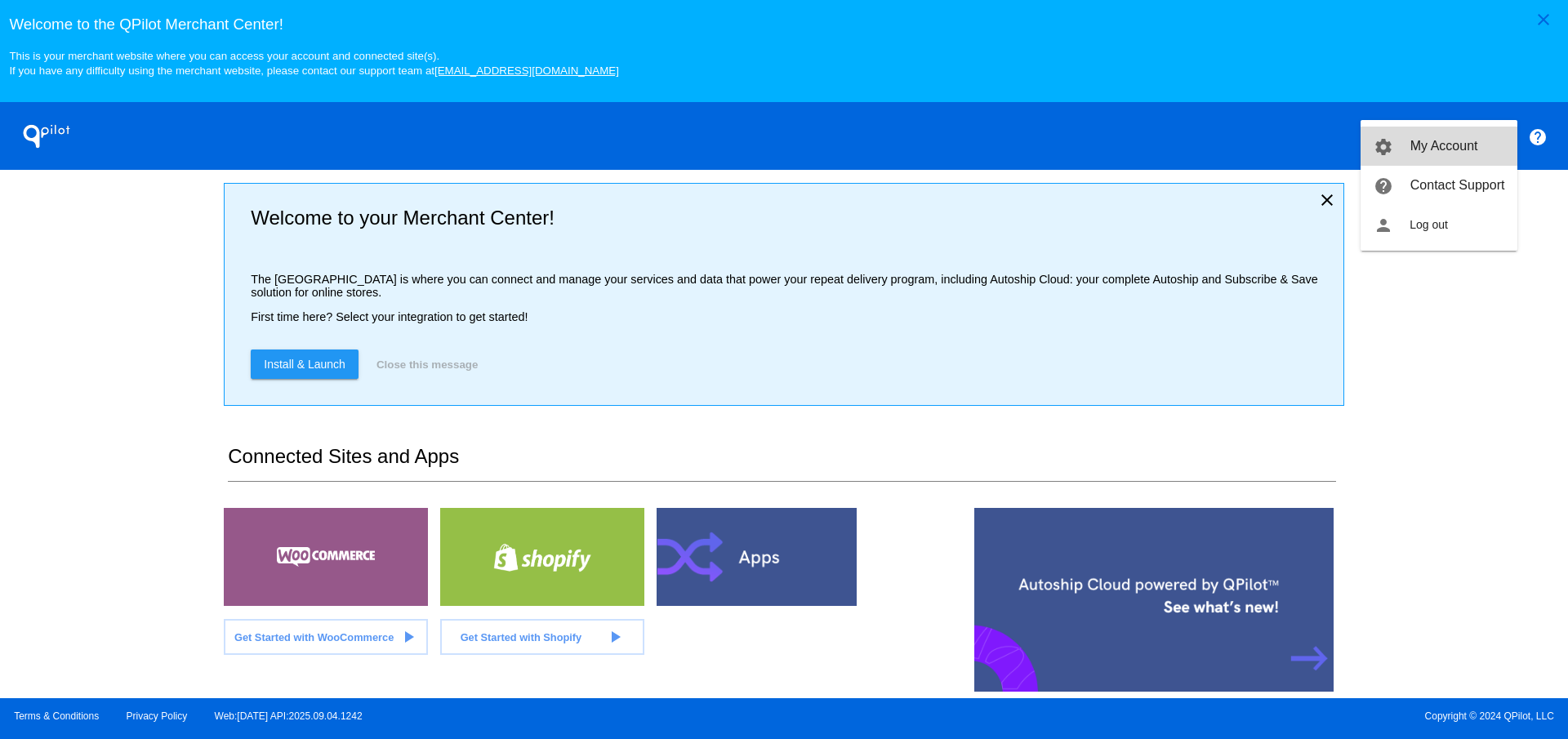
click at [1480, 148] on link "settings My Account" at bounding box center [1438, 147] width 157 height 40
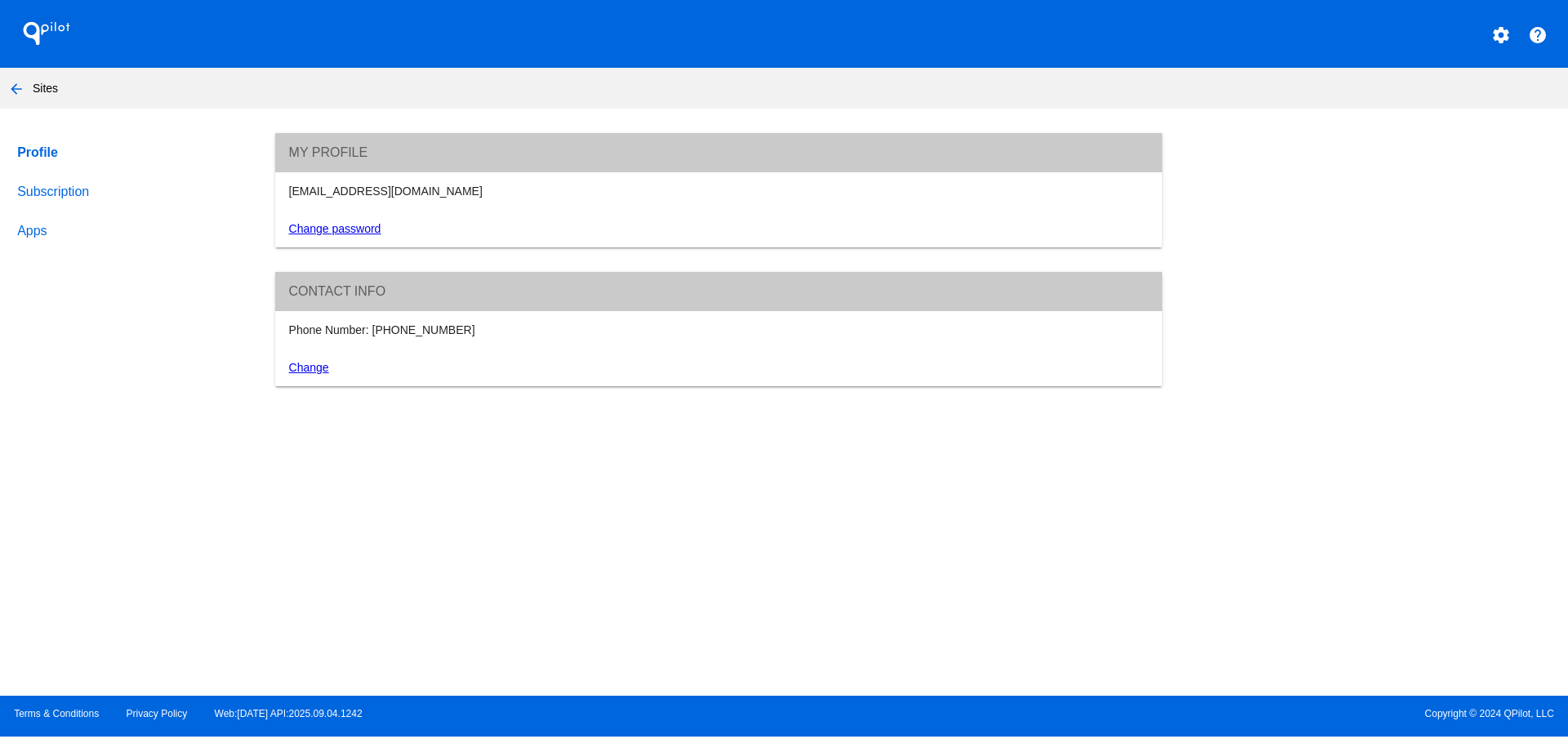
click at [52, 185] on link "Subscription" at bounding box center [130, 192] width 233 height 40
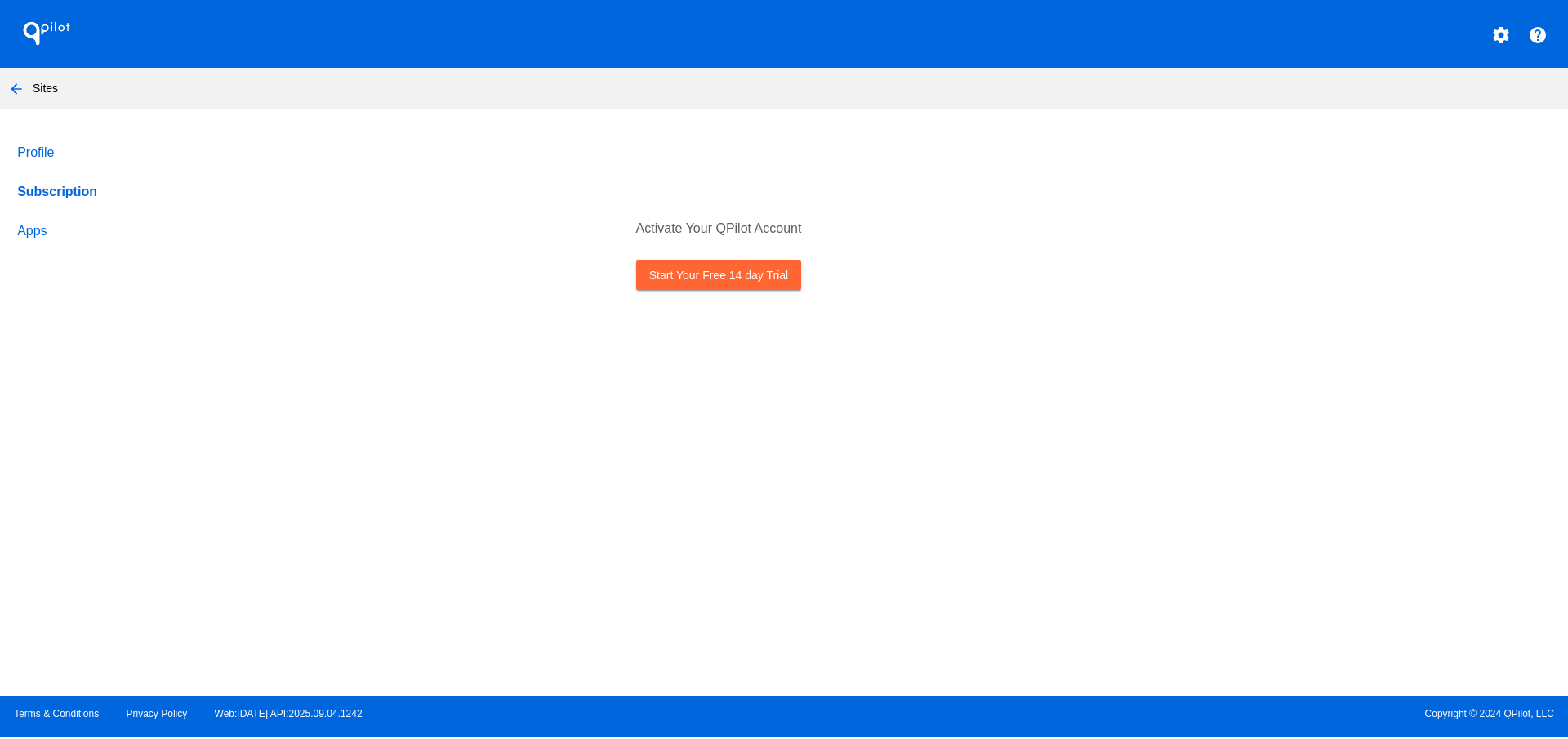
click at [50, 145] on link "Profile" at bounding box center [130, 153] width 233 height 40
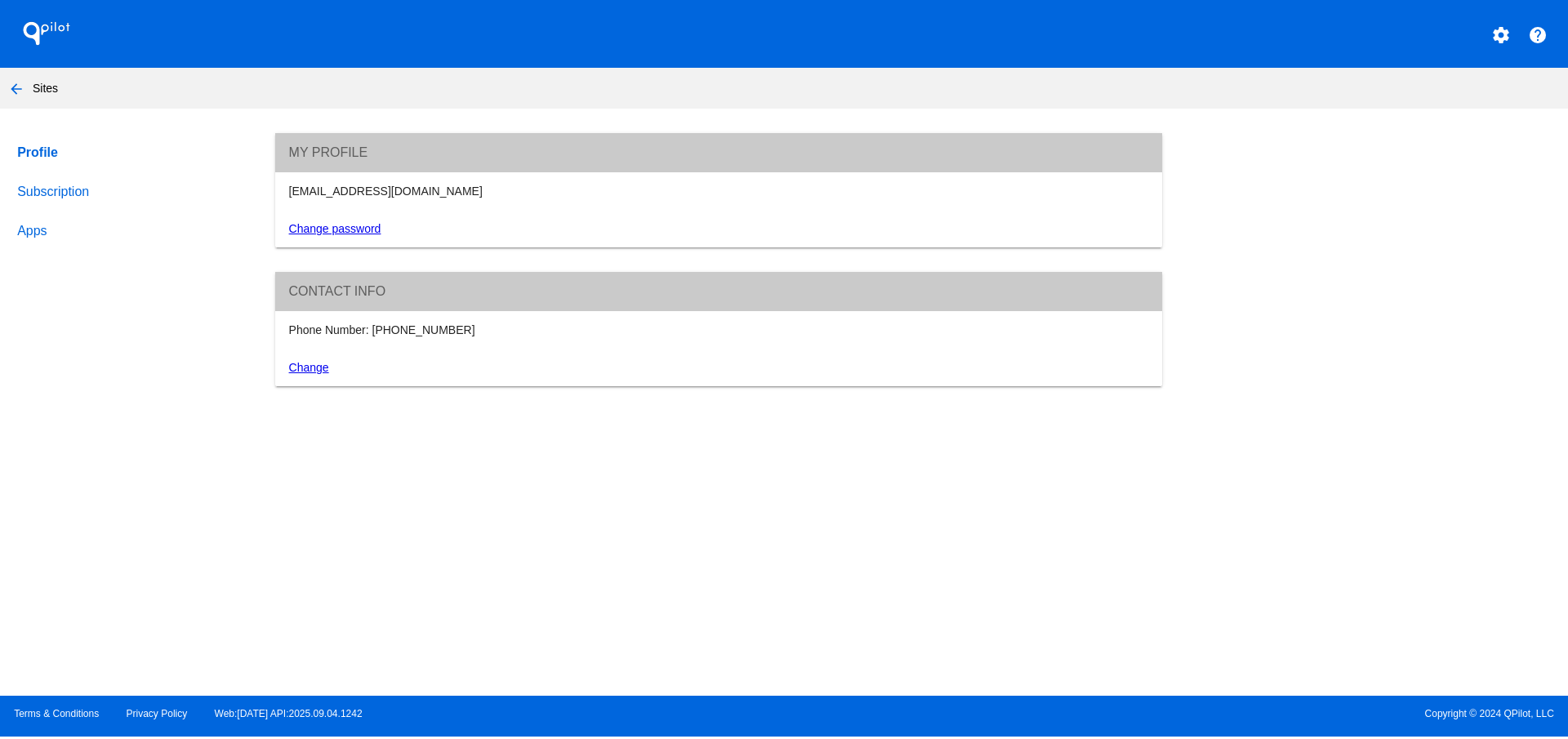
click at [356, 232] on link "Change password" at bounding box center [335, 229] width 93 height 14
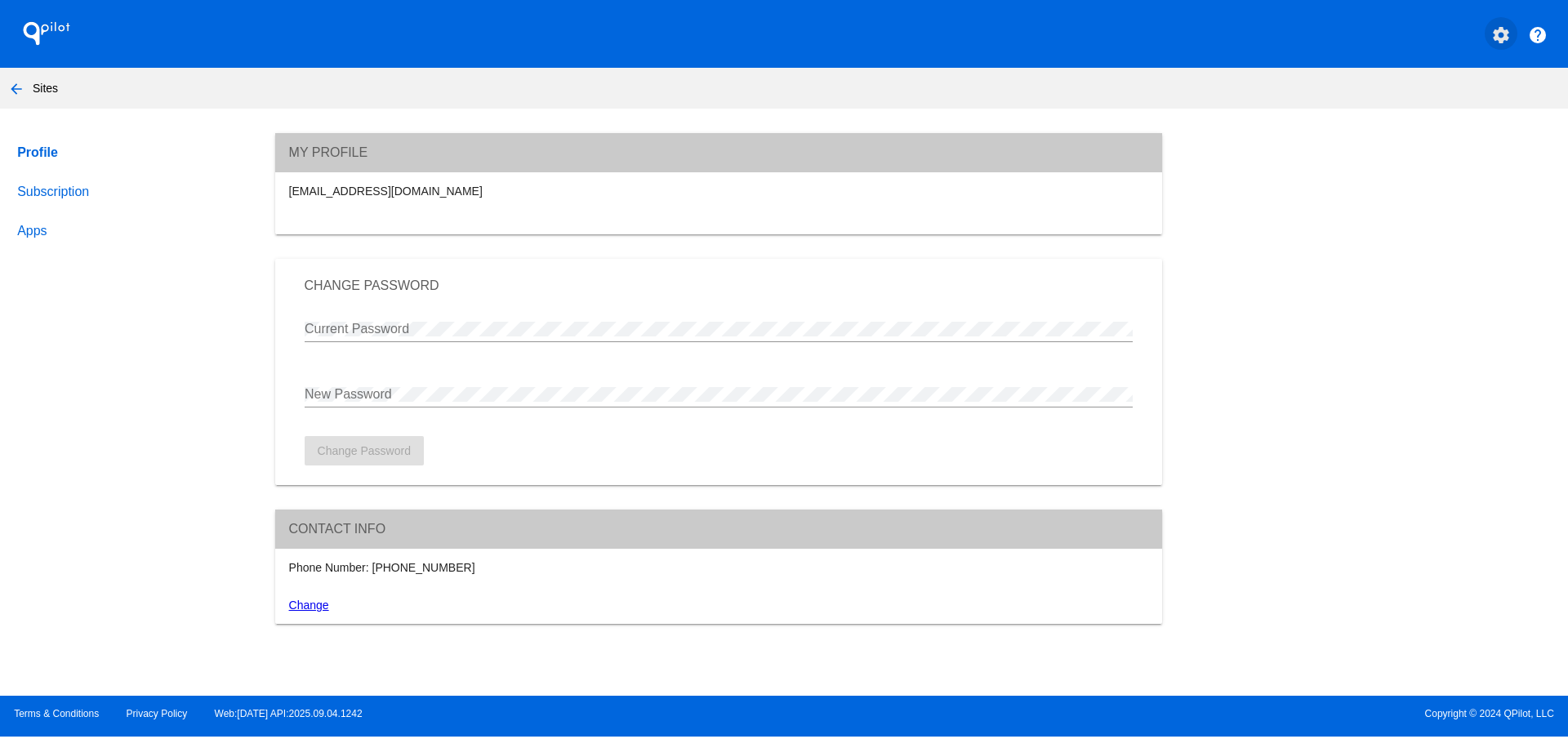
click at [1507, 41] on mat-icon "settings" at bounding box center [1500, 35] width 20 height 20
click at [1540, 40] on div at bounding box center [784, 369] width 1568 height 739
